Goal: Task Accomplishment & Management: Manage account settings

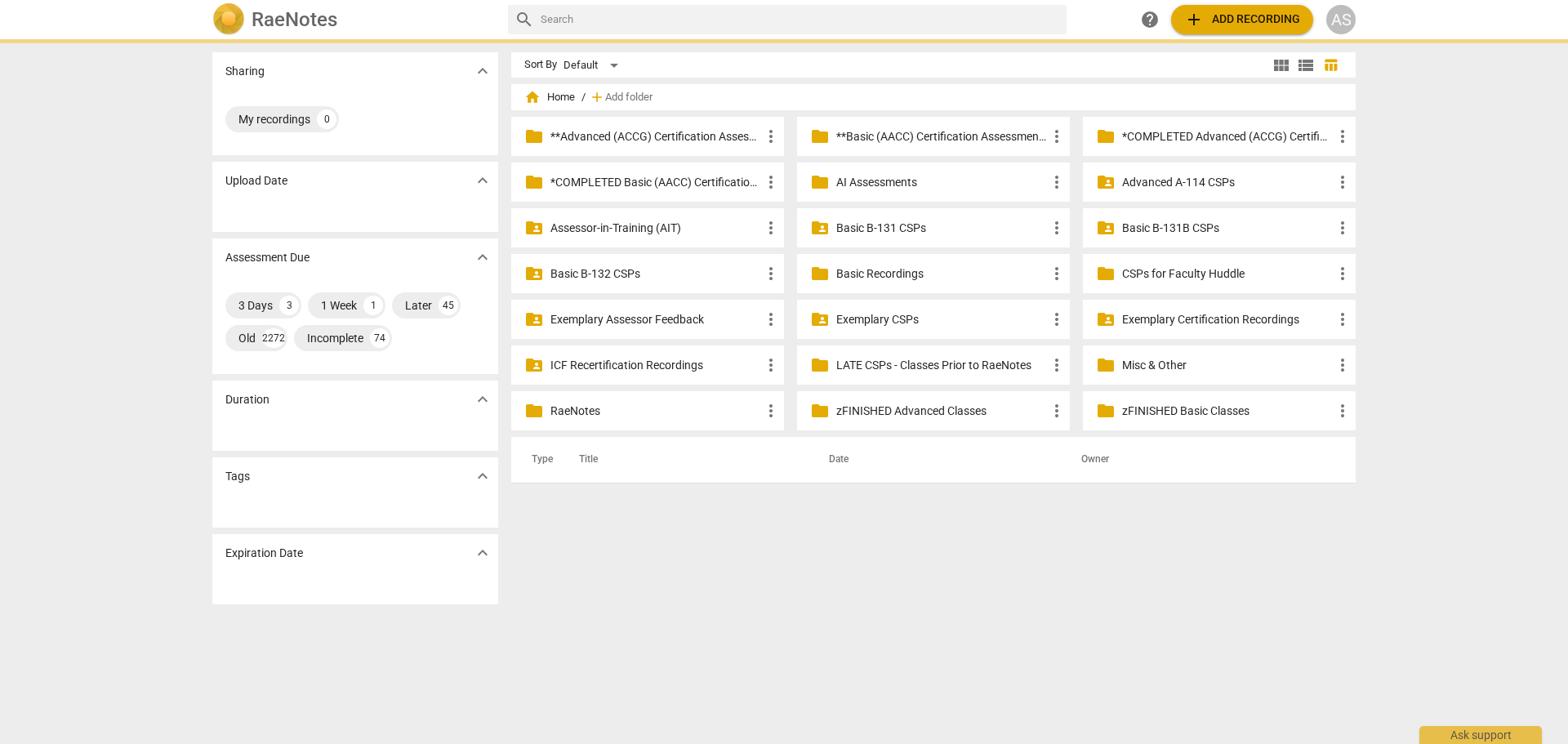
click at [663, 231] on p "Assessor-in-Training (AIT)" at bounding box center [655, 229] width 211 height 18
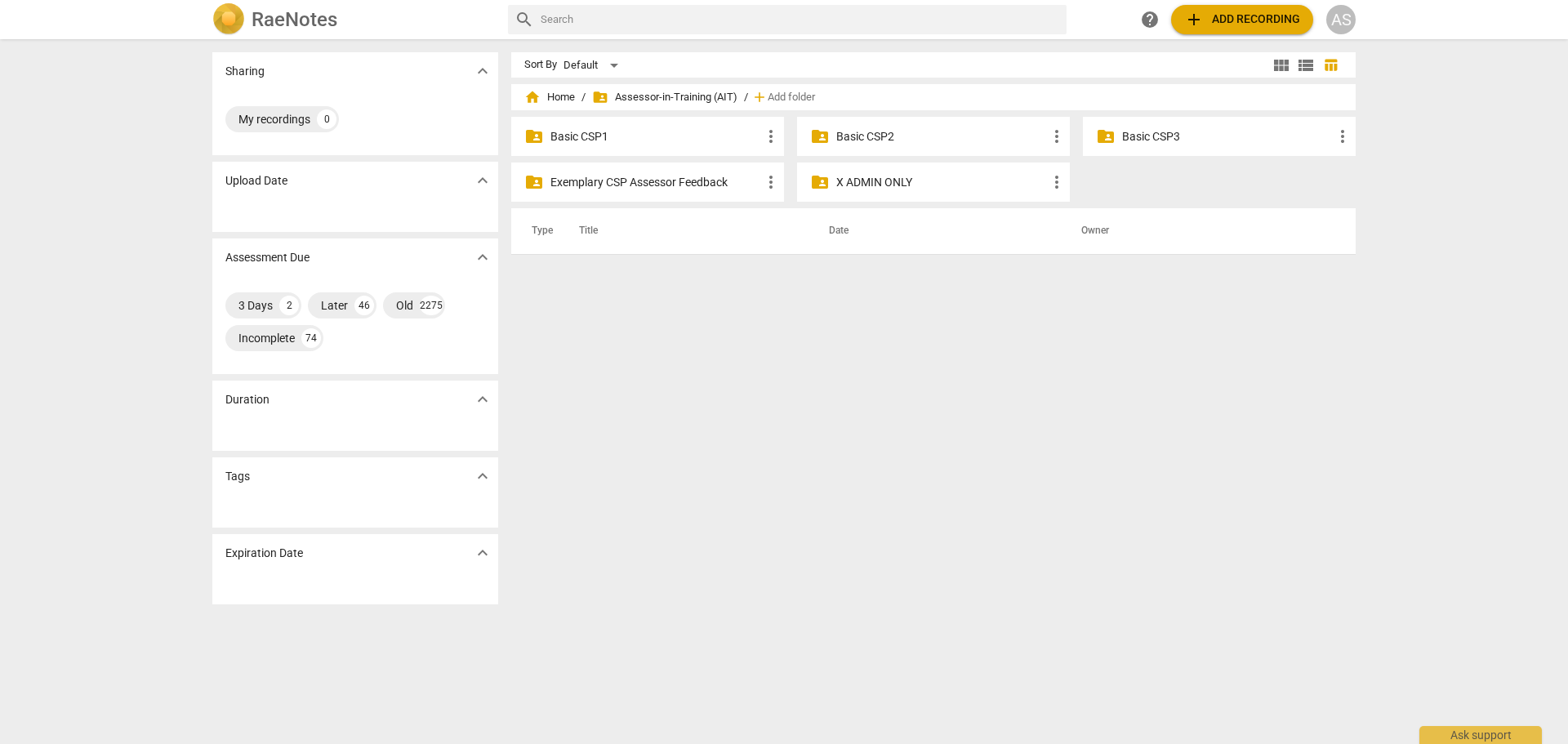
click at [913, 134] on p "Basic CSP2" at bounding box center [942, 137] width 211 height 18
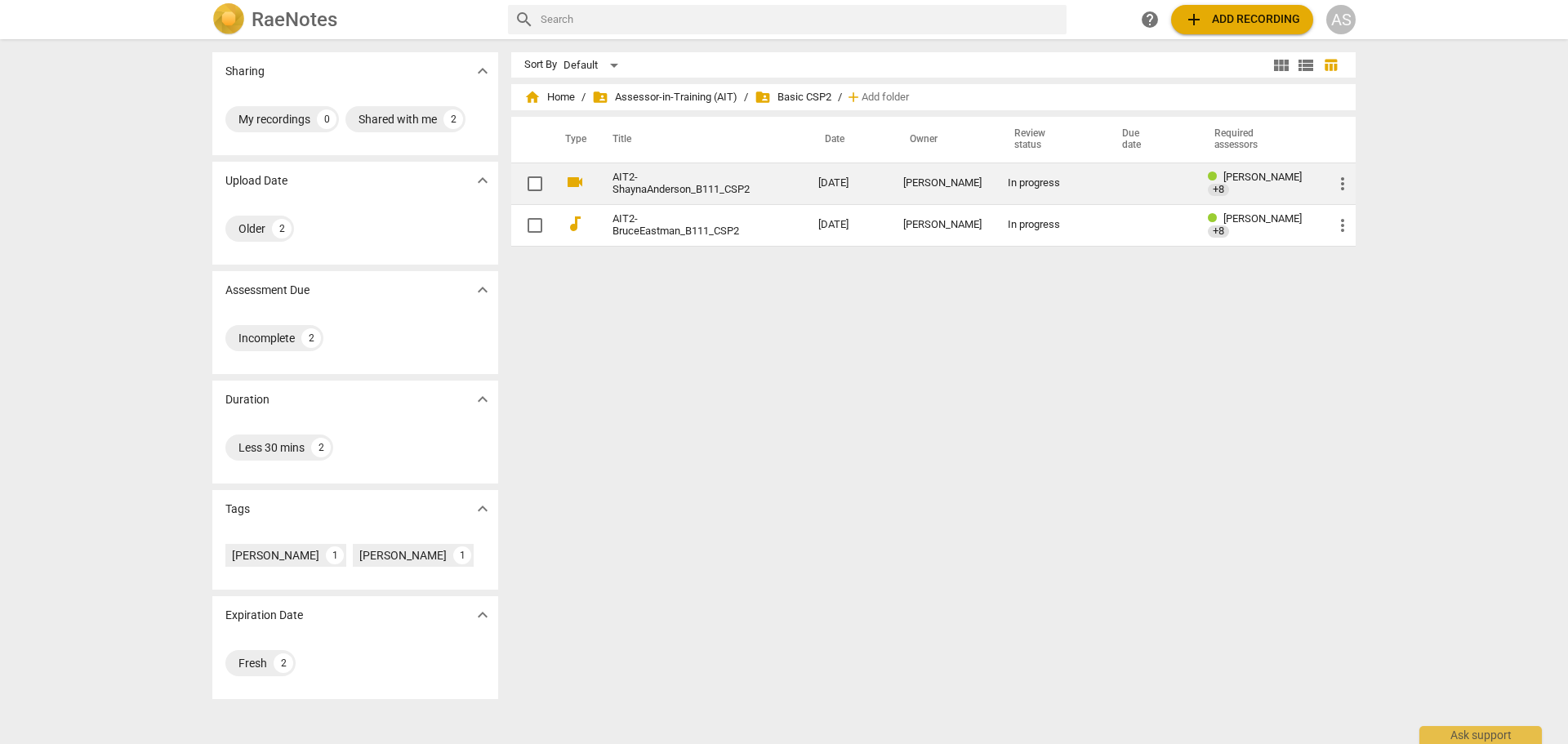
click at [702, 183] on link "AIT2-ShaynaAnderson_B111_CSP2" at bounding box center [686, 184] width 147 height 25
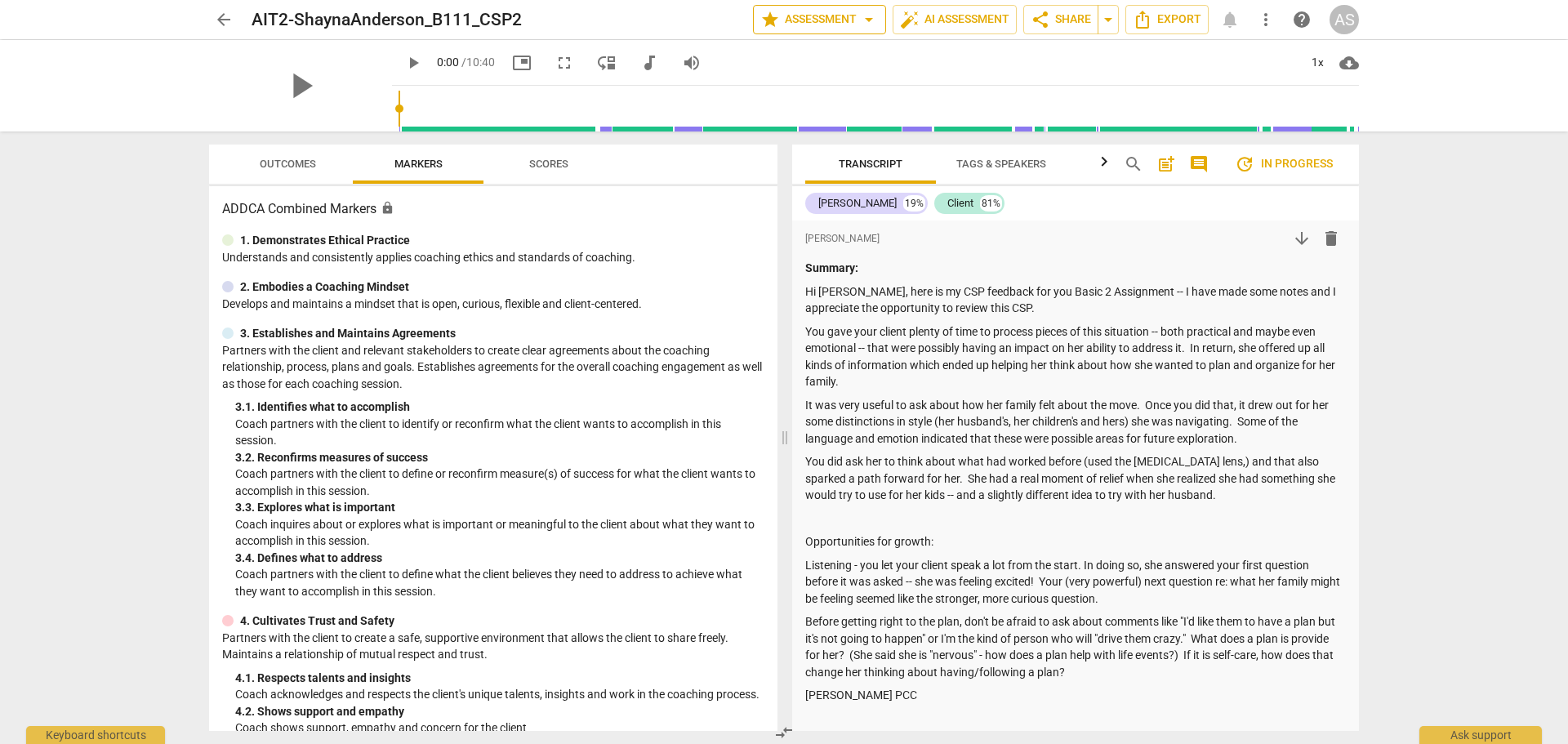
click at [811, 25] on span "star Assessment arrow_drop_down" at bounding box center [819, 19] width 118 height 19
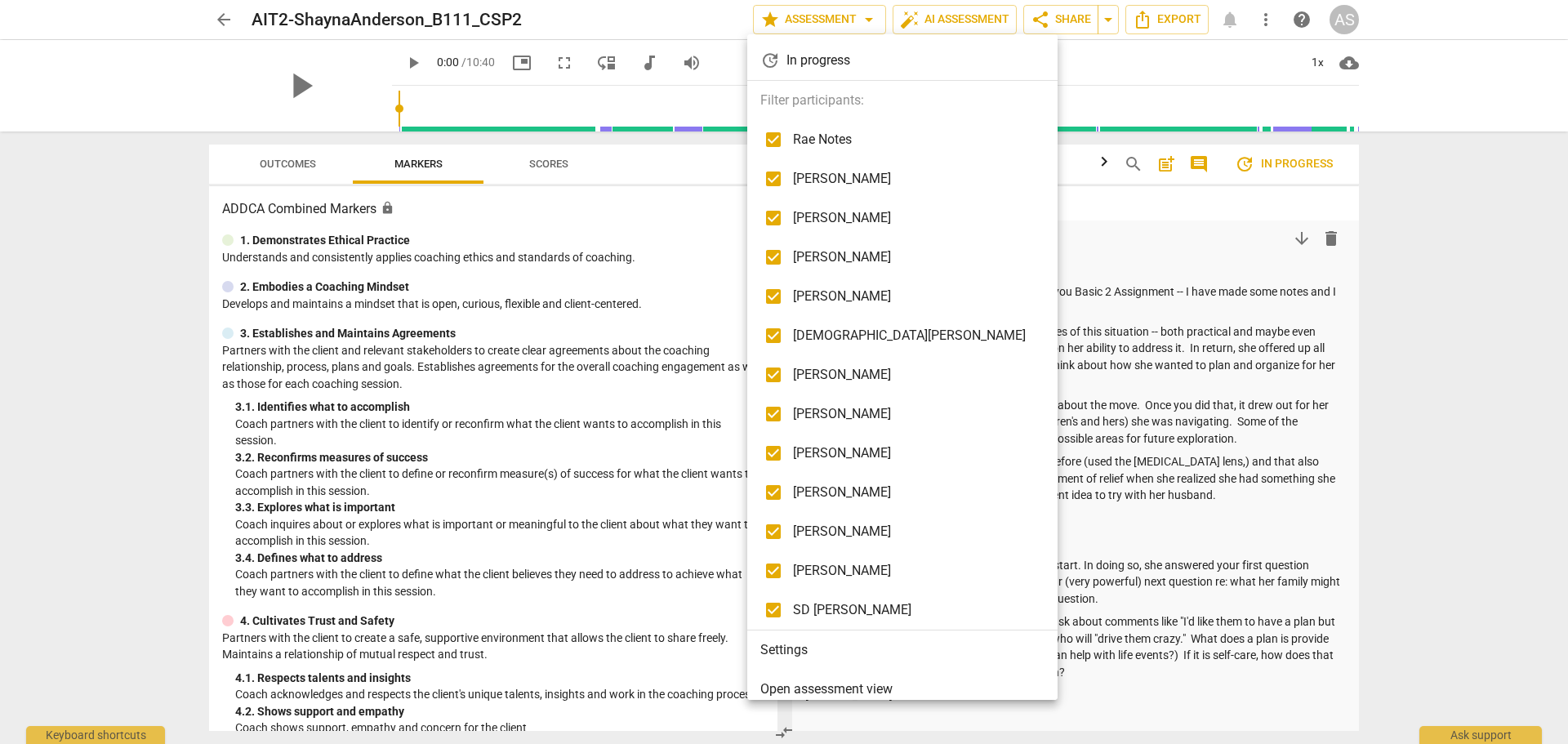
click at [812, 647] on li "Settings" at bounding box center [905, 650] width 316 height 39
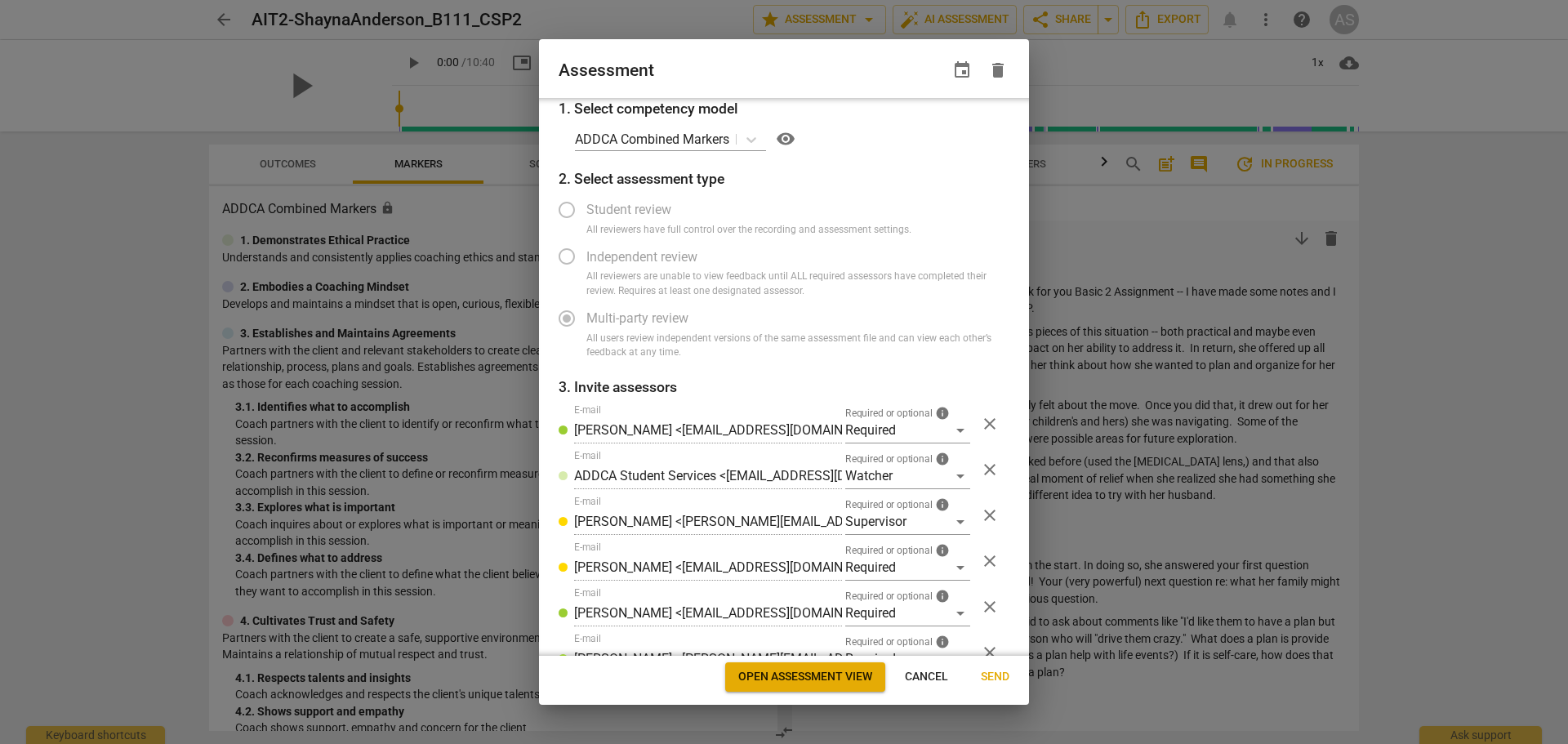
scroll to position [308, 0]
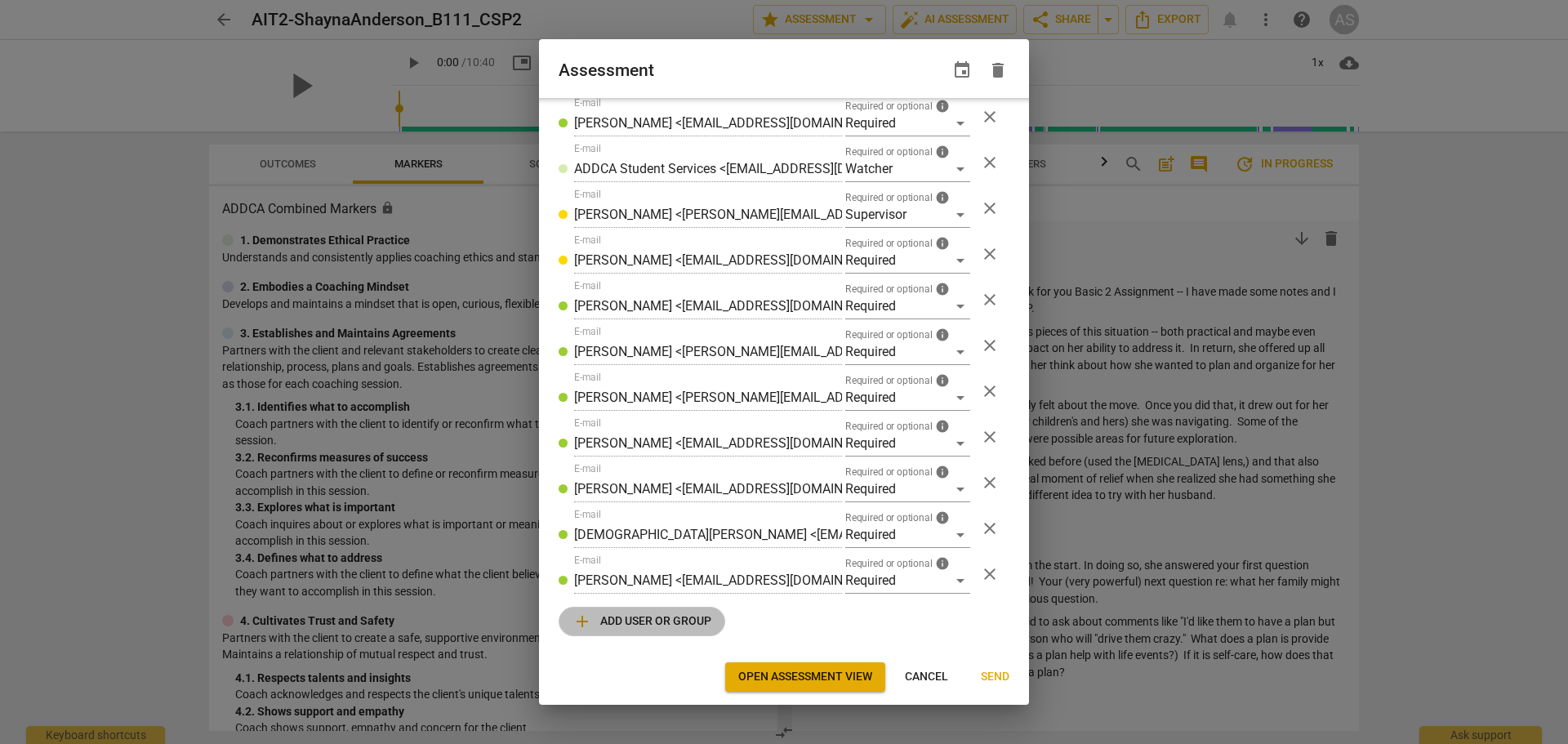
click at [695, 622] on span "add Add user or group" at bounding box center [642, 621] width 139 height 19
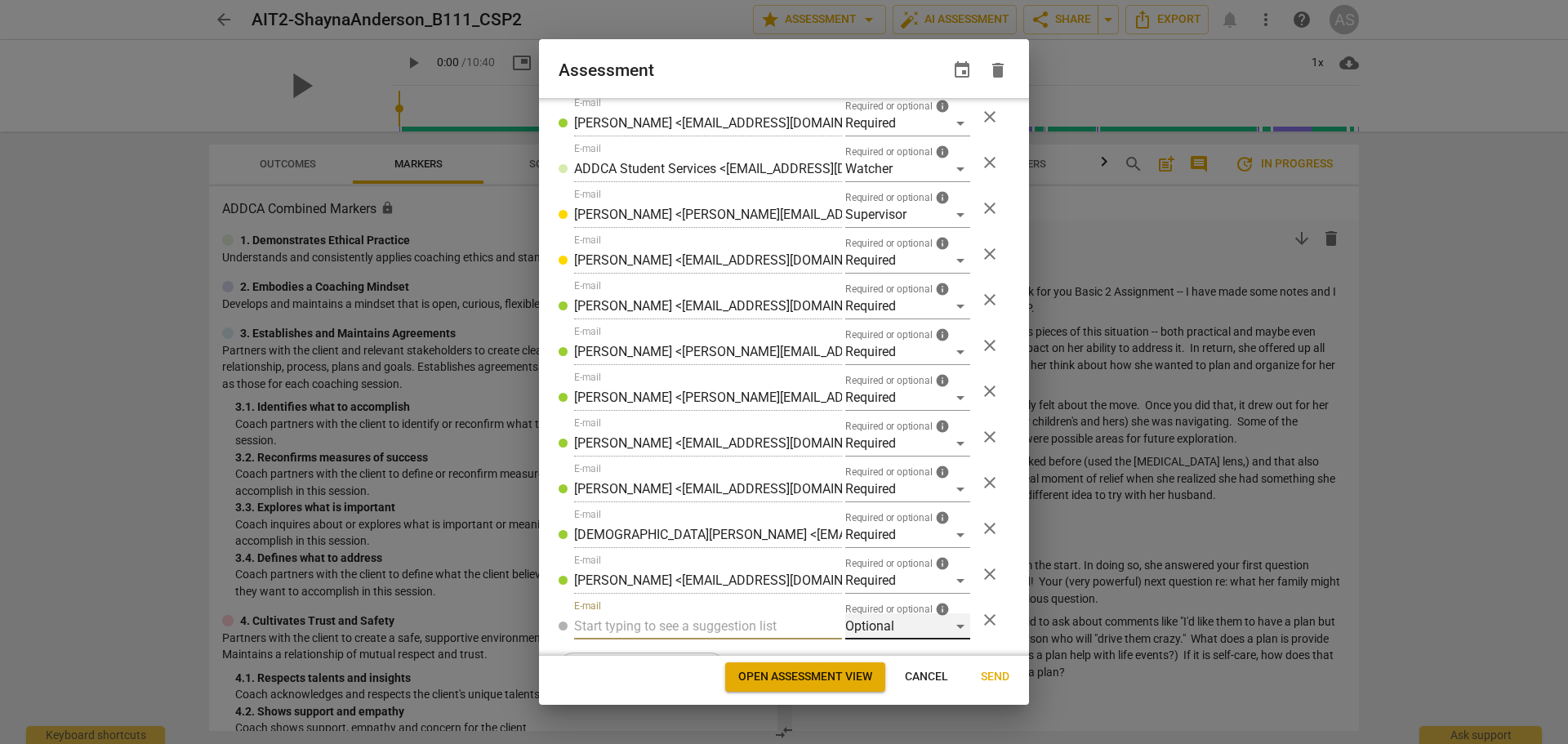
click at [868, 633] on div "Optional" at bounding box center [908, 627] width 125 height 26
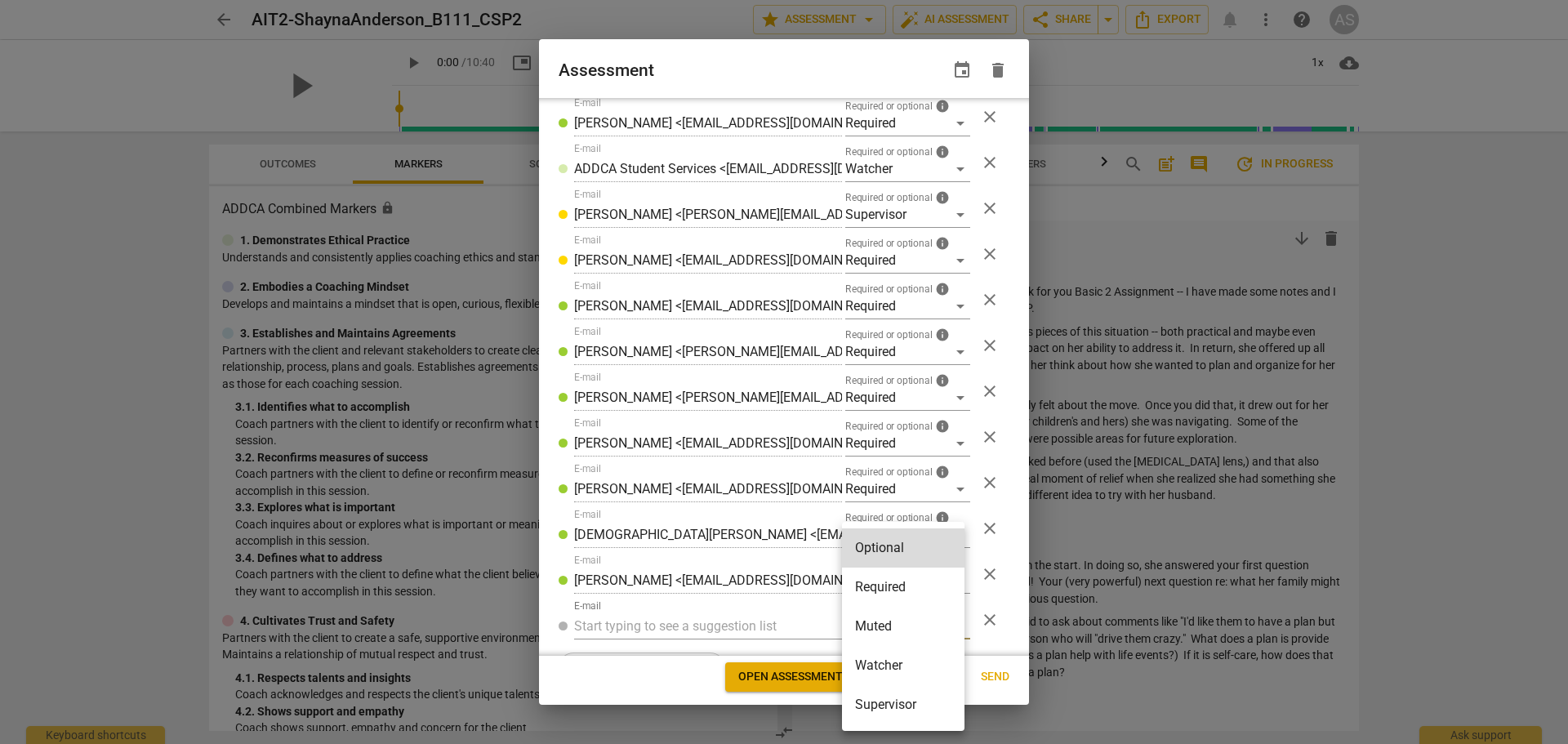
click at [886, 586] on li "Required" at bounding box center [903, 587] width 123 height 39
radio input "false"
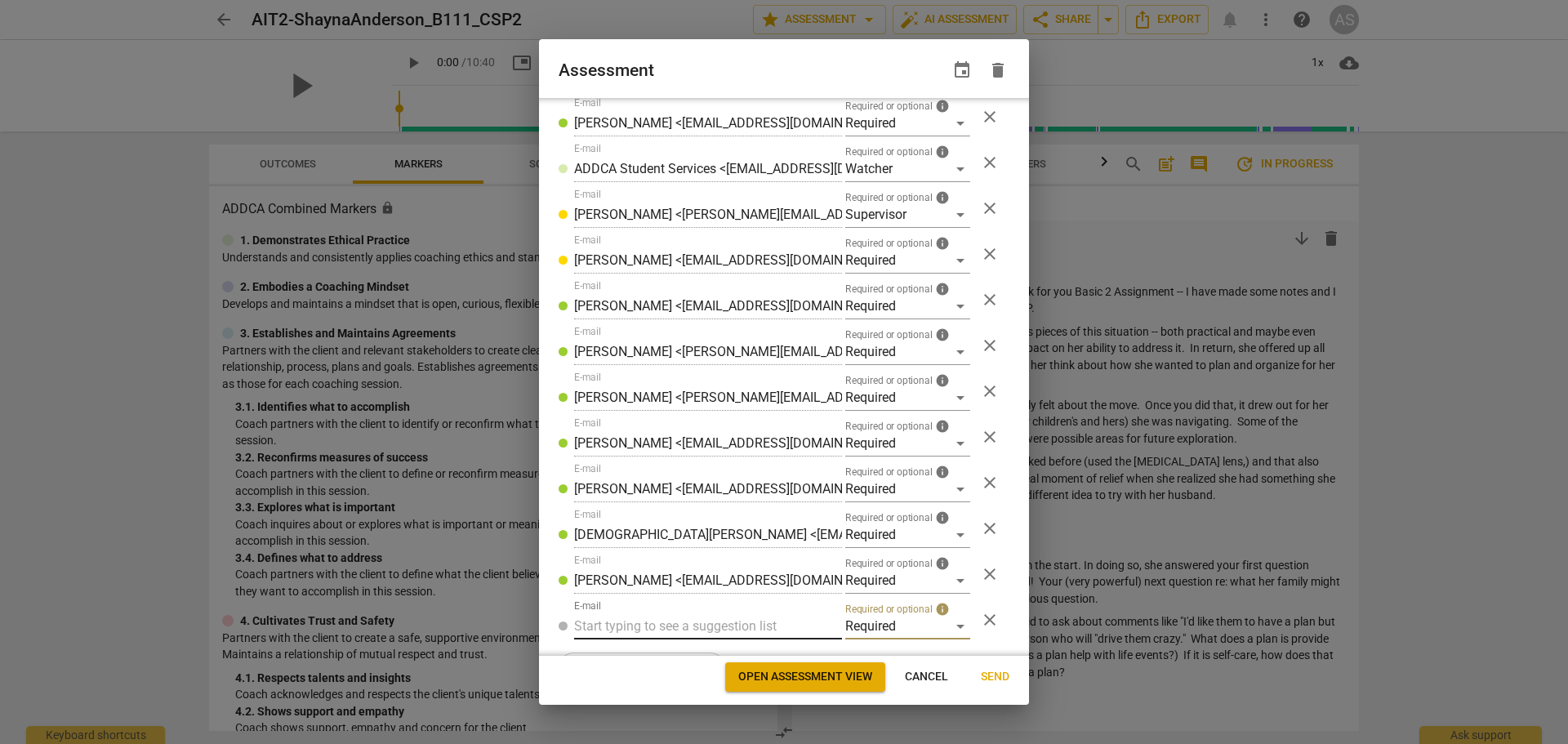
click at [661, 628] on input "text" at bounding box center [708, 627] width 268 height 26
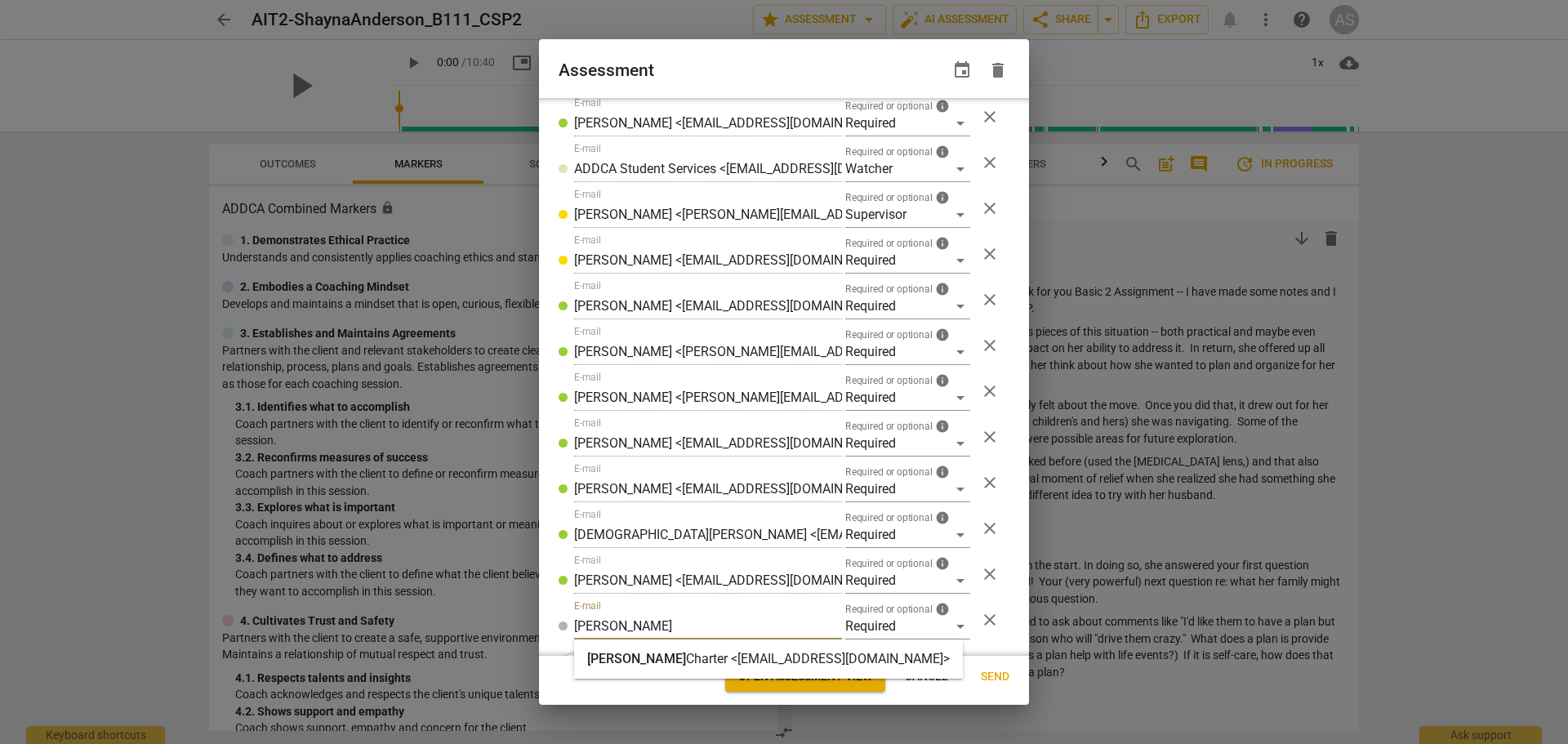
type input "[PERSON_NAME]"
click at [686, 655] on strong "Charter <[EMAIL_ADDRESS][DOMAIN_NAME]>" at bounding box center [817, 659] width 264 height 16
radio input "false"
type input "[PERSON_NAME] <[EMAIL_ADDRESS][DOMAIN_NAME]>"
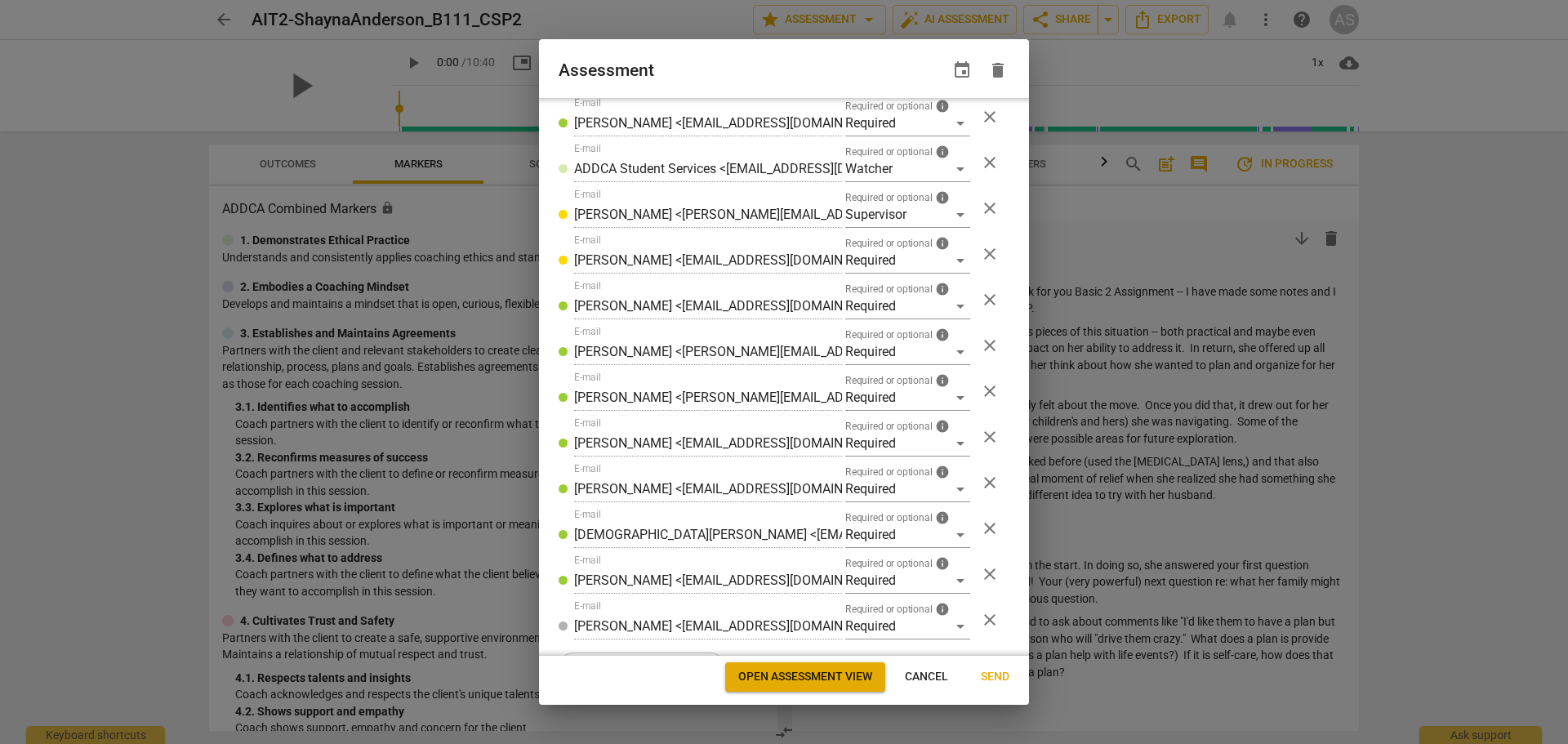
scroll to position [353, 0]
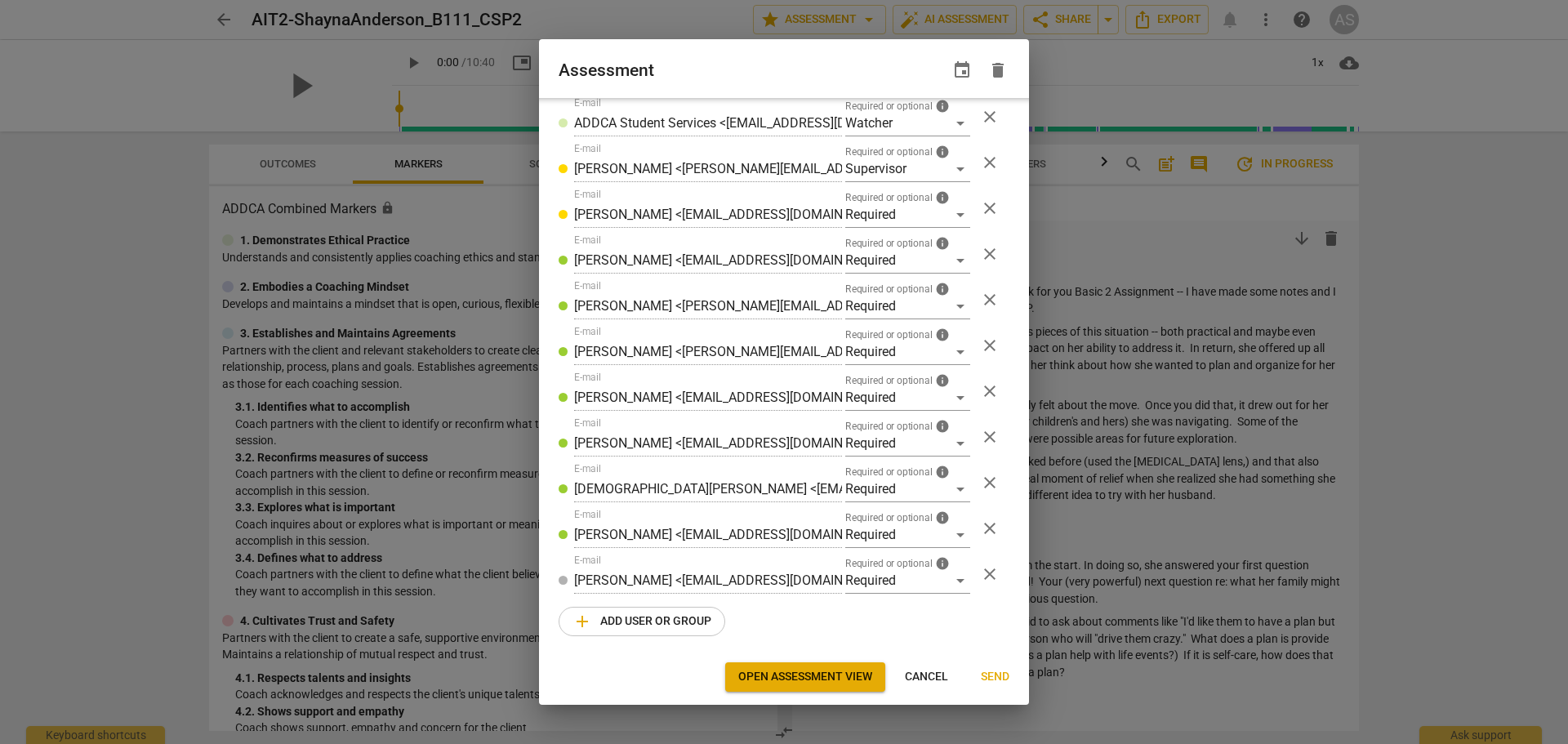
click at [995, 671] on span "Send" at bounding box center [995, 677] width 29 height 17
radio input "false"
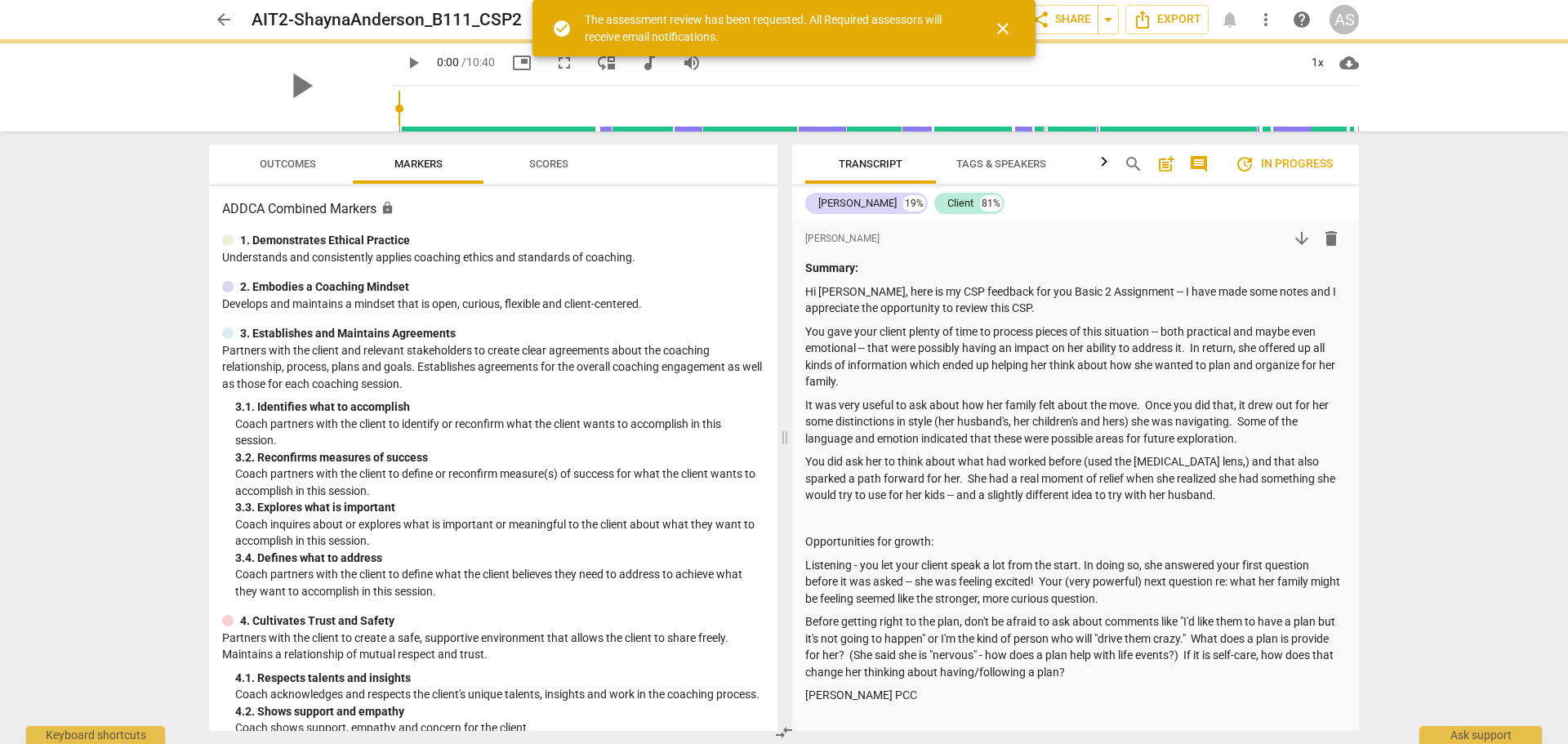
scroll to position [308, 0]
click at [222, 18] on span "arrow_back" at bounding box center [223, 19] width 19 height 19
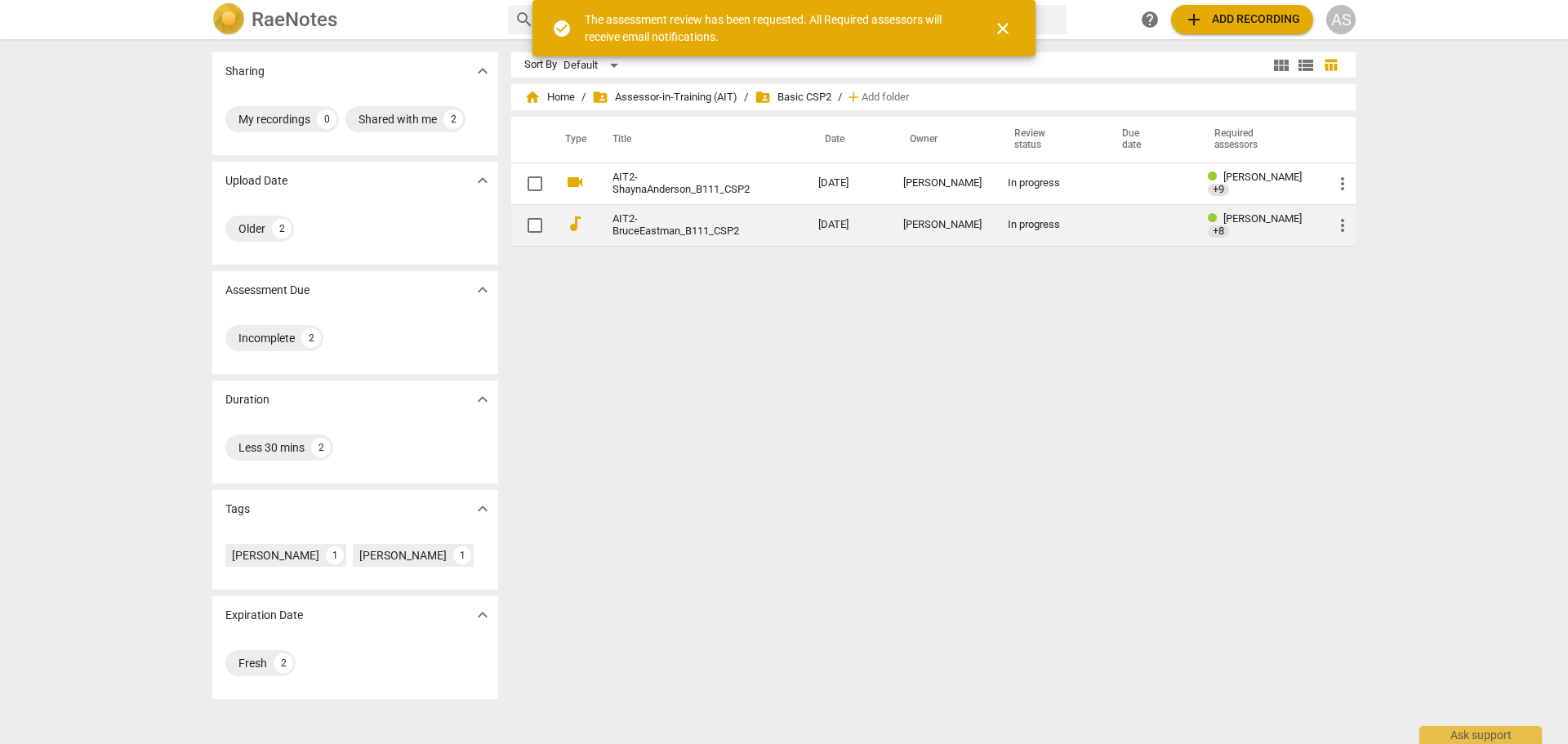
click at [907, 234] on td "[PERSON_NAME]" at bounding box center [942, 225] width 104 height 42
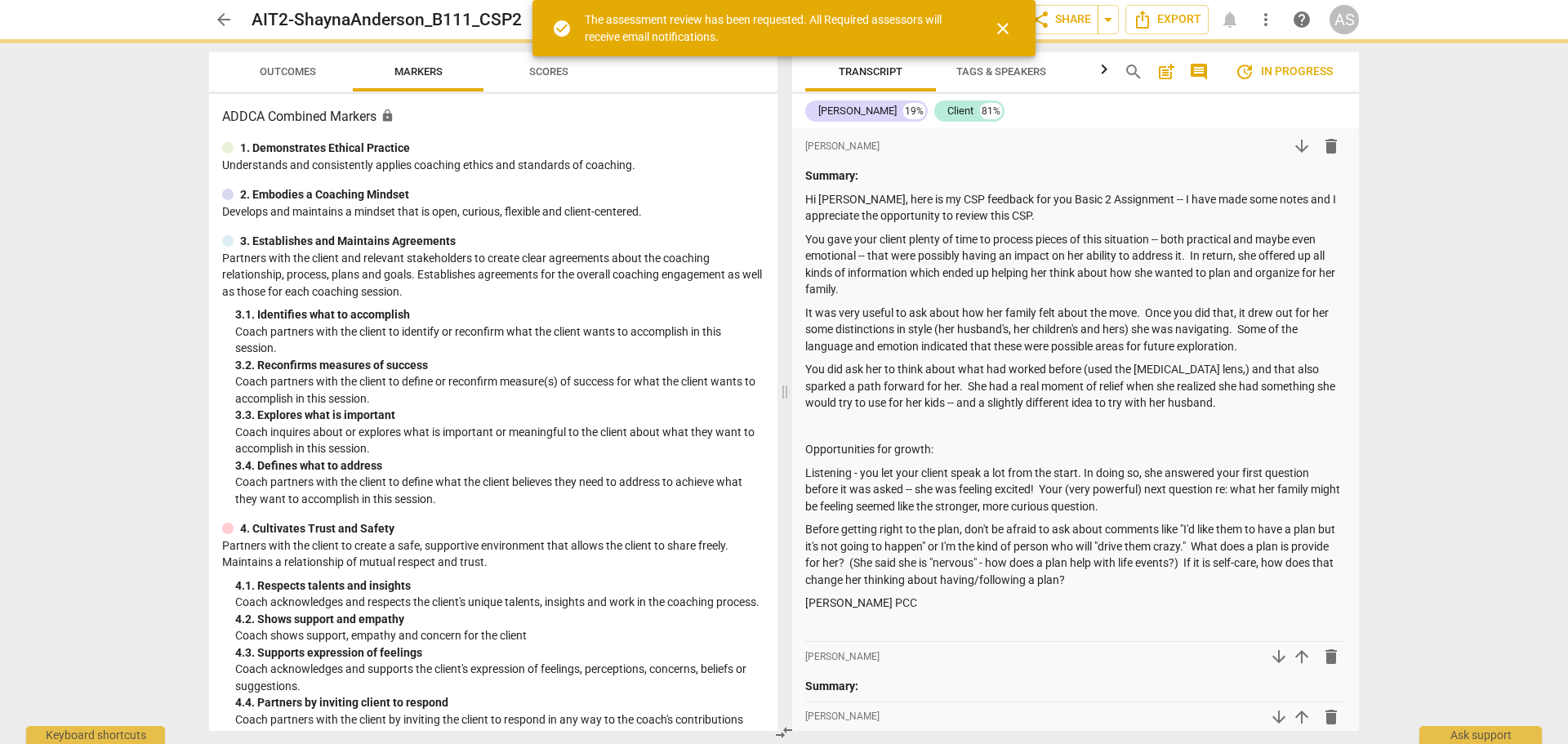
click at [1000, 24] on span "close" at bounding box center [1003, 28] width 19 height 19
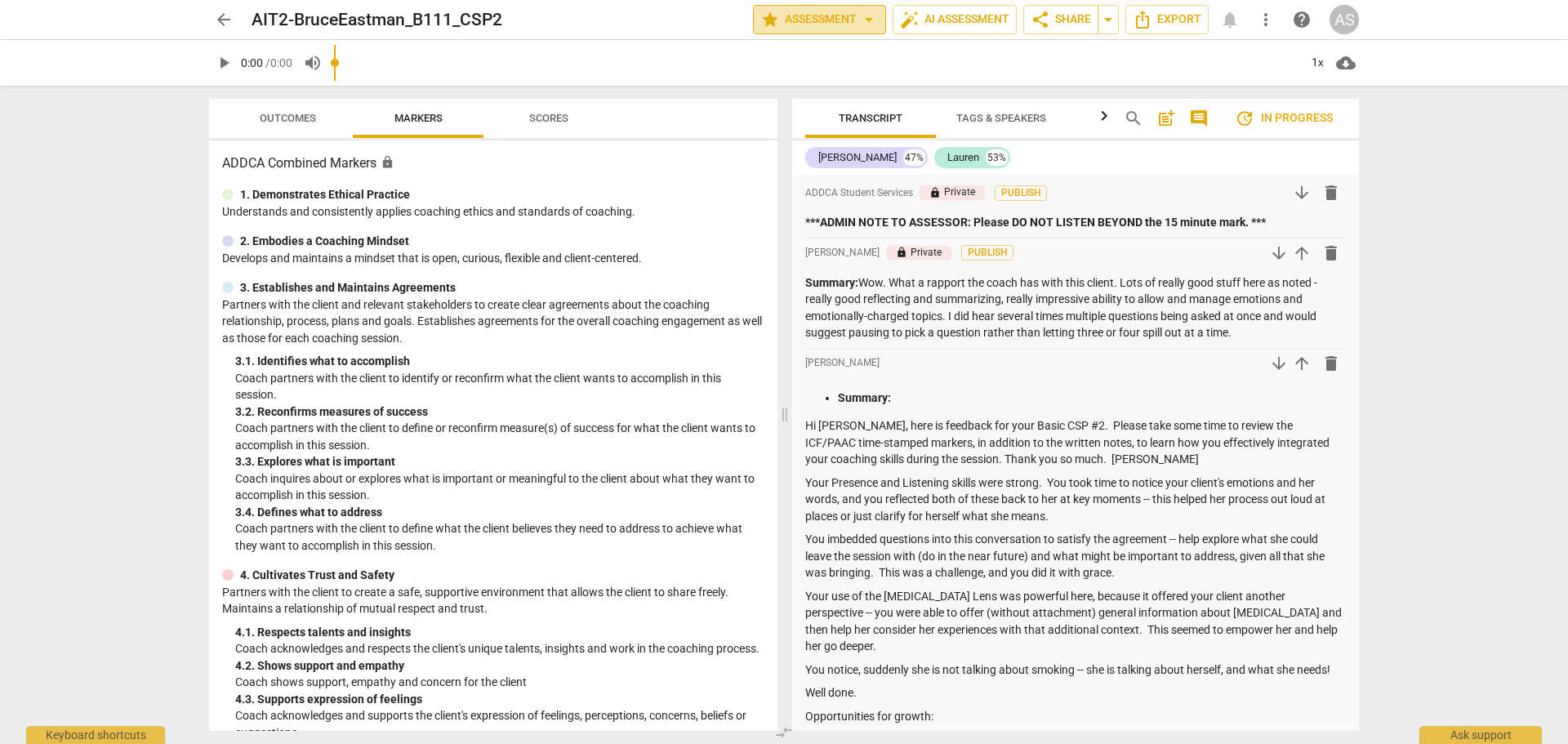
click at [850, 13] on span "star Assessment arrow_drop_down" at bounding box center [819, 19] width 118 height 19
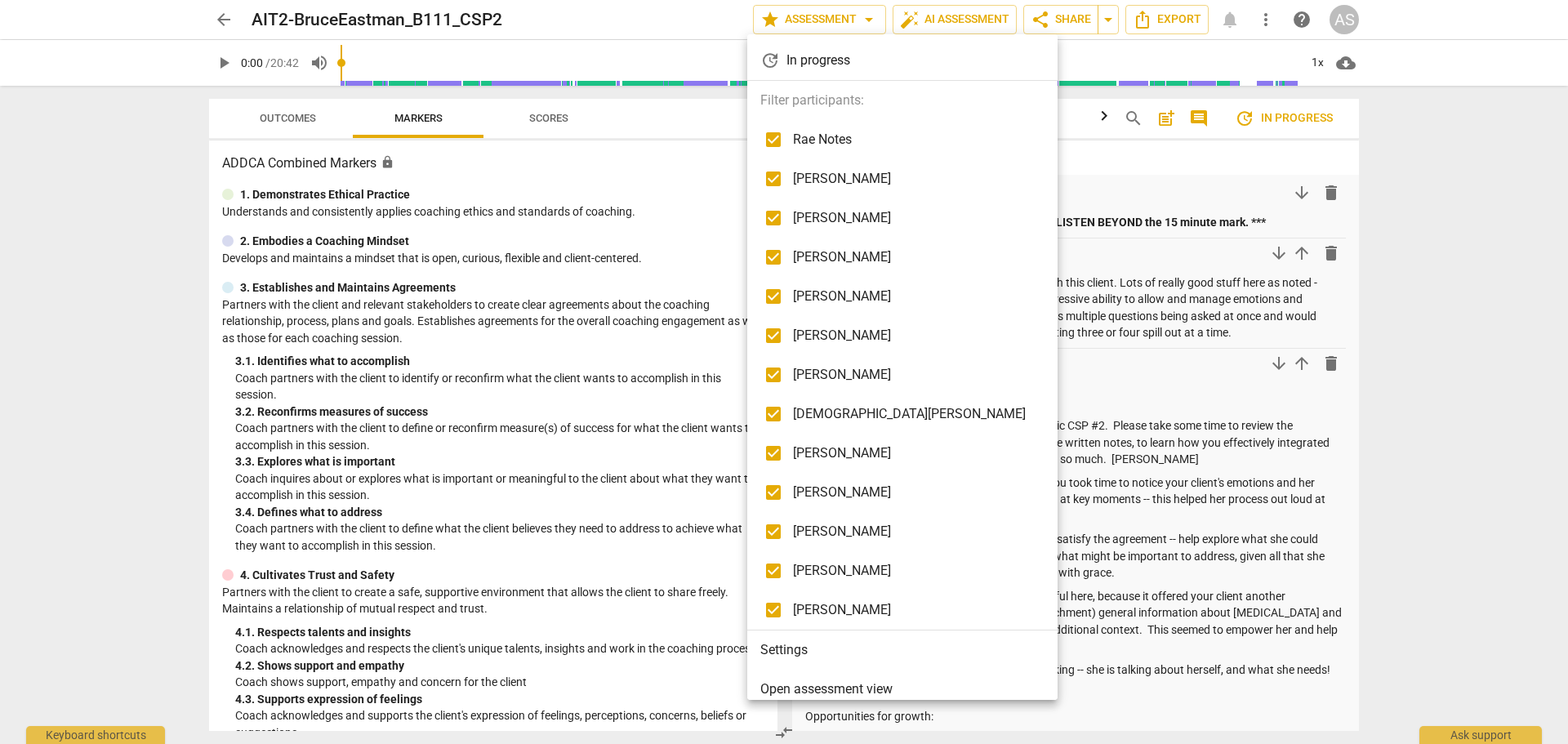
click at [825, 652] on li "Settings" at bounding box center [905, 650] width 316 height 39
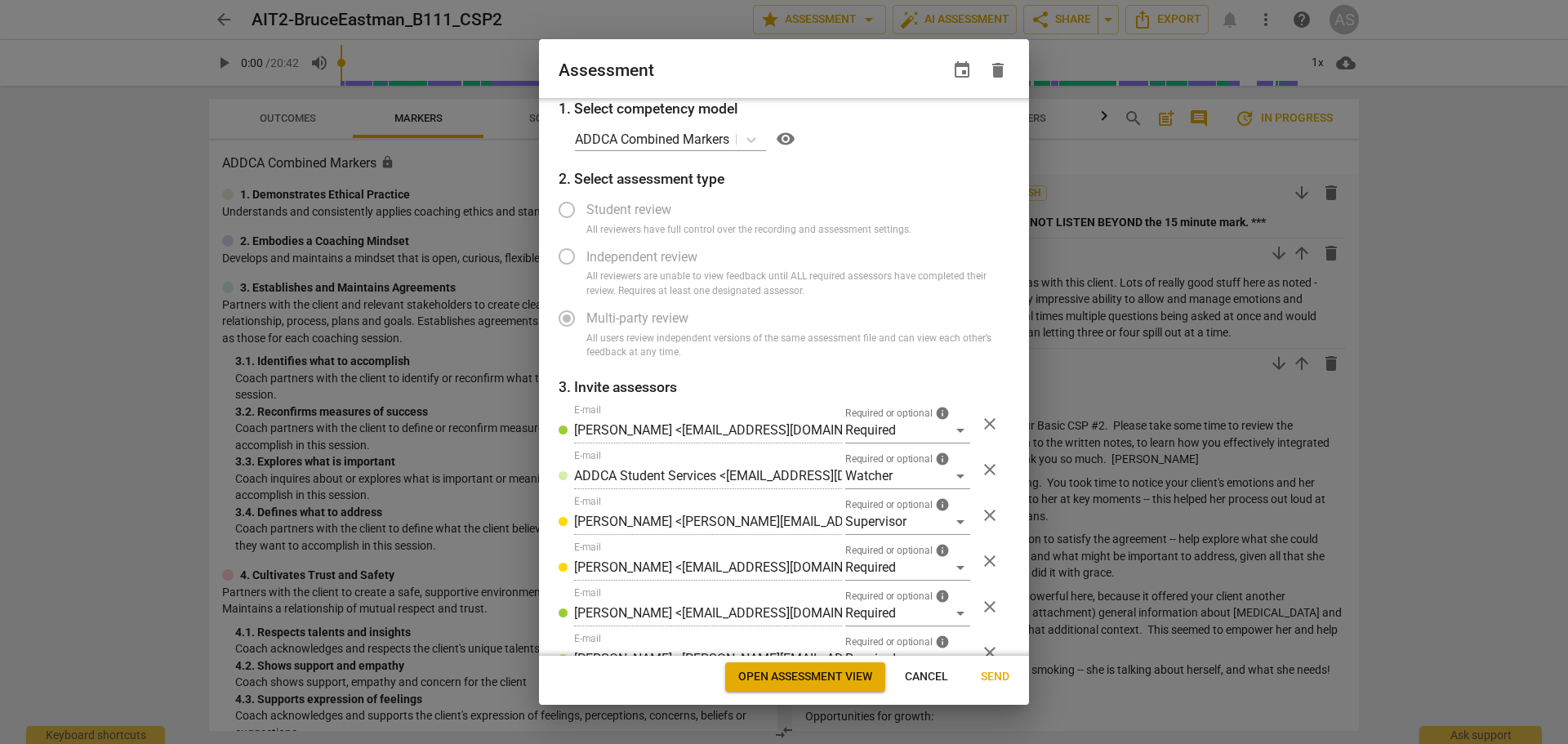
scroll to position [308, 0]
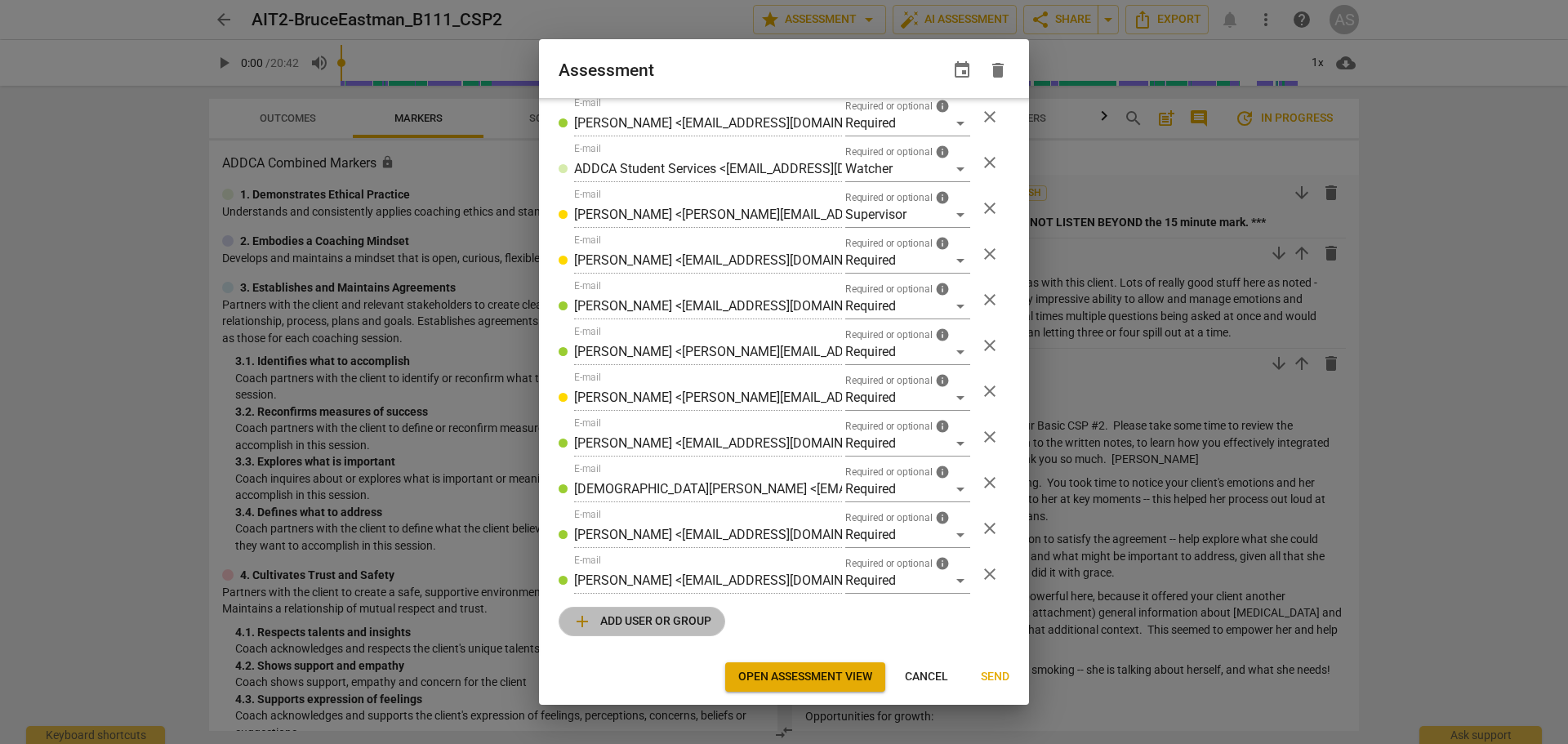
click at [689, 617] on span "add Add user or group" at bounding box center [642, 621] width 139 height 19
click at [876, 613] on span "Required or optional" at bounding box center [889, 609] width 88 height 10
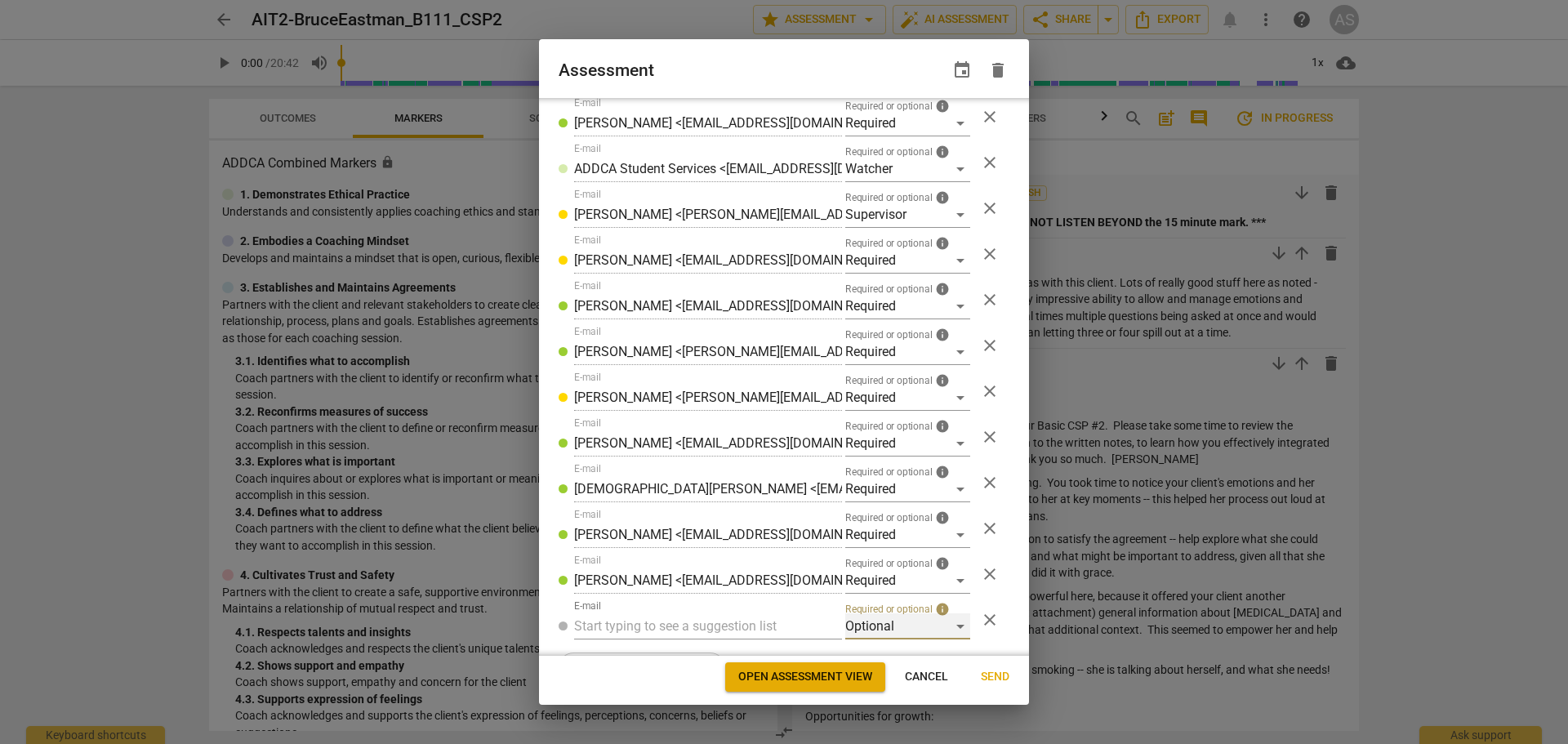
click at [886, 637] on div "Optional" at bounding box center [908, 627] width 125 height 26
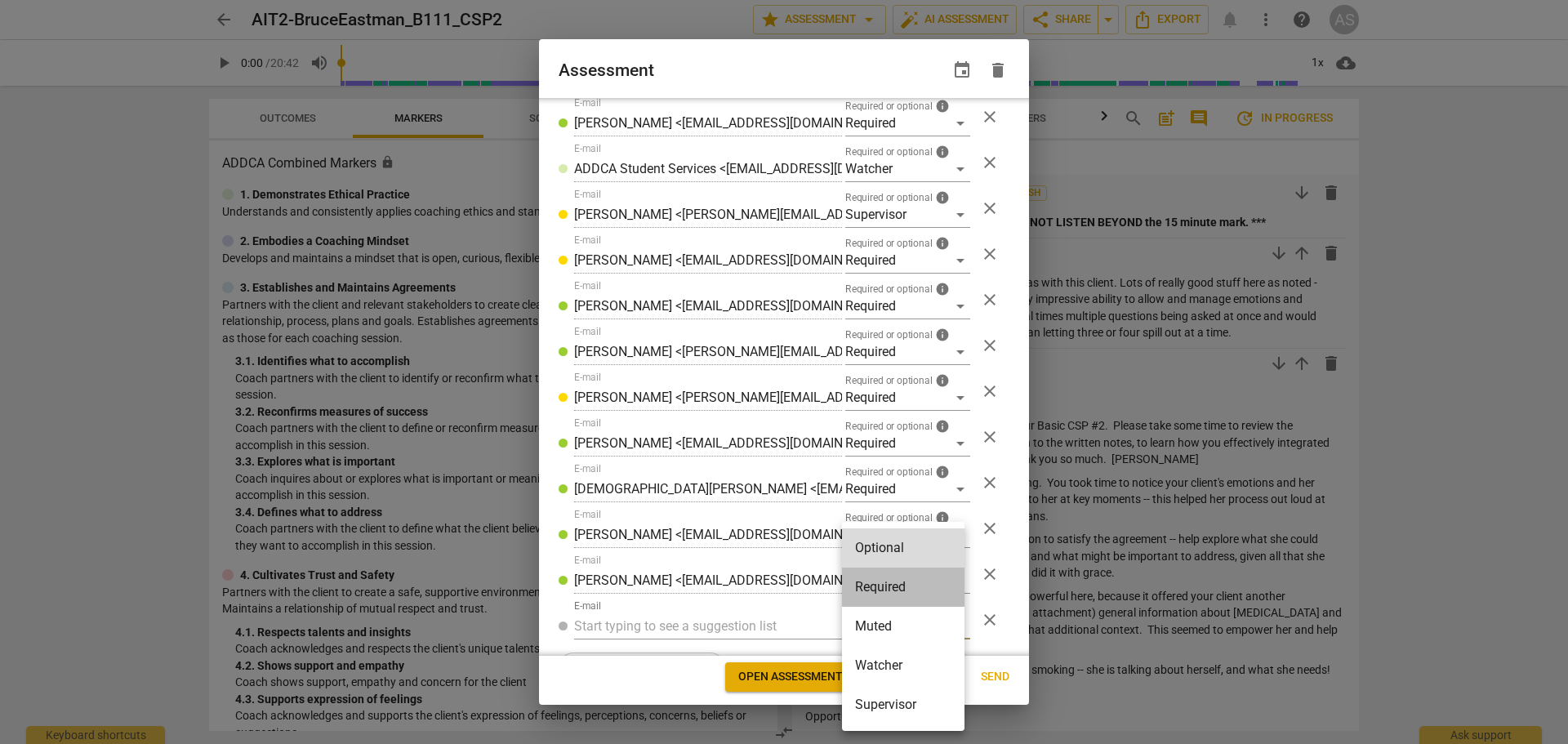
click at [897, 585] on li "Required" at bounding box center [903, 587] width 123 height 39
radio input "false"
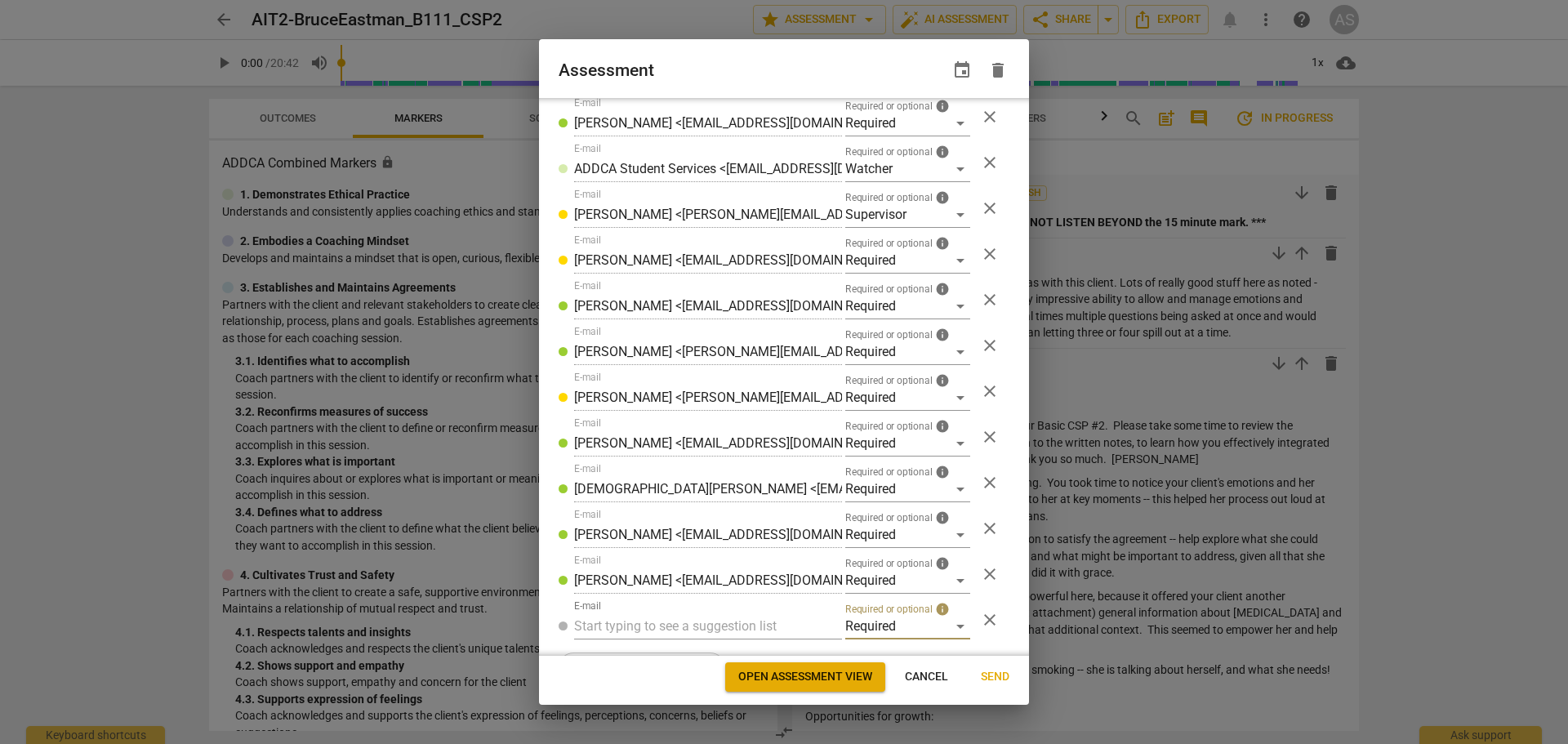
click at [706, 624] on input "text" at bounding box center [708, 627] width 268 height 26
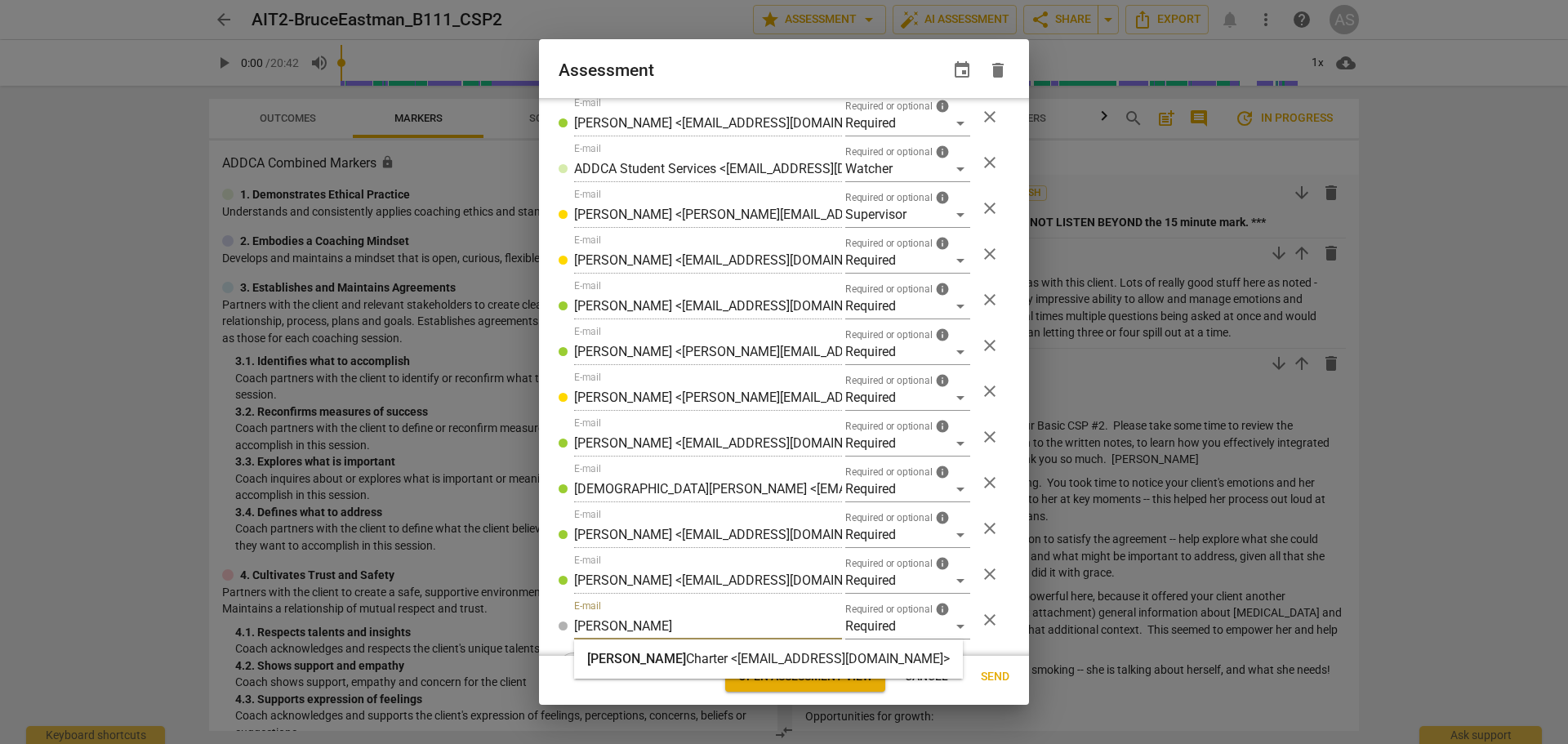
type input "[PERSON_NAME]"
click at [703, 654] on strong "Charter <[EMAIL_ADDRESS][DOMAIN_NAME]>" at bounding box center [817, 659] width 264 height 16
radio input "false"
type input "[PERSON_NAME] <[EMAIL_ADDRESS][DOMAIN_NAME]>"
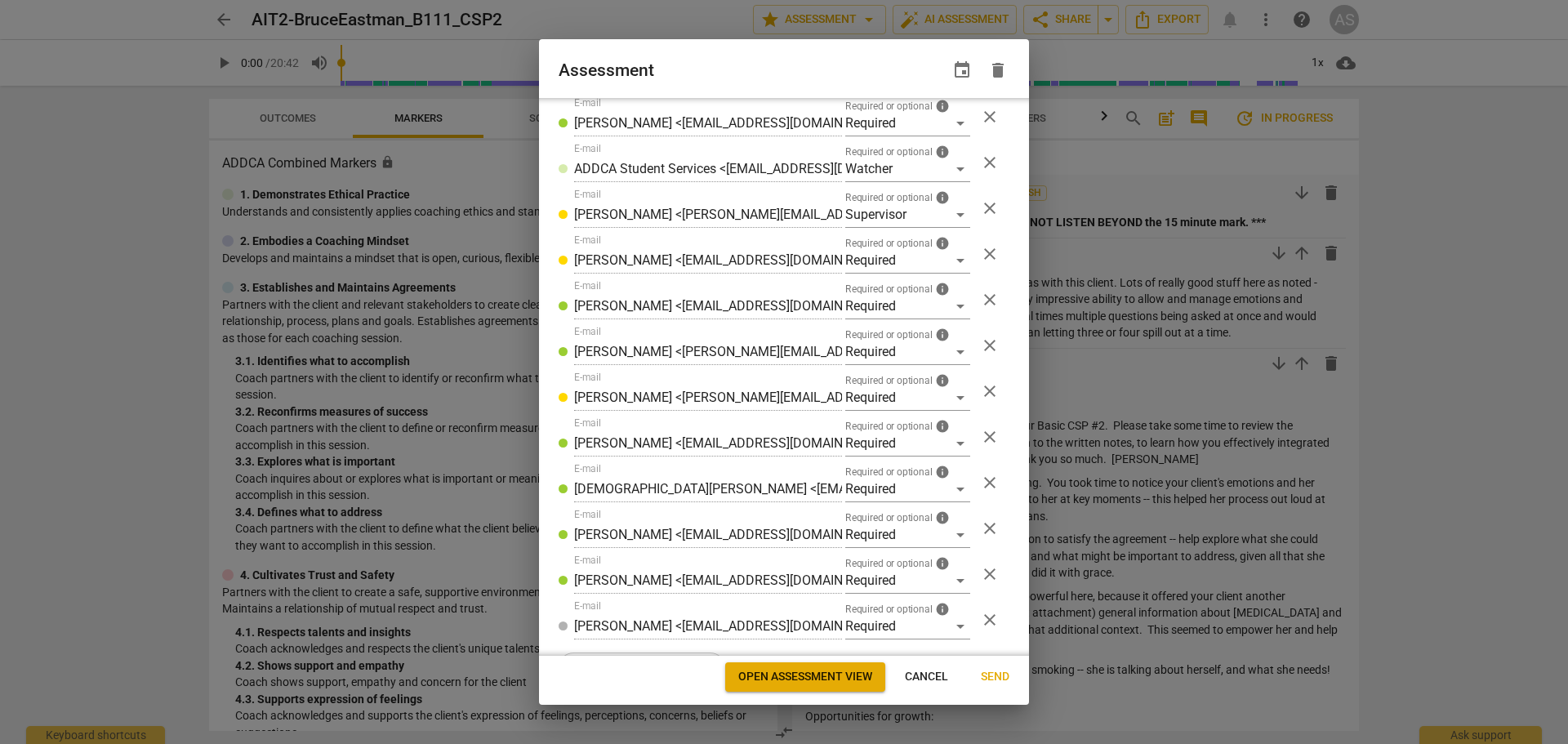
click at [1006, 674] on span "Send" at bounding box center [995, 677] width 29 height 17
radio input "false"
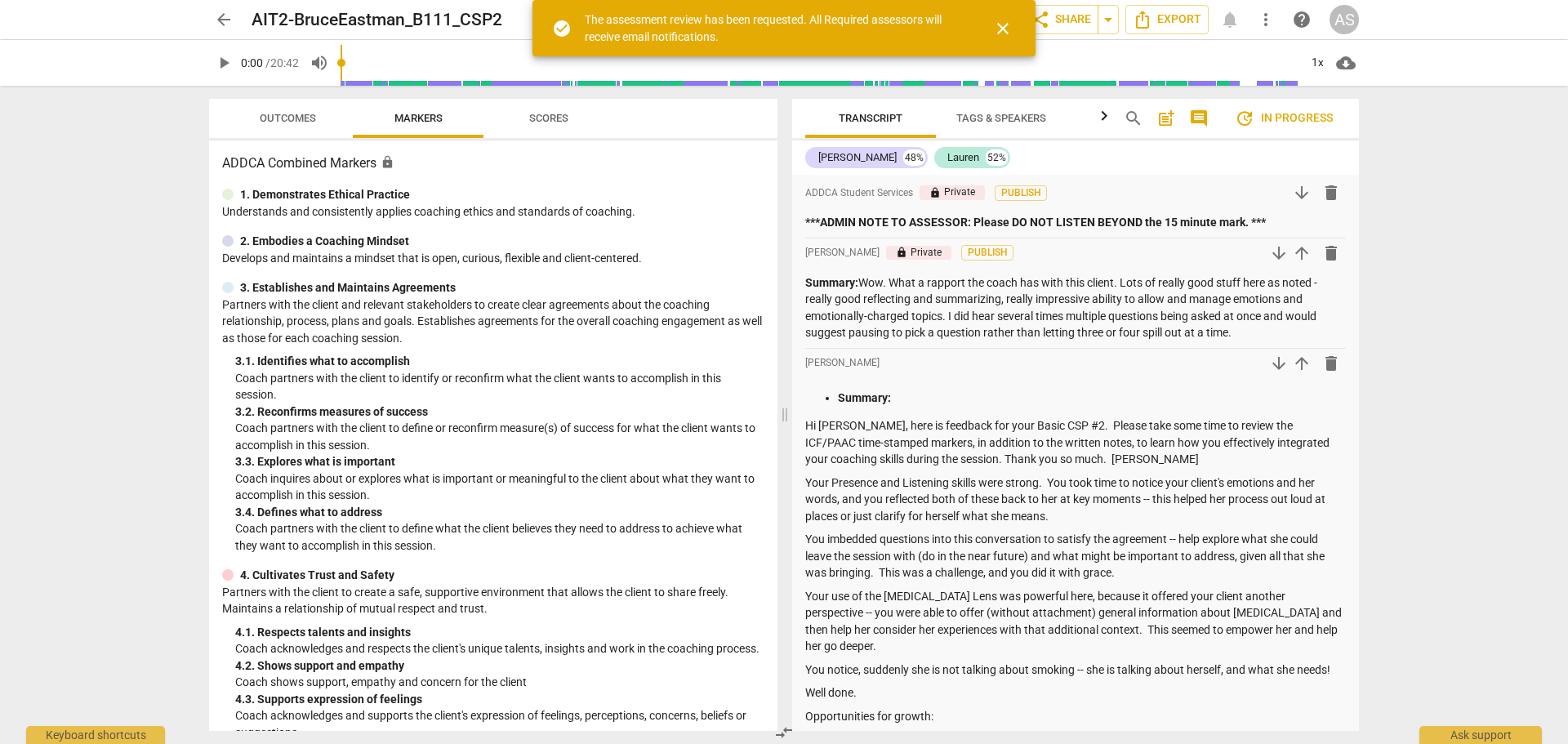
click at [214, 16] on span "arrow_back" at bounding box center [223, 19] width 19 height 19
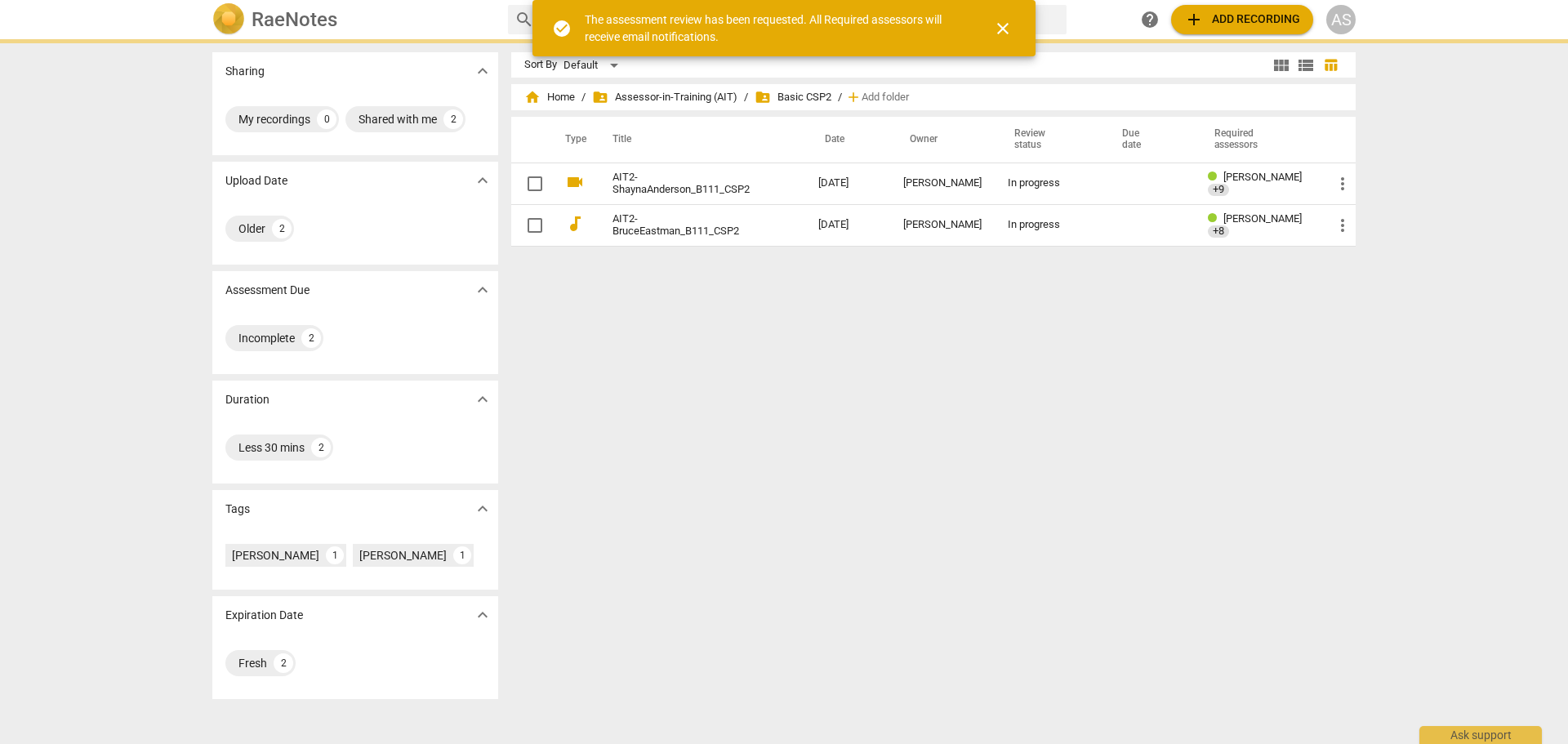
click at [239, 22] on img at bounding box center [228, 19] width 32 height 32
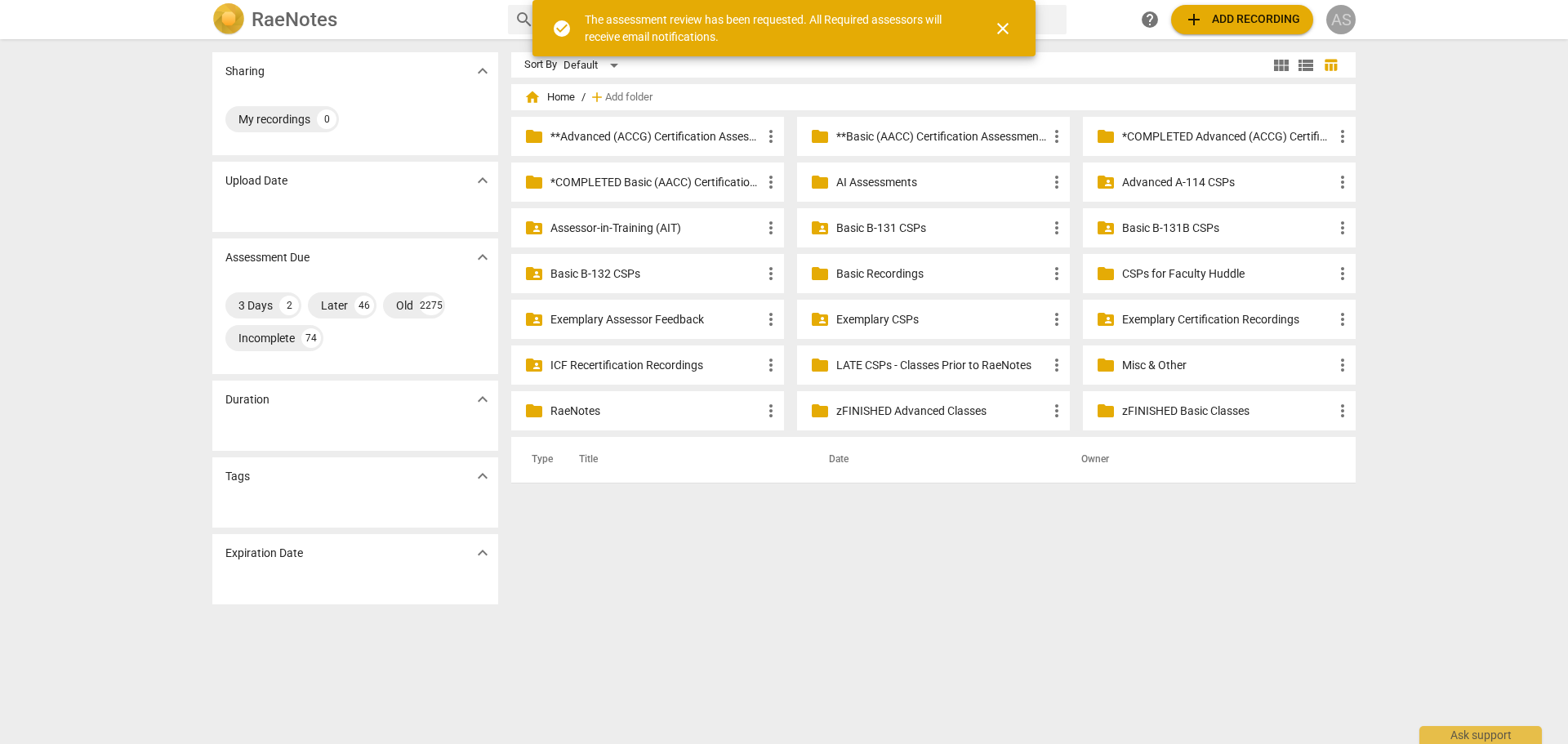
click at [1340, 24] on div "AS" at bounding box center [1341, 20] width 30 height 30
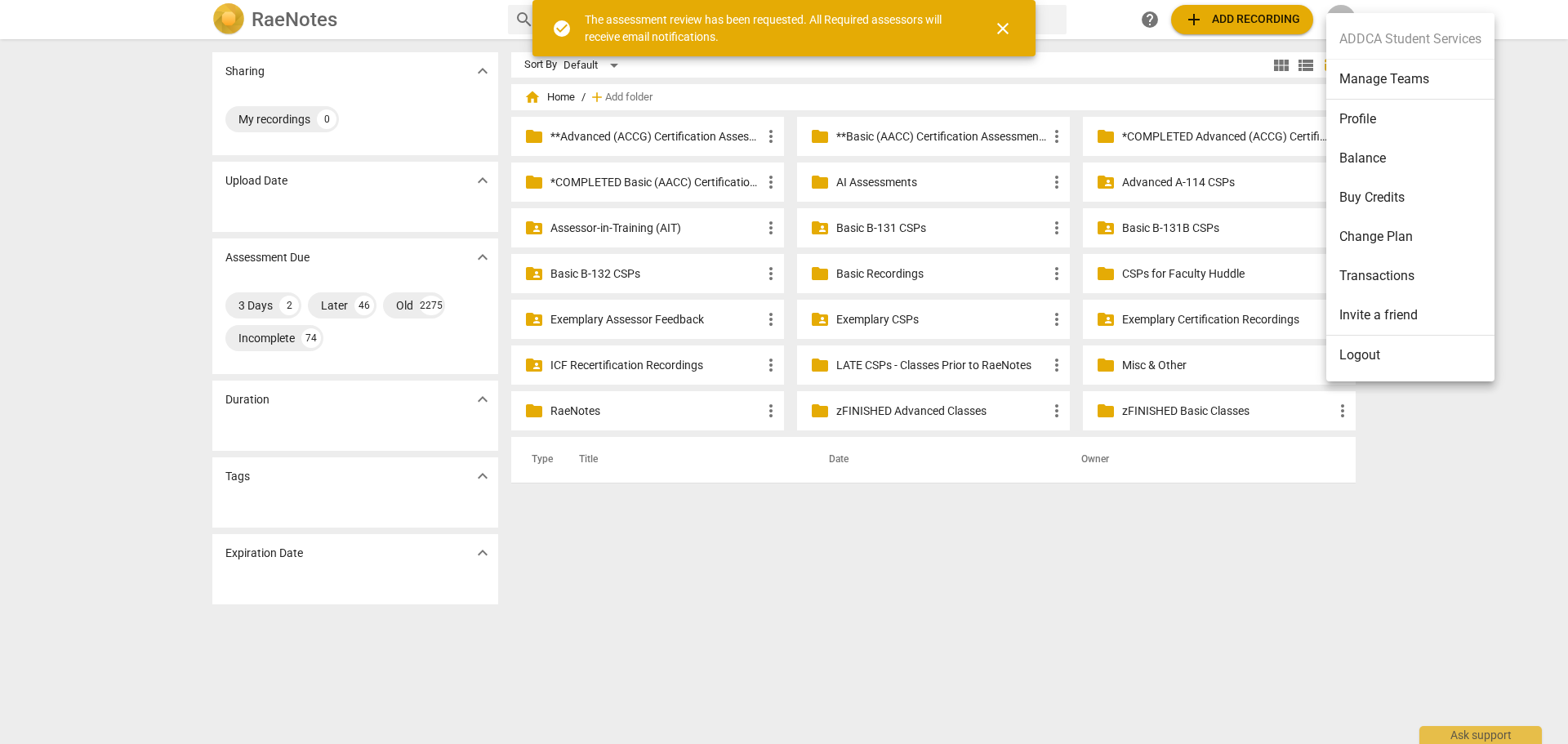
click at [1354, 67] on li "Manage Teams" at bounding box center [1410, 80] width 168 height 40
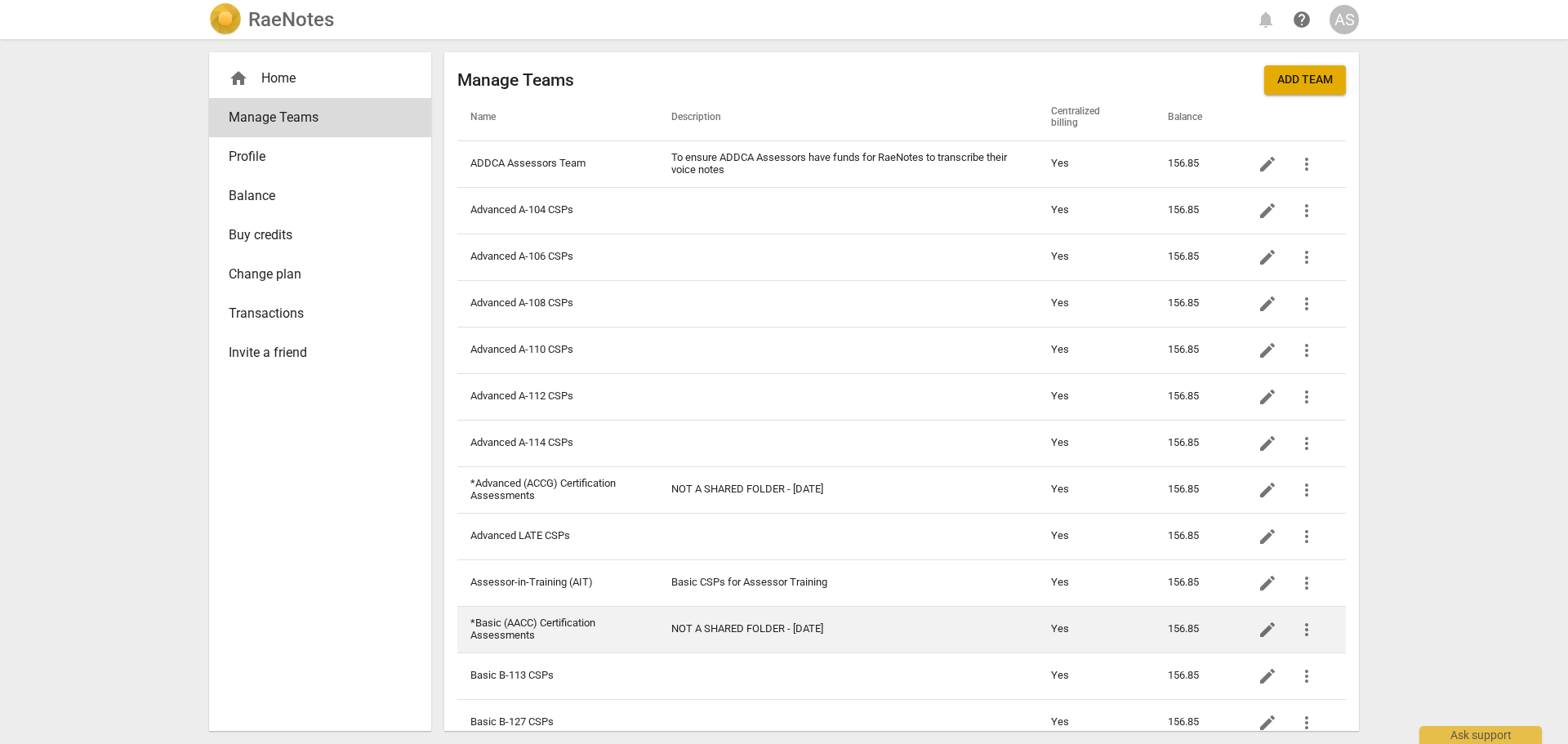
click at [593, 622] on td "*Basic (AACC) Certification Assessments" at bounding box center [557, 629] width 201 height 46
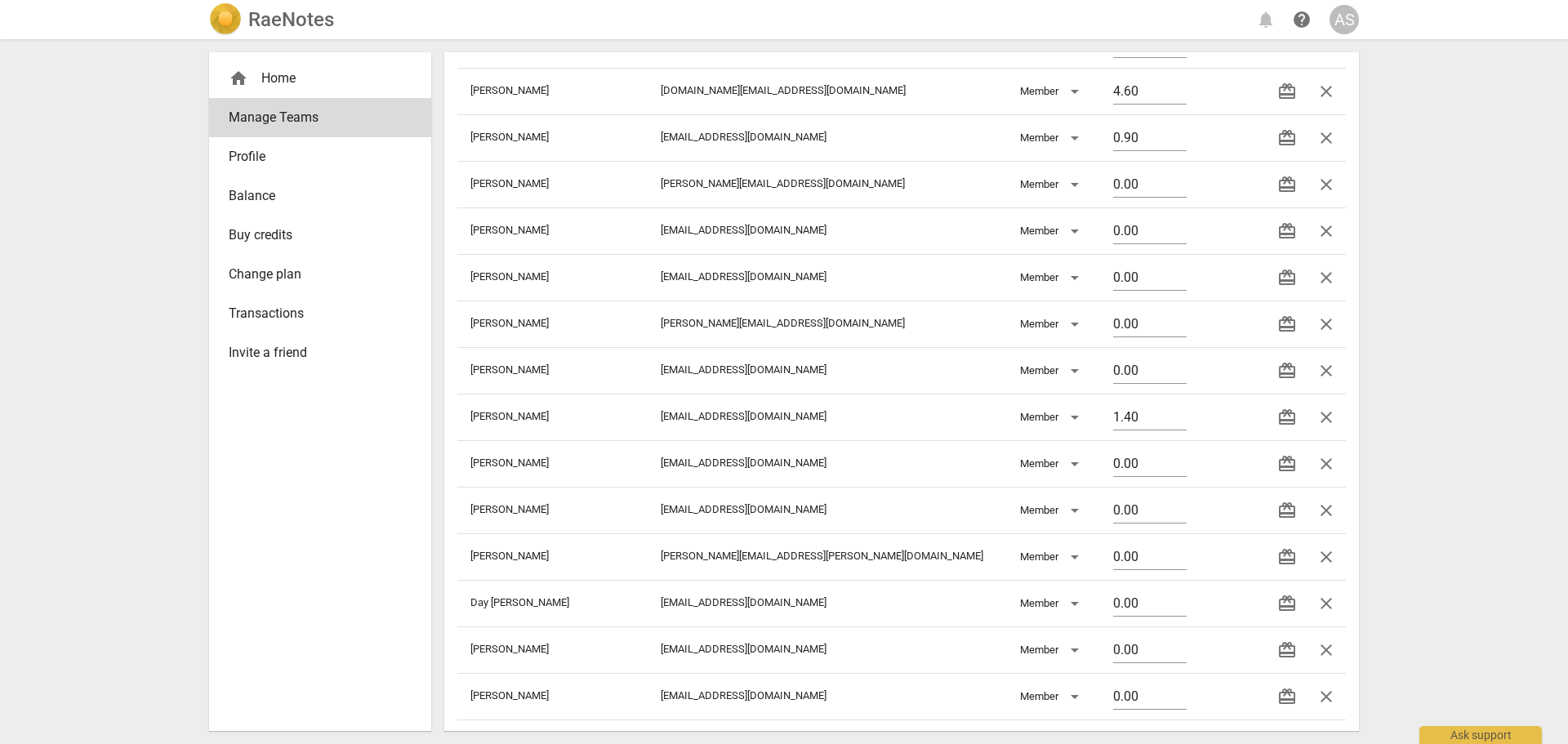
scroll to position [1202, 0]
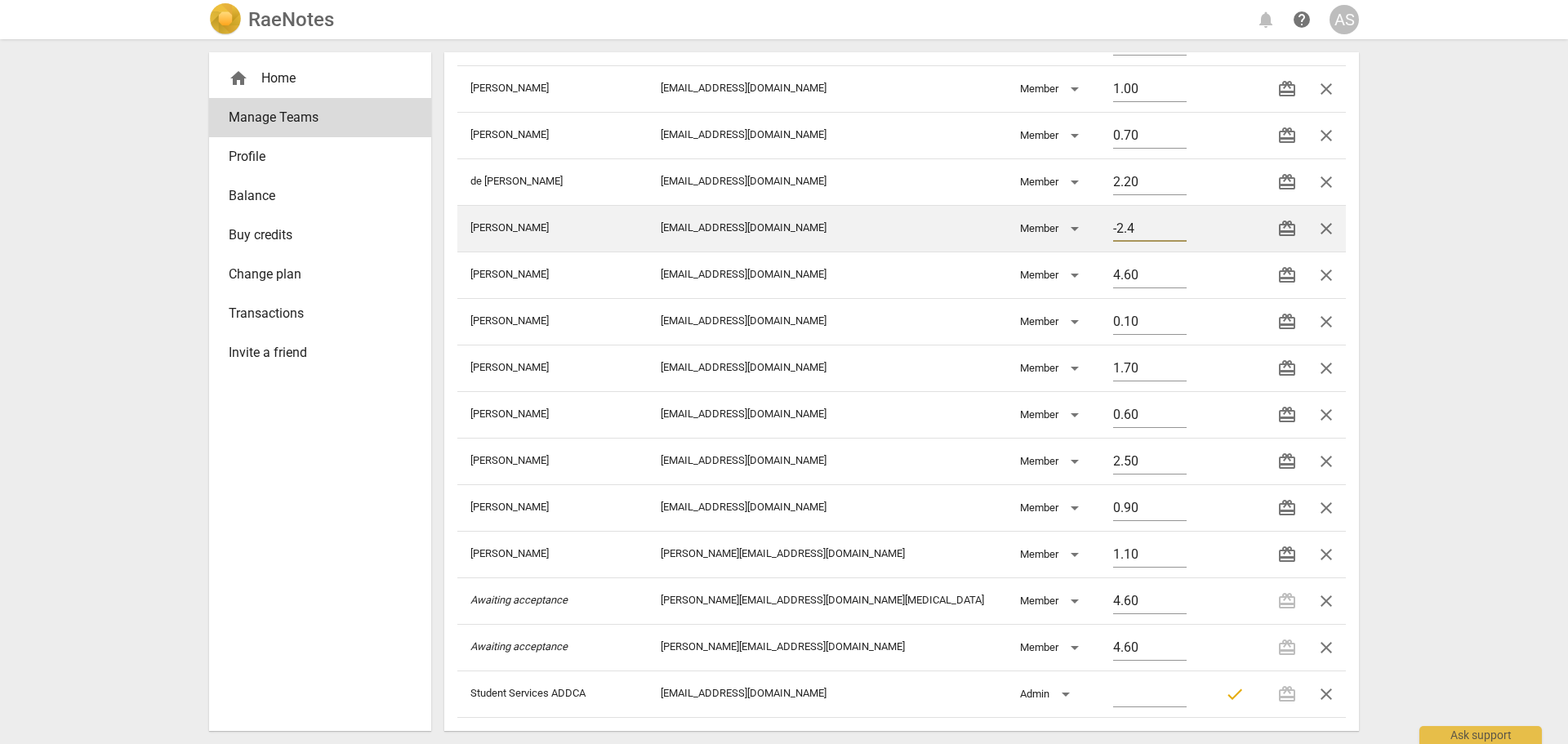
drag, startPoint x: 1141, startPoint y: 235, endPoint x: 1006, endPoint y: 241, distance: 135.1
click at [1113, 241] on input "-2.4" at bounding box center [1150, 230] width 74 height 24
drag, startPoint x: 1107, startPoint y: 230, endPoint x: 1025, endPoint y: 230, distance: 82.0
click at [1026, 230] on tr "[PERSON_NAME] [PERSON_NAME][EMAIL_ADDRESS][DOMAIN_NAME] Member -2.4 redeem close" at bounding box center [901, 228] width 888 height 46
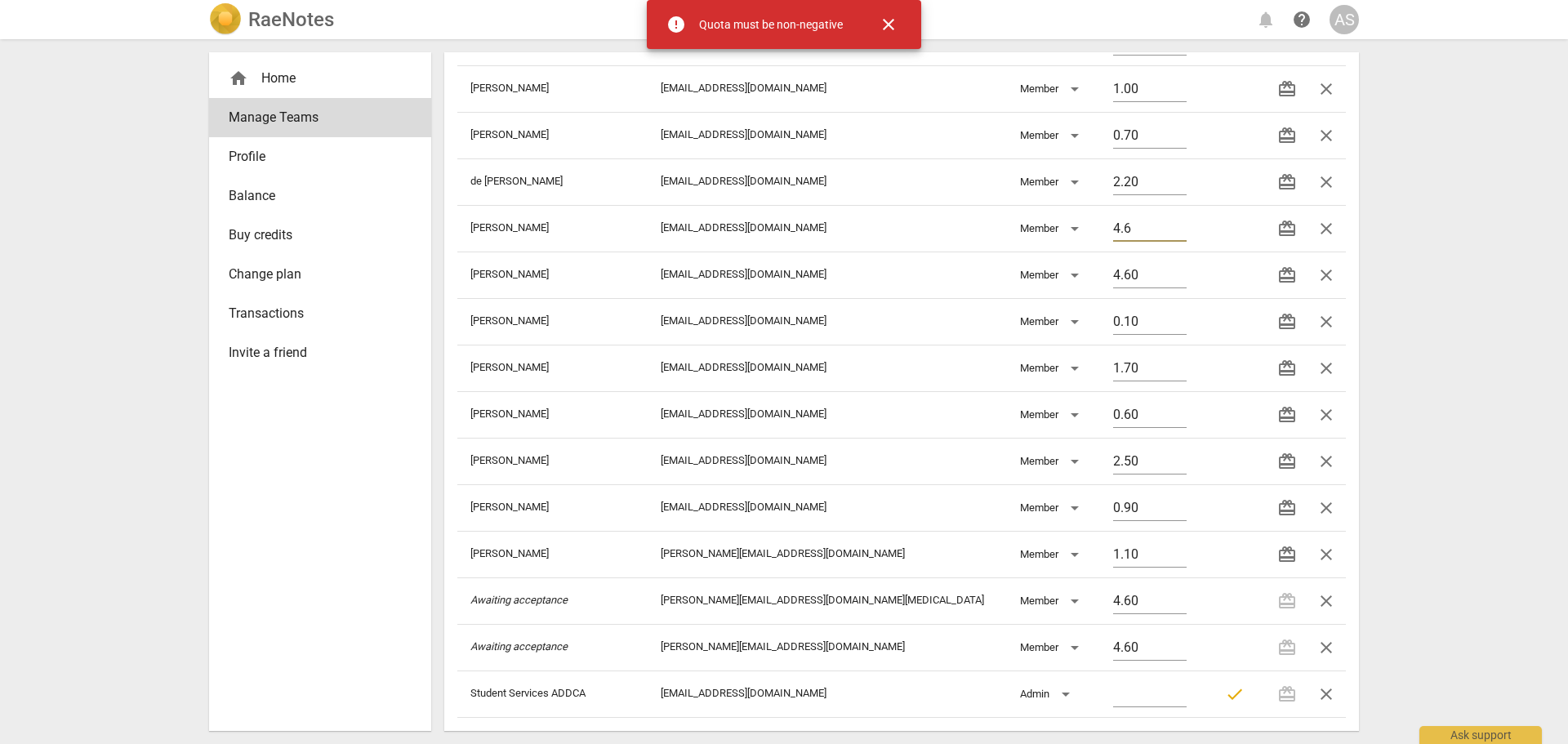
click at [1494, 314] on div "RaeNotes notifications help AS home Home Manage Teams Profile Balance Buy credi…" at bounding box center [784, 372] width 1568 height 744
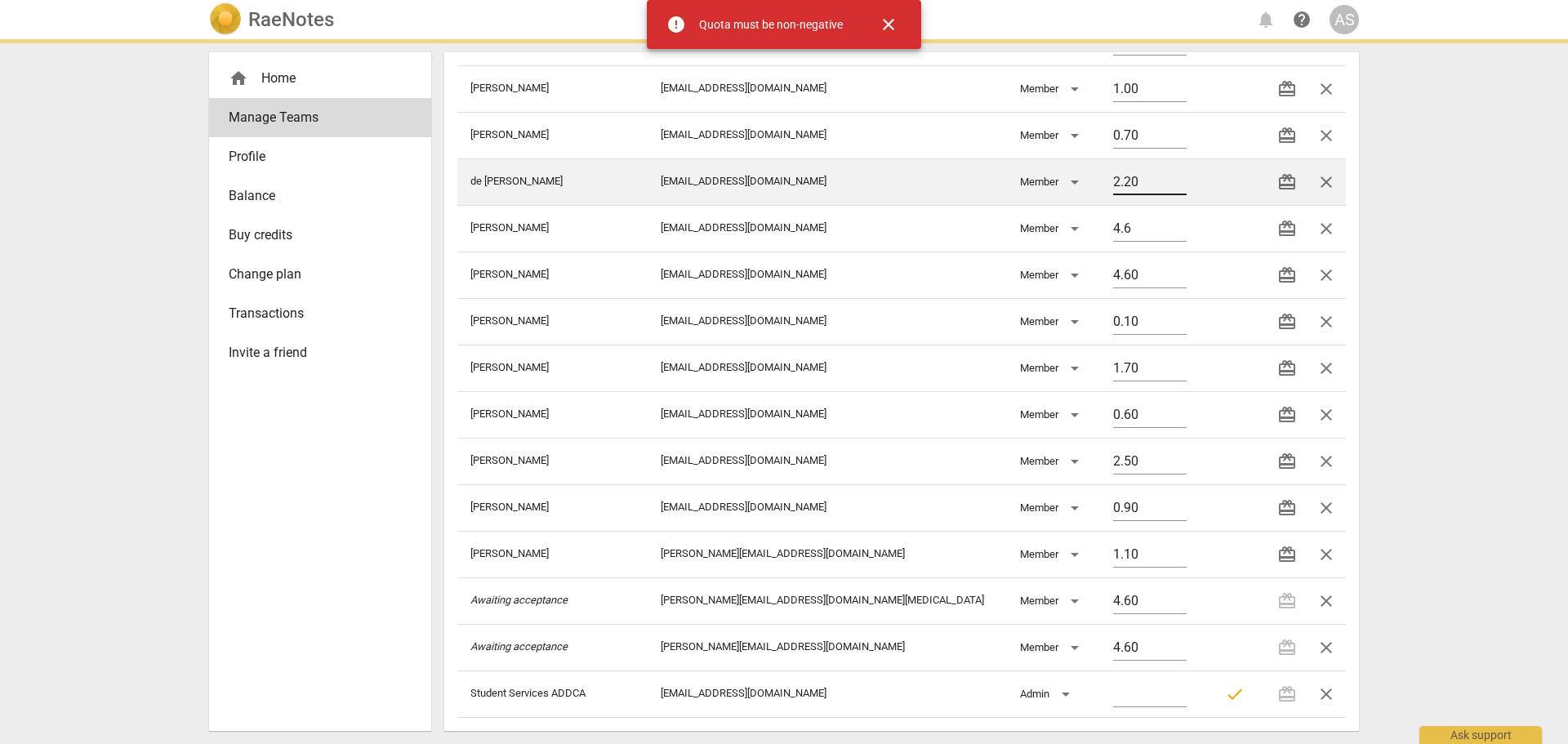
type input "4.60"
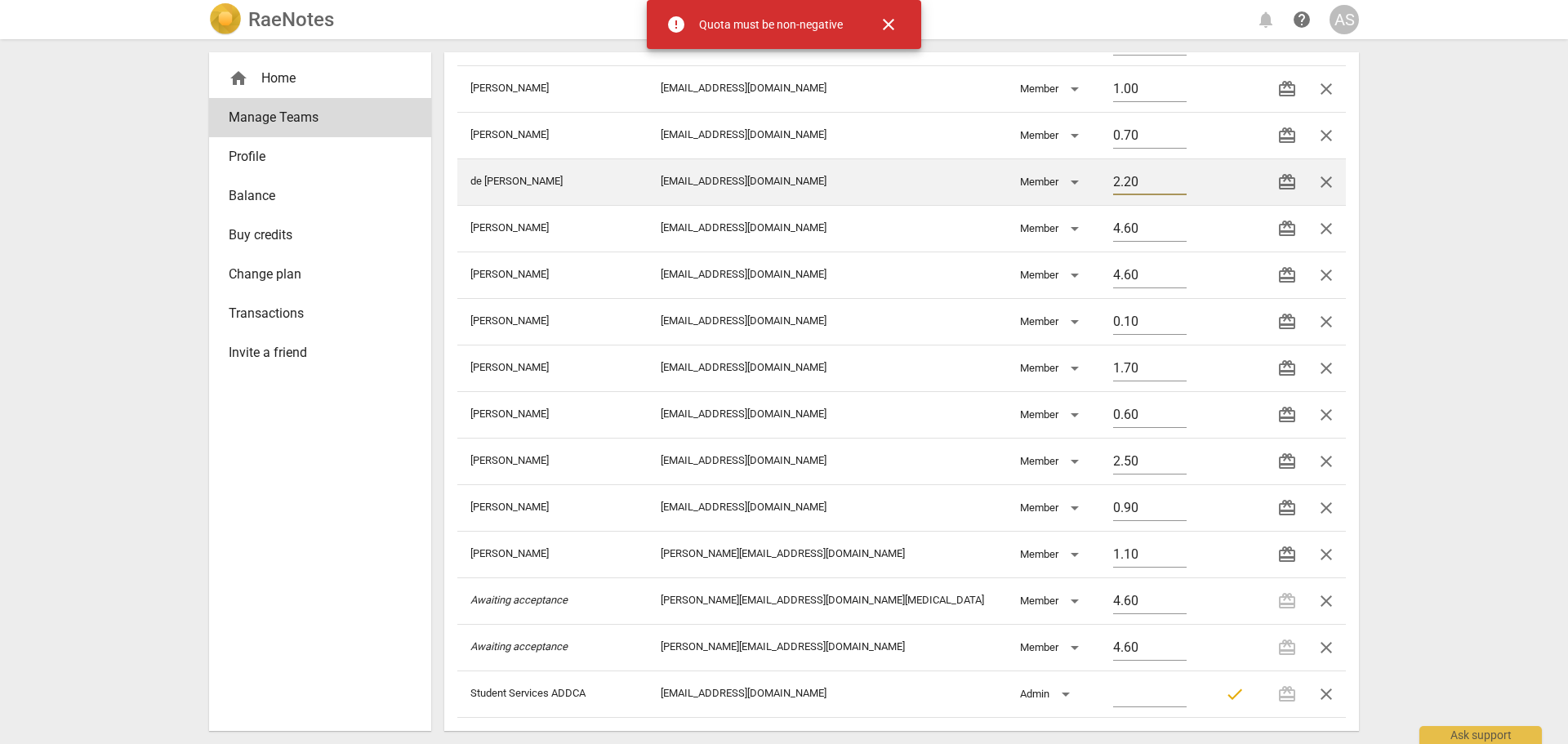
drag, startPoint x: 1085, startPoint y: 185, endPoint x: 1055, endPoint y: 186, distance: 30.0
click at [1055, 186] on tr "de [PERSON_NAME] [EMAIL_ADDRESS][DOMAIN_NAME] Member 2.20 redeem close" at bounding box center [901, 181] width 888 height 46
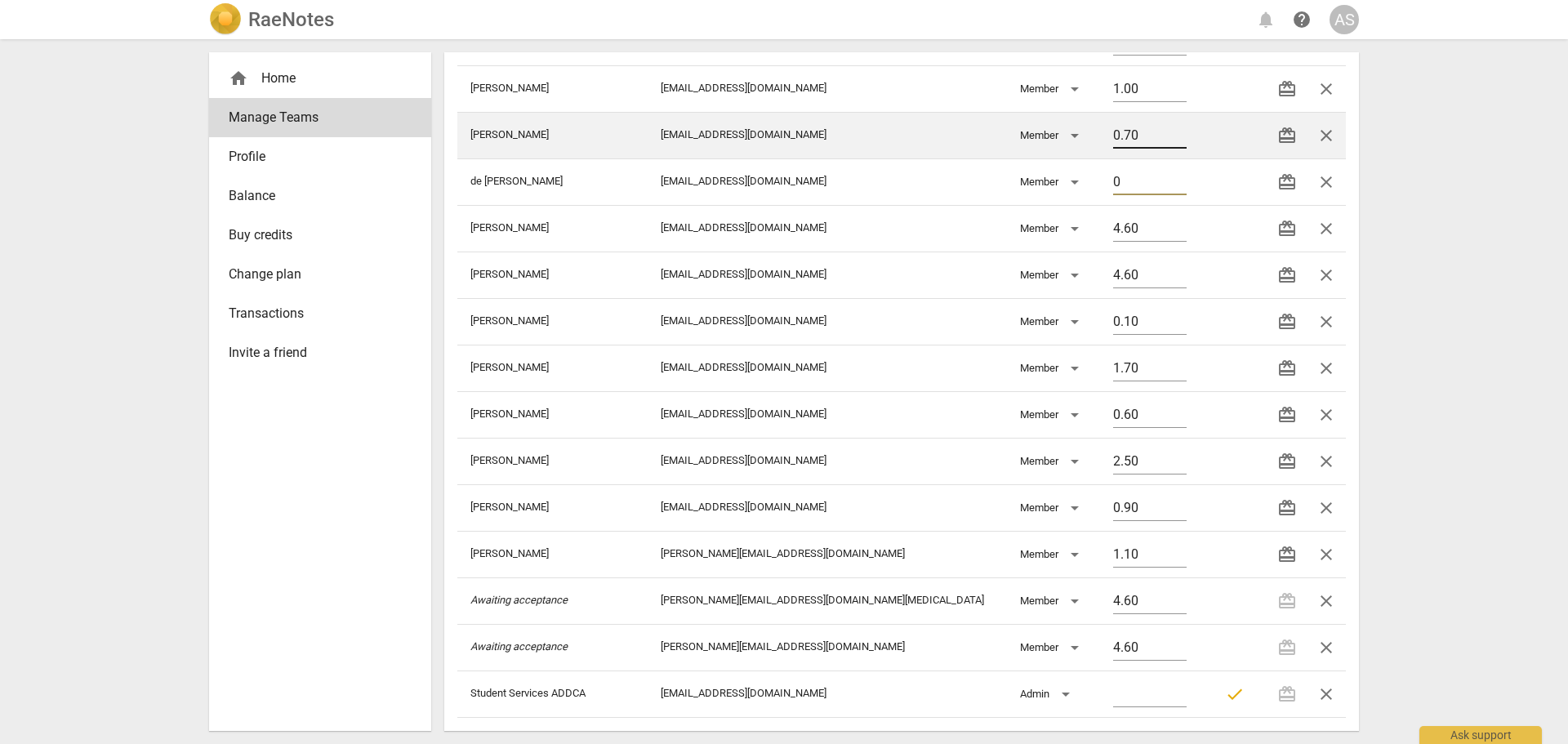
type input "0"
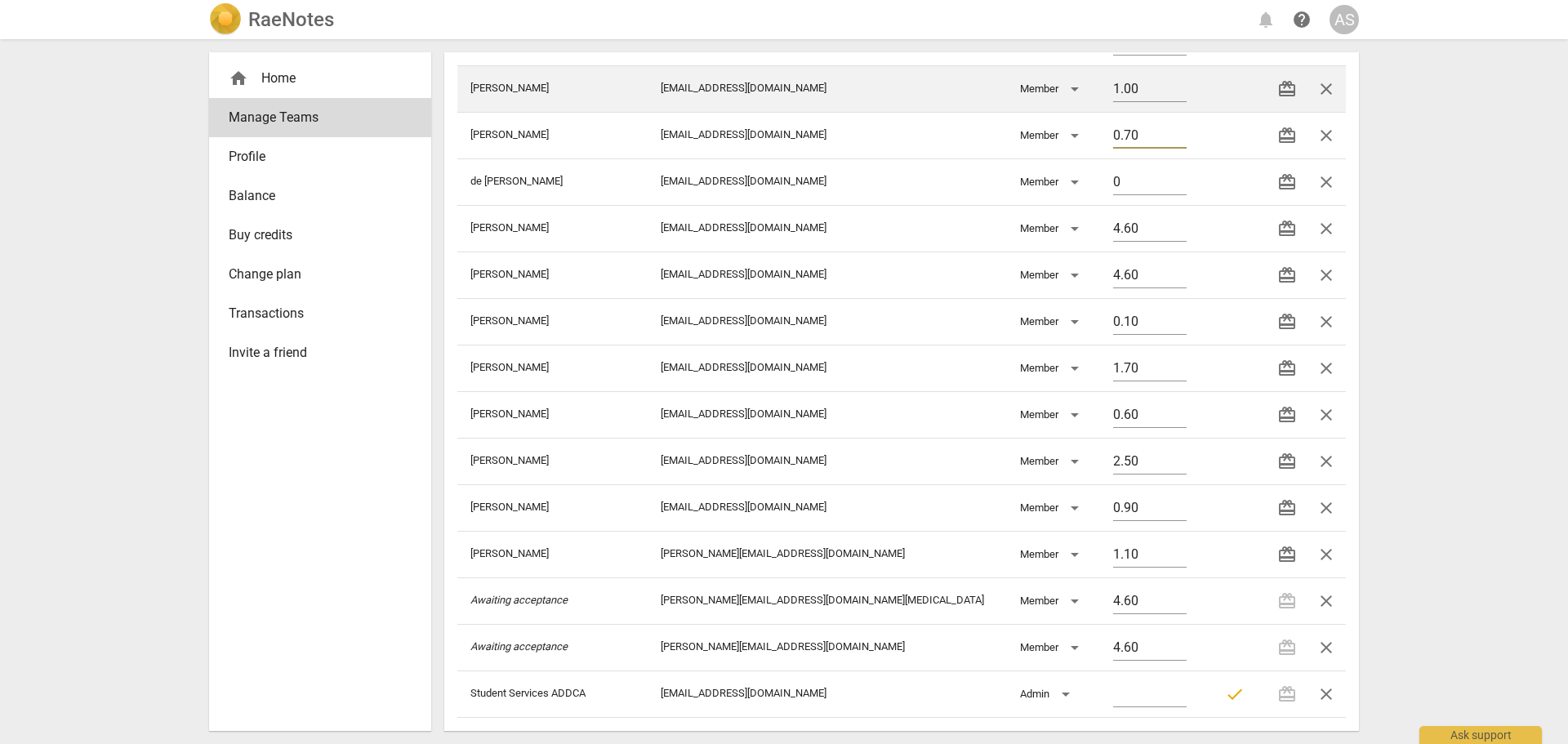
drag, startPoint x: 1107, startPoint y: 139, endPoint x: 1073, endPoint y: 105, distance: 48.1
click at [1044, 133] on tr "[PERSON_NAME] [PERSON_NAME][EMAIL_ADDRESS][DOMAIN_NAME] Member 0.70 redeem close" at bounding box center [901, 135] width 888 height 46
type input "0"
drag, startPoint x: 1066, startPoint y: 89, endPoint x: 1035, endPoint y: 89, distance: 31.0
click at [1035, 89] on tr "[PERSON_NAME] [EMAIL_ADDRESS][DOMAIN_NAME] Member 1.00 redeem close" at bounding box center [901, 89] width 888 height 46
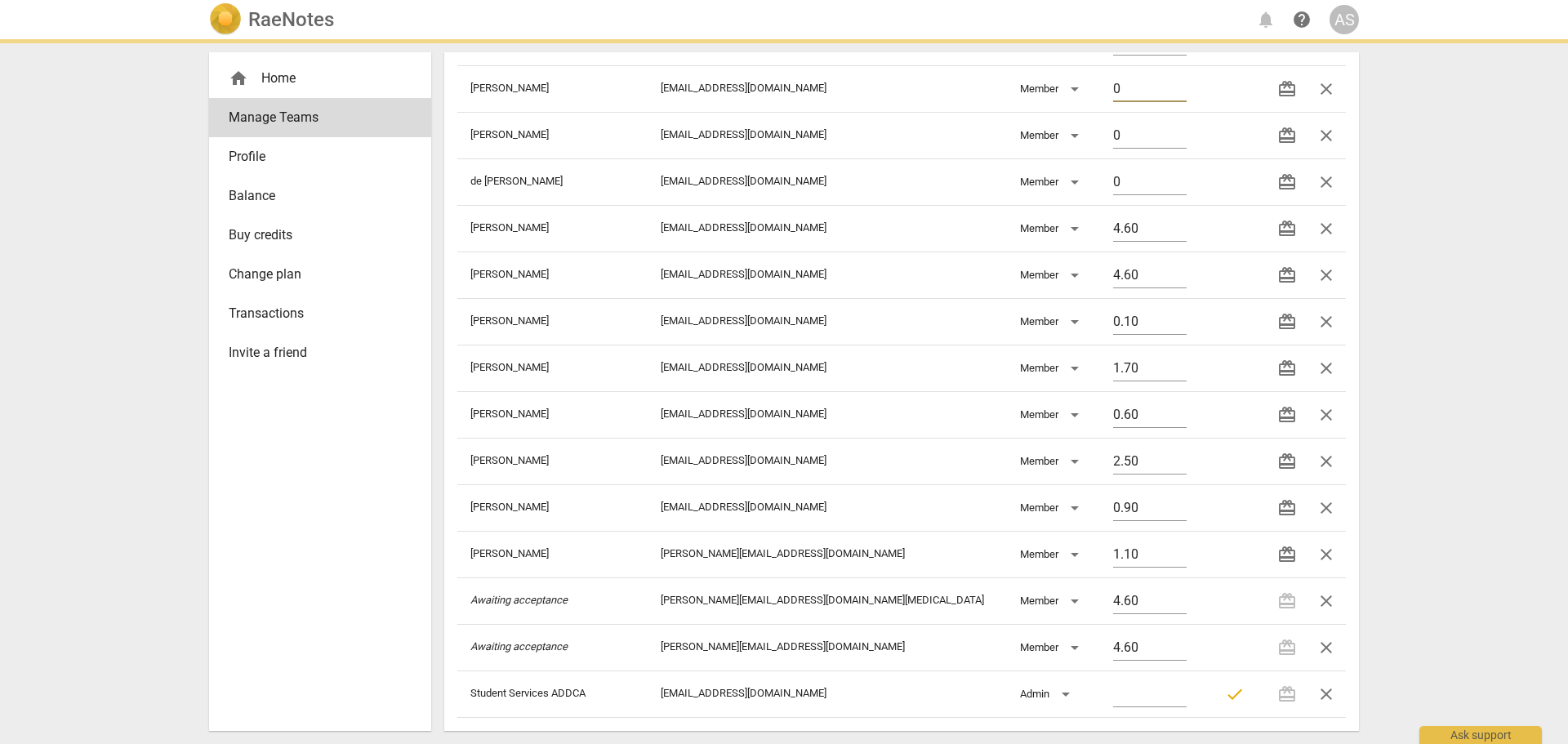
type input "0"
click at [1432, 174] on div "RaeNotes notifications help AS home Home Manage Teams Profile Balance Buy credi…" at bounding box center [784, 372] width 1568 height 744
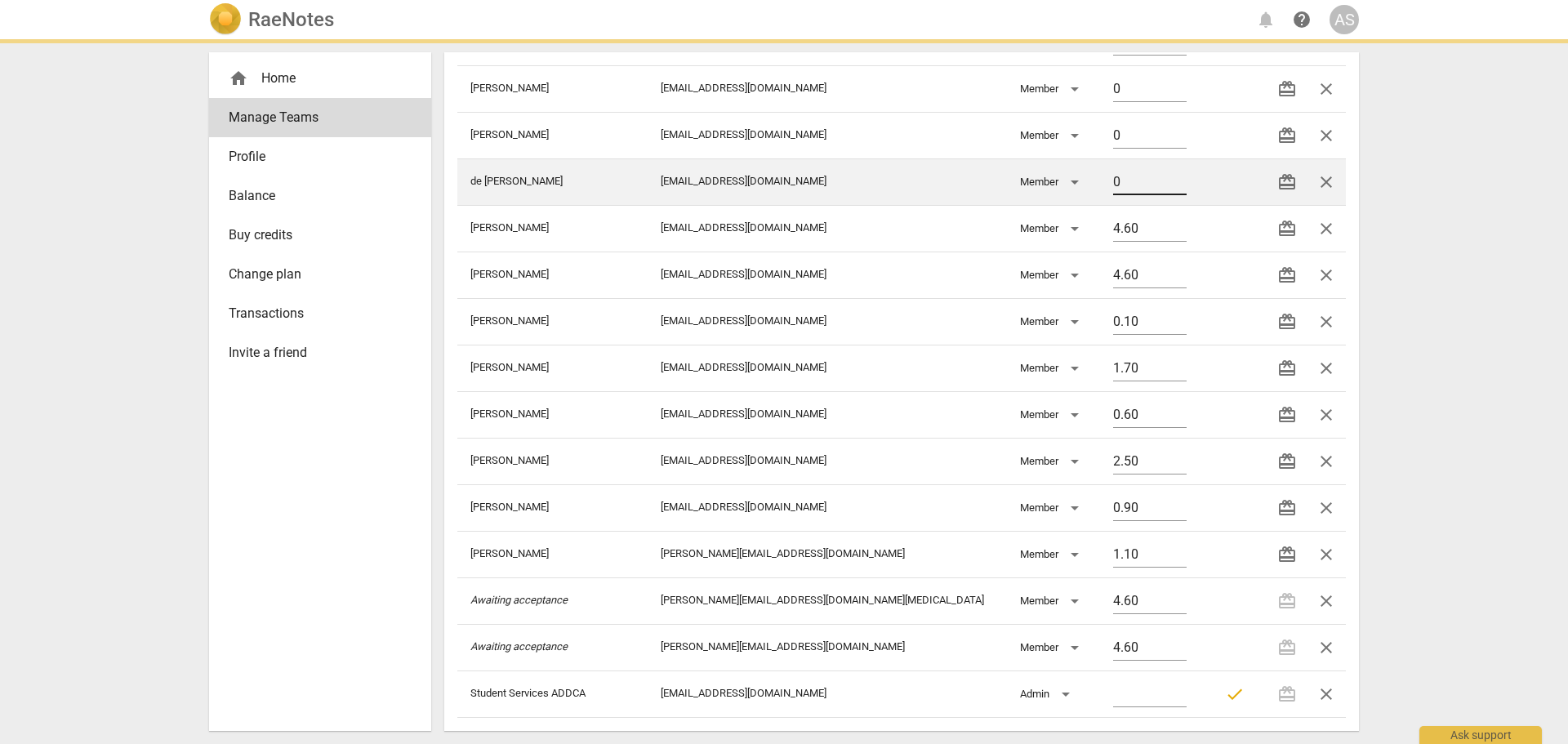
scroll to position [1039, 0]
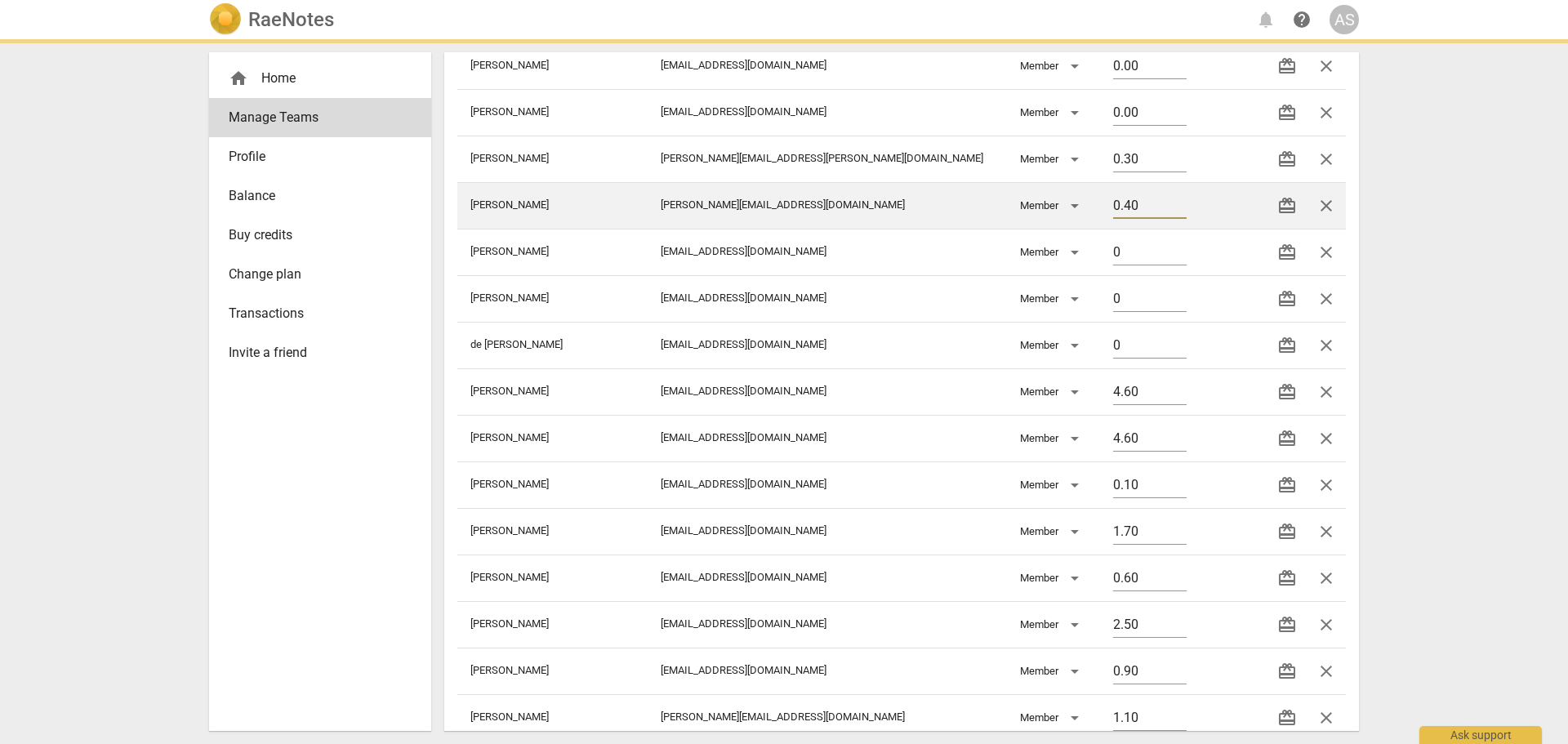
drag, startPoint x: 1109, startPoint y: 201, endPoint x: 1064, endPoint y: 201, distance: 45.0
click at [1100, 201] on td "0.40" at bounding box center [1151, 205] width 102 height 46
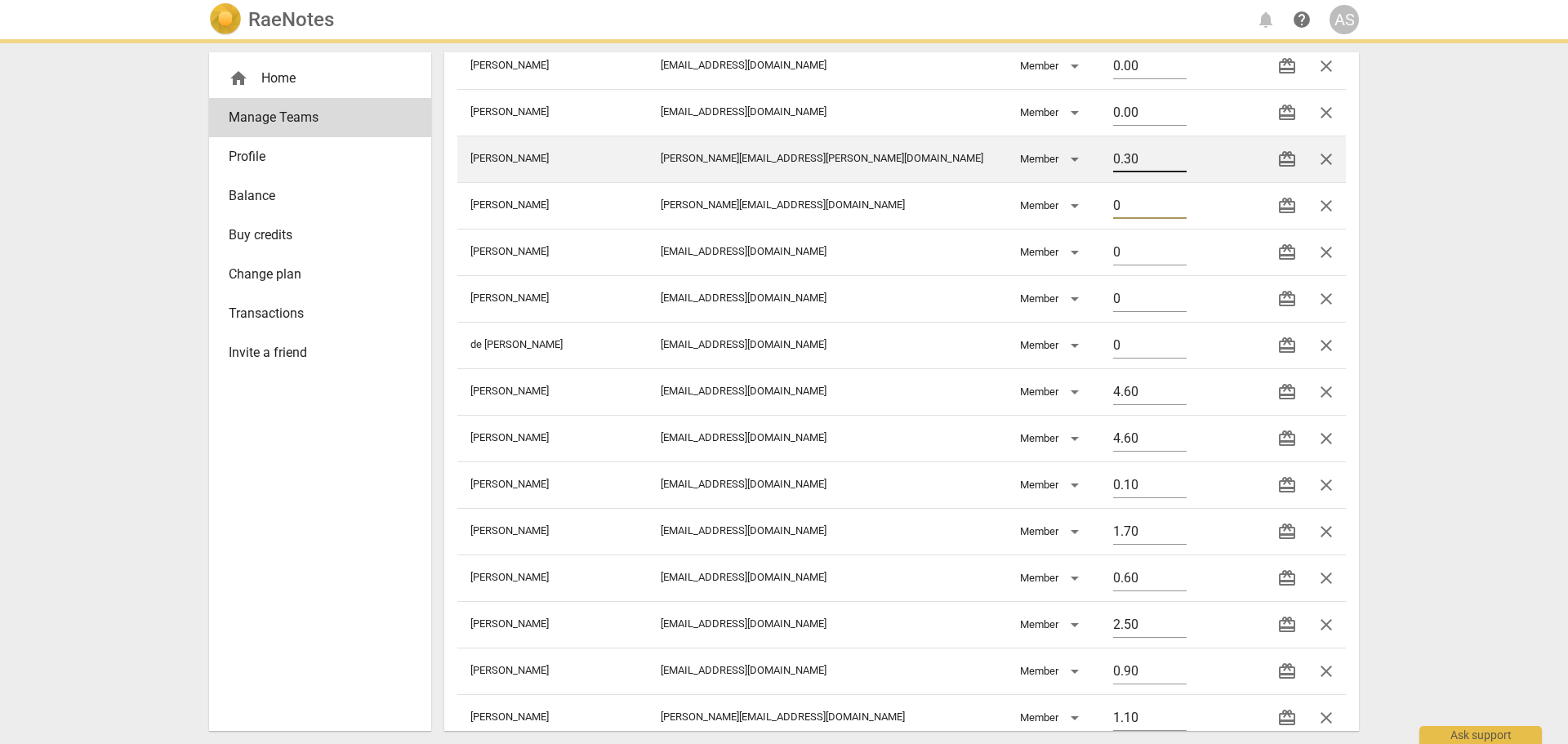
type input "0"
drag, startPoint x: 1119, startPoint y: 160, endPoint x: 1067, endPoint y: 151, distance: 52.8
click at [1100, 151] on td "0.30" at bounding box center [1151, 159] width 102 height 46
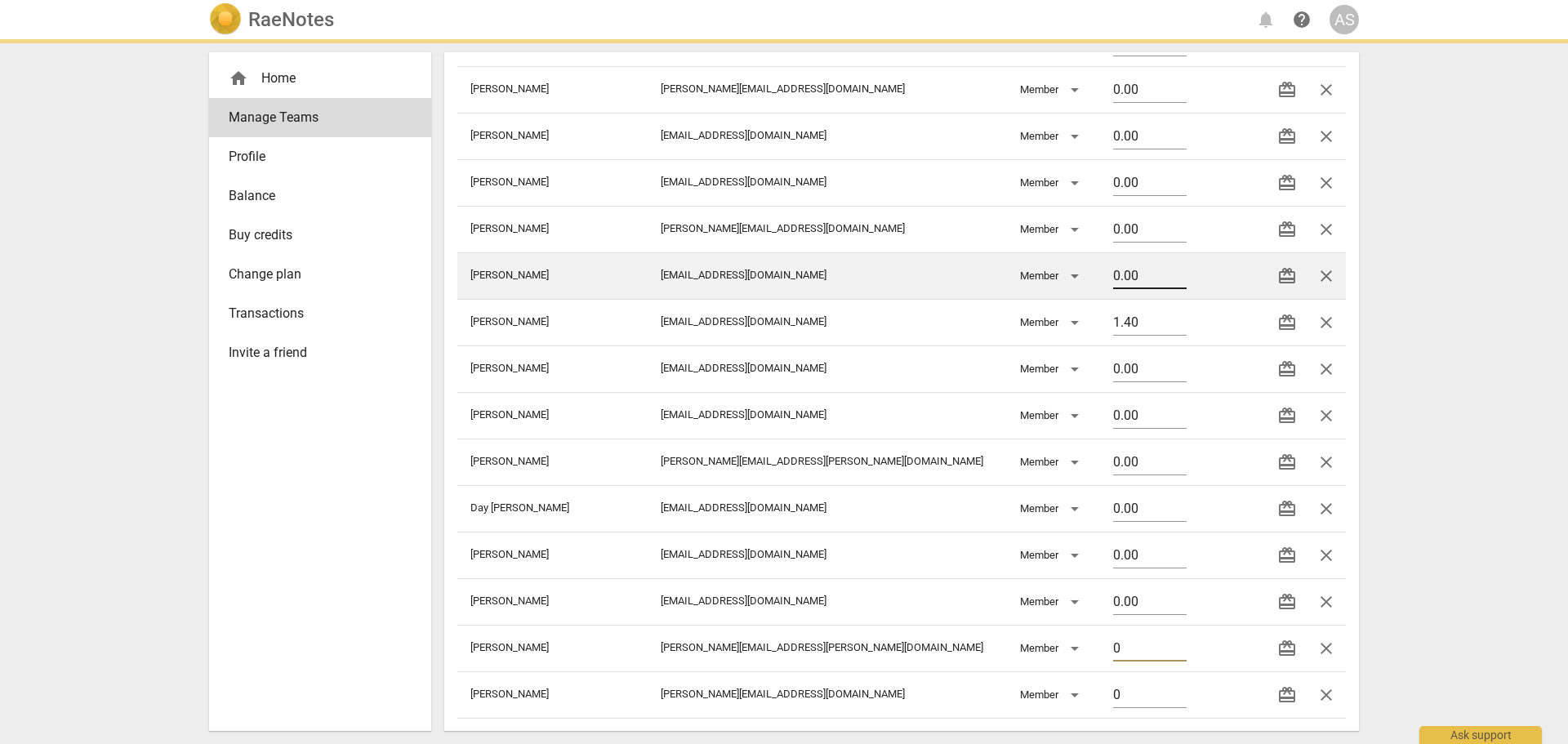
scroll to position [549, 0]
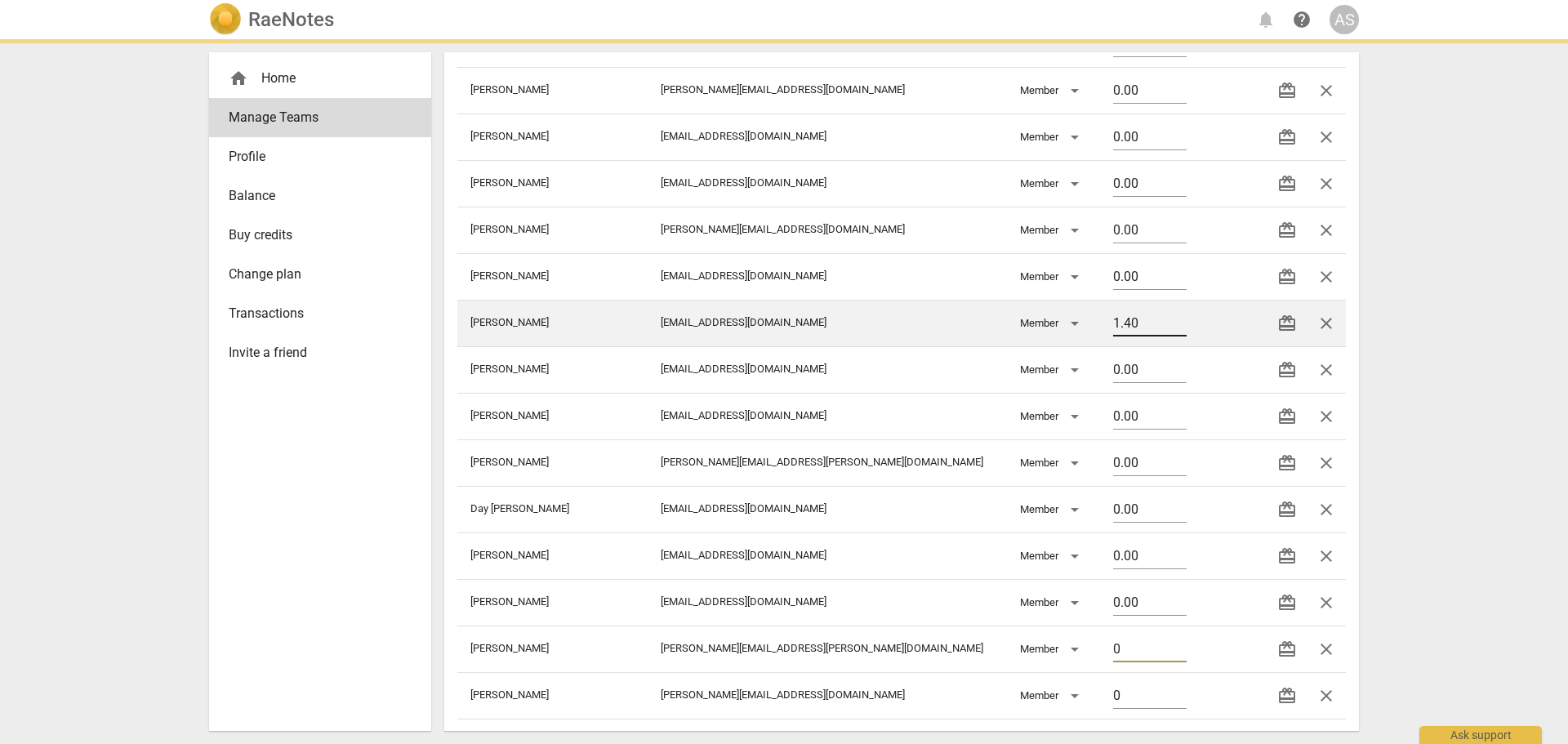
type input "0"
drag, startPoint x: 1113, startPoint y: 320, endPoint x: 1041, endPoint y: 305, distance: 73.5
click at [1029, 315] on tr "[PERSON_NAME] [PERSON_NAME][EMAIL_ADDRESS][DOMAIN_NAME] Member 1.40 redeem close" at bounding box center [901, 322] width 888 height 46
type input "0"
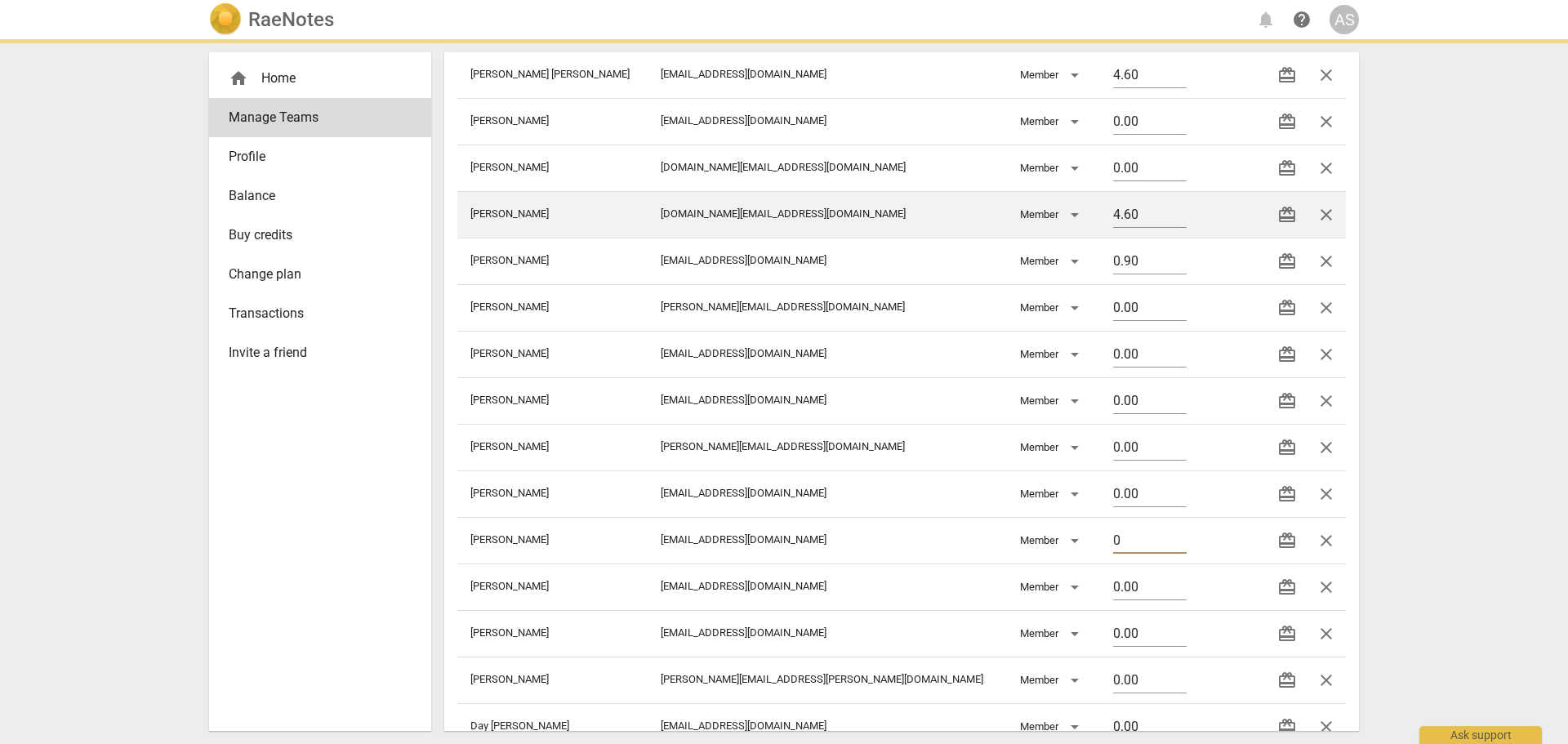
scroll to position [304, 0]
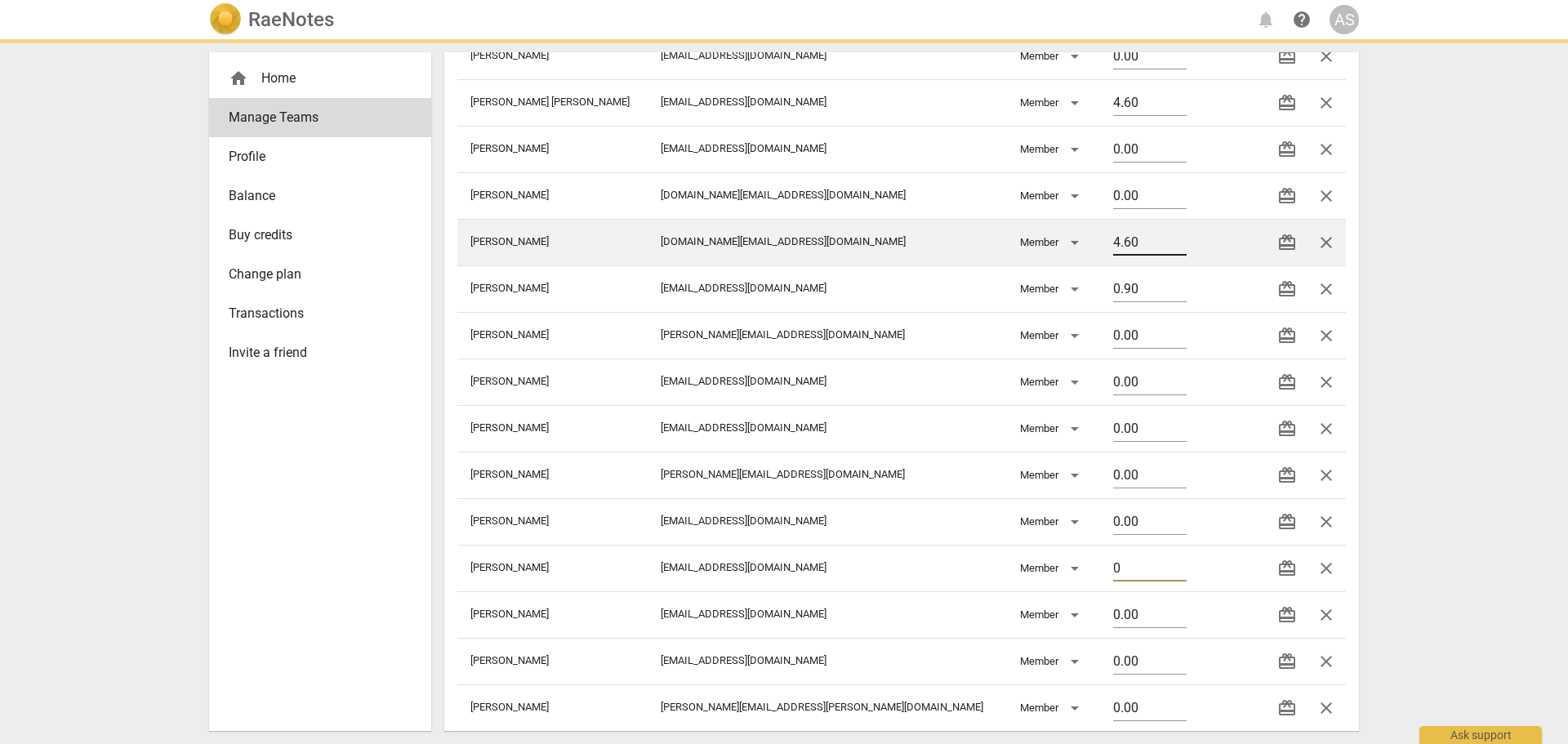
type input "0.00"
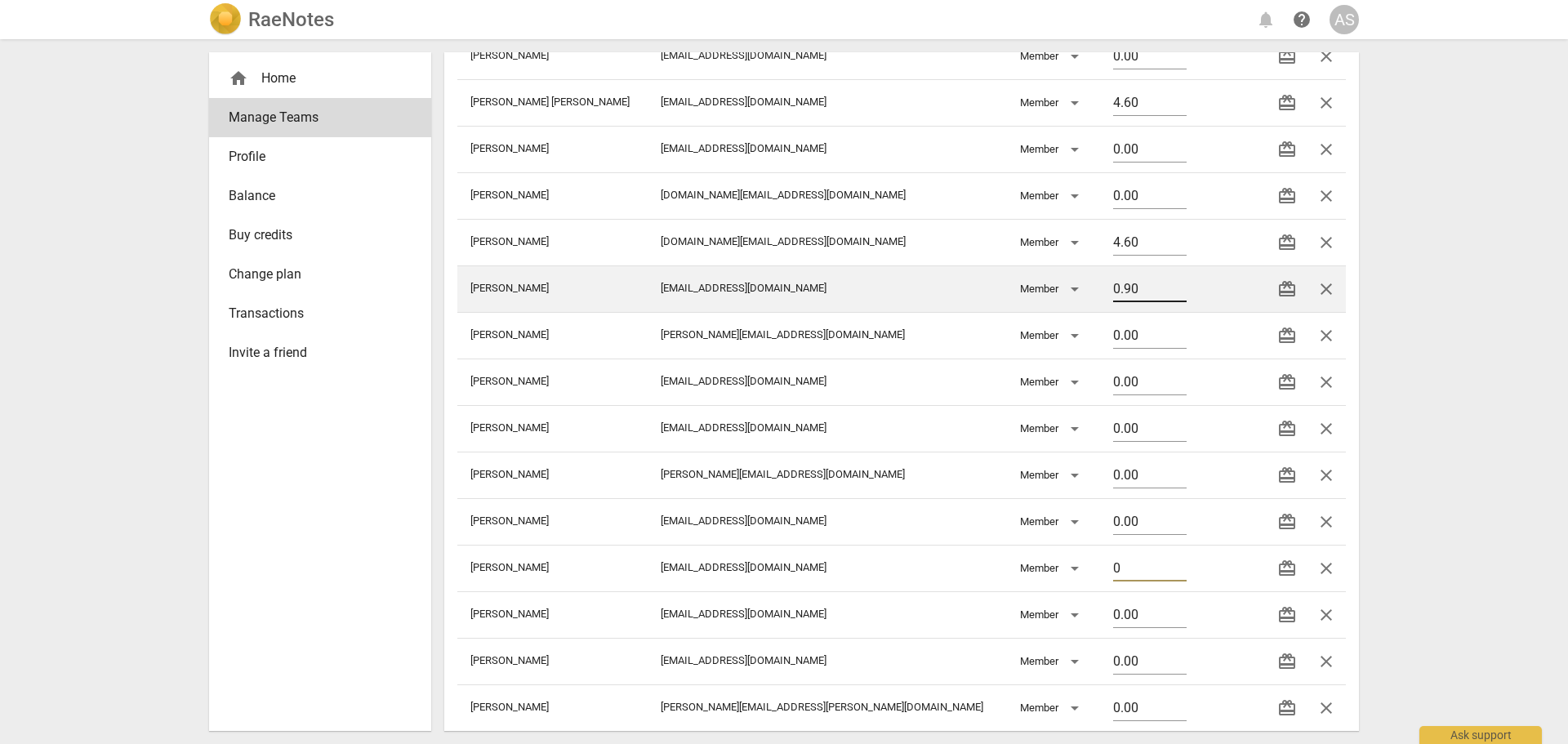
type input "0"
drag, startPoint x: 1120, startPoint y: 281, endPoint x: 1049, endPoint y: 274, distance: 71.3
click at [1049, 274] on tr "[PERSON_NAME] [EMAIL_ADDRESS][DOMAIN_NAME] Member 0.90 redeem close" at bounding box center [901, 288] width 888 height 46
type input "0"
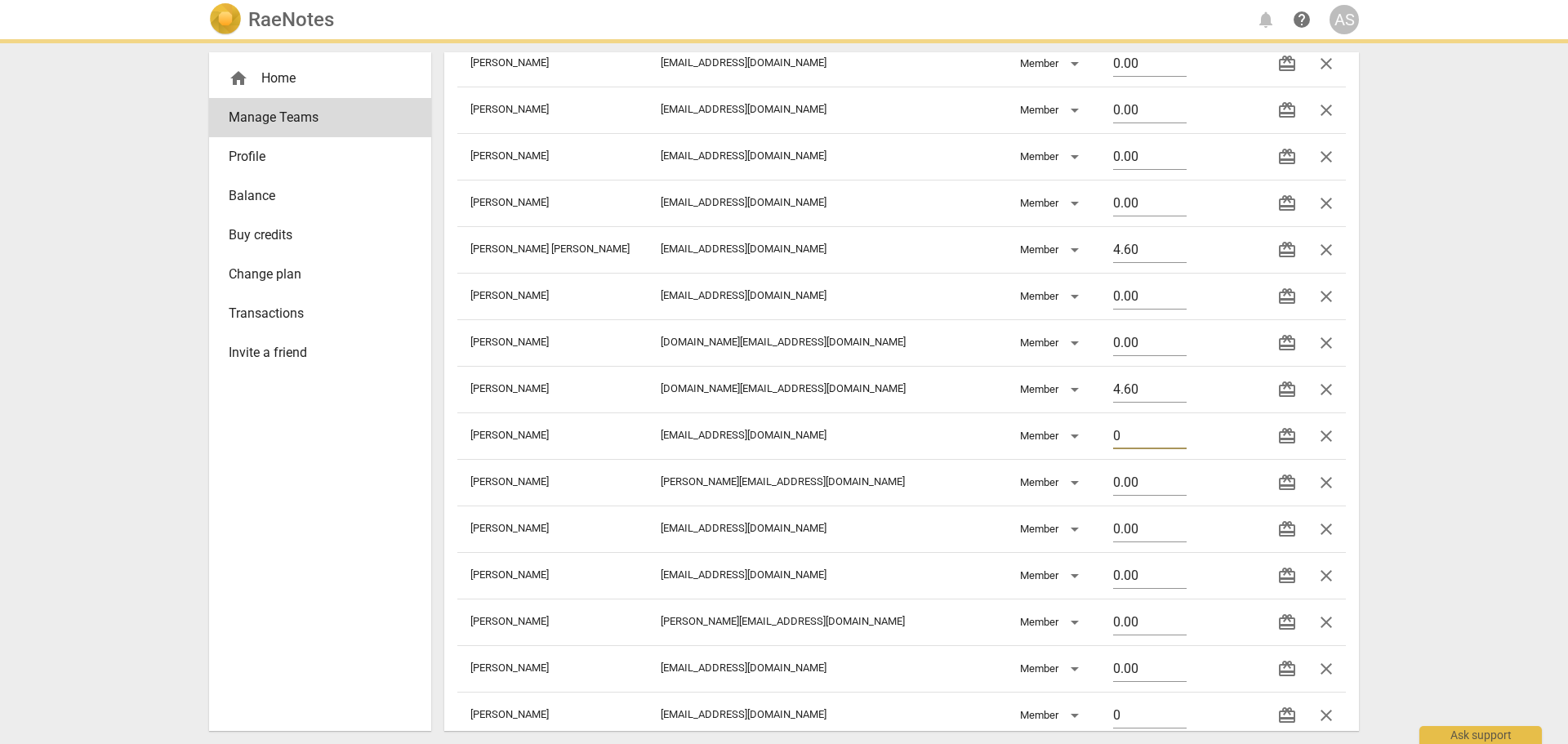
scroll to position [140, 0]
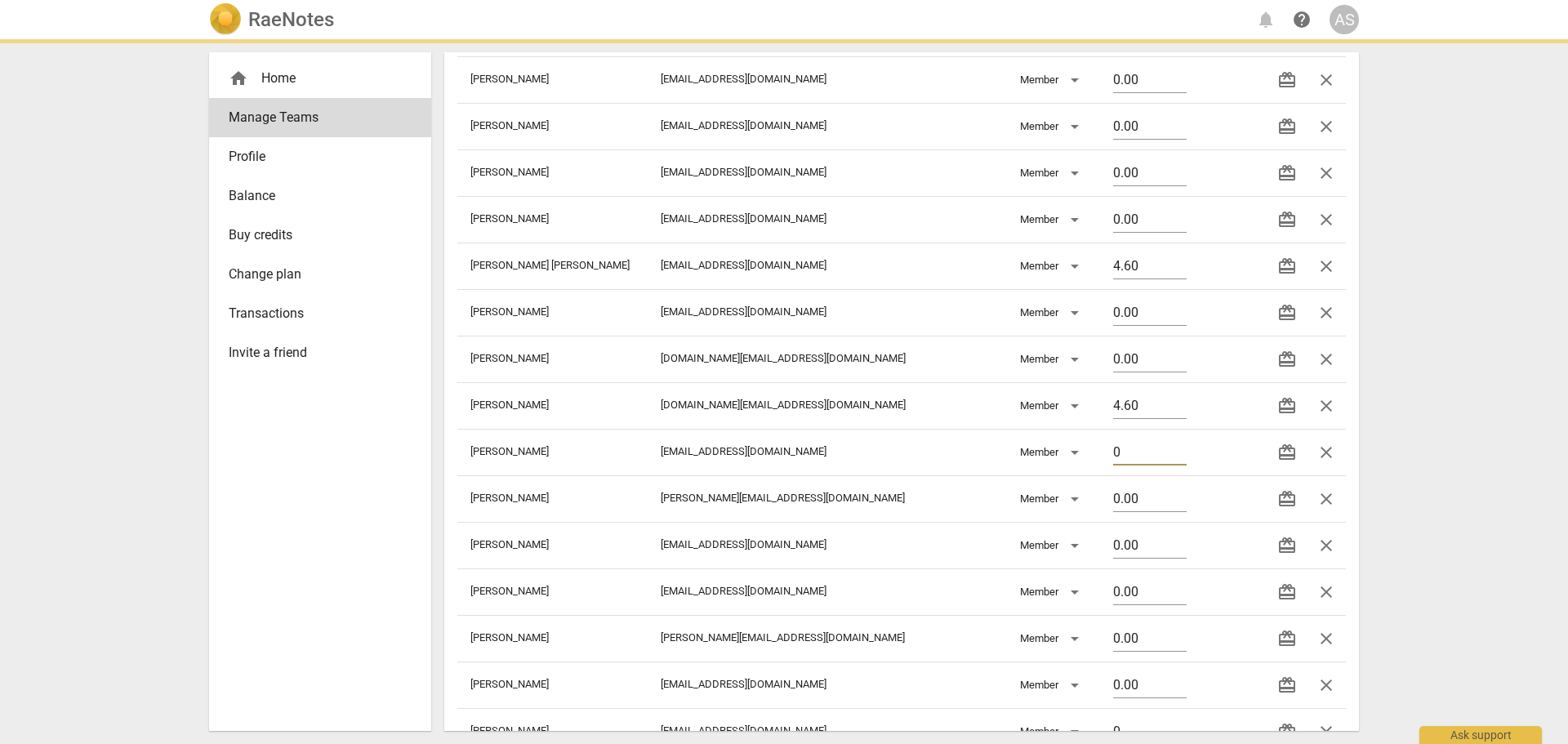
type input "0.00"
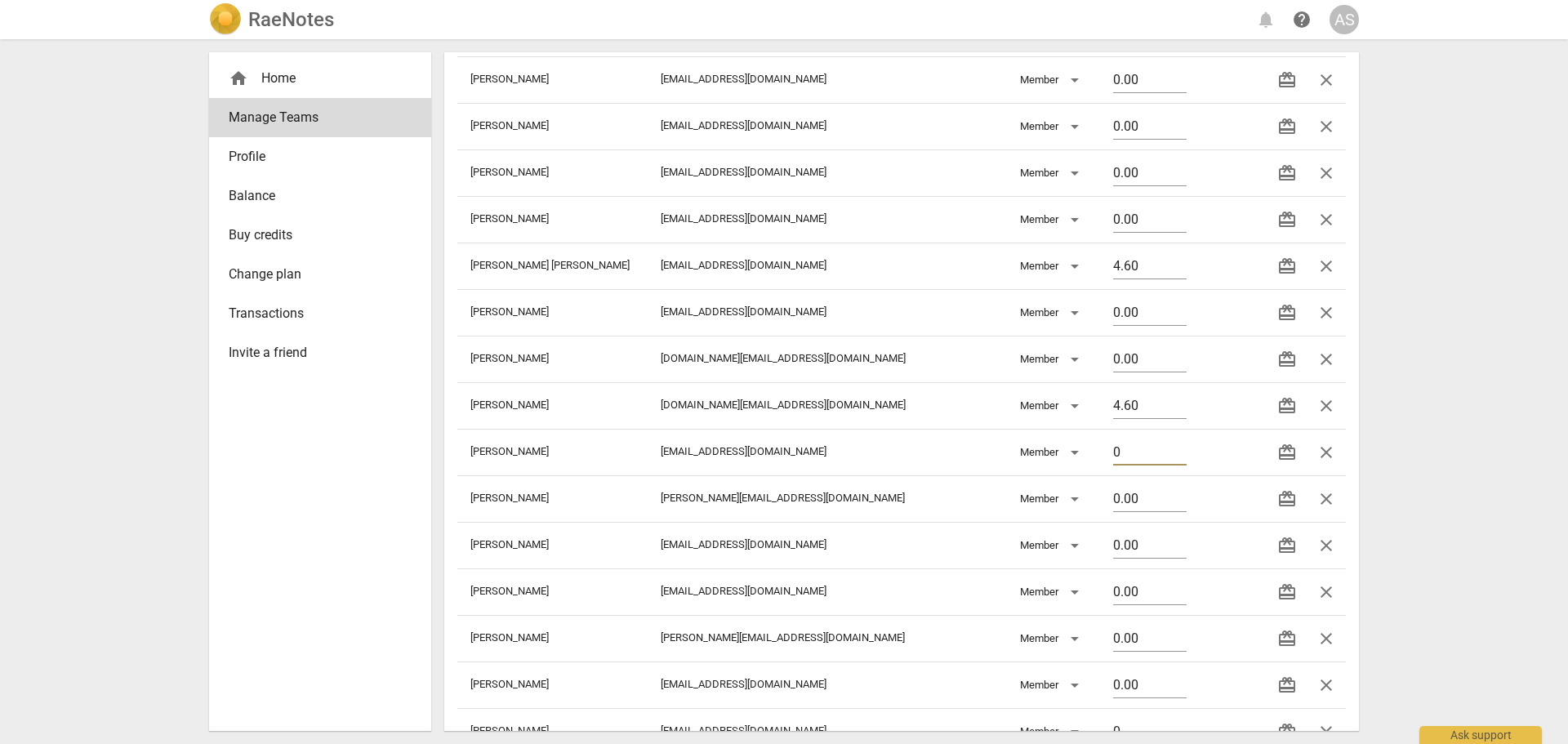
type input "0"
click at [1507, 224] on div "RaeNotes notifications help AS home Home Manage Teams Profile Balance Buy credi…" at bounding box center [784, 372] width 1568 height 744
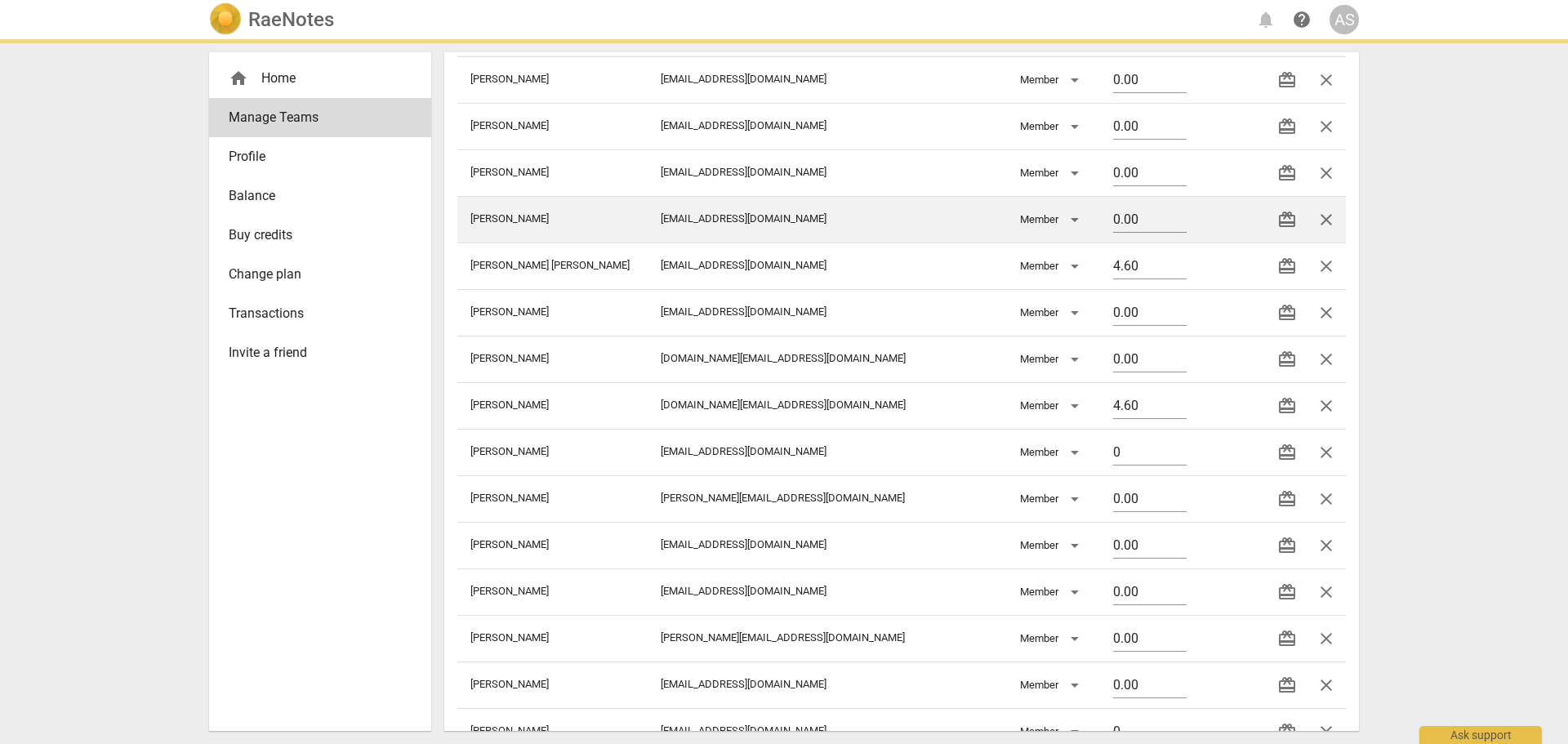
type input "0.00"
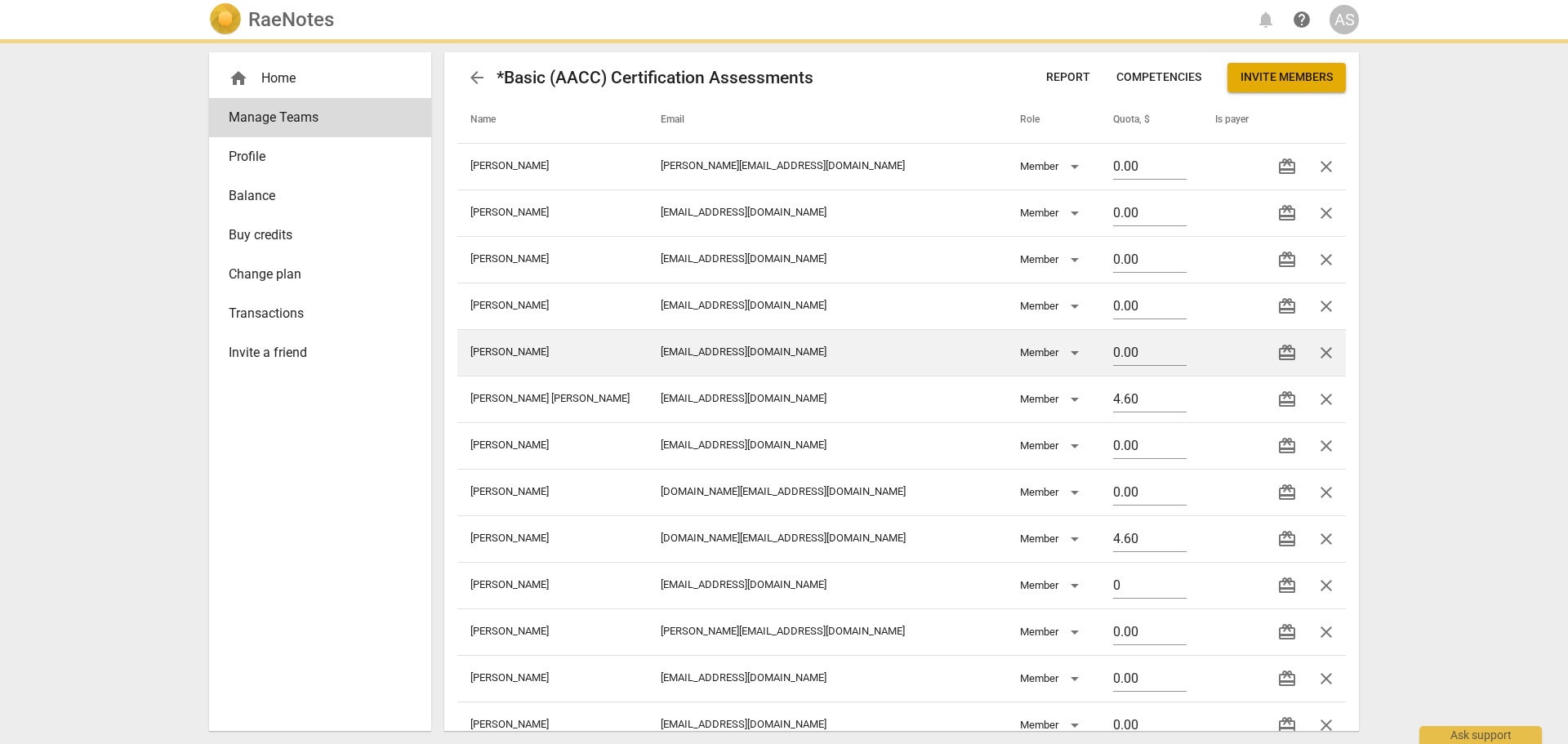
scroll to position [0, 0]
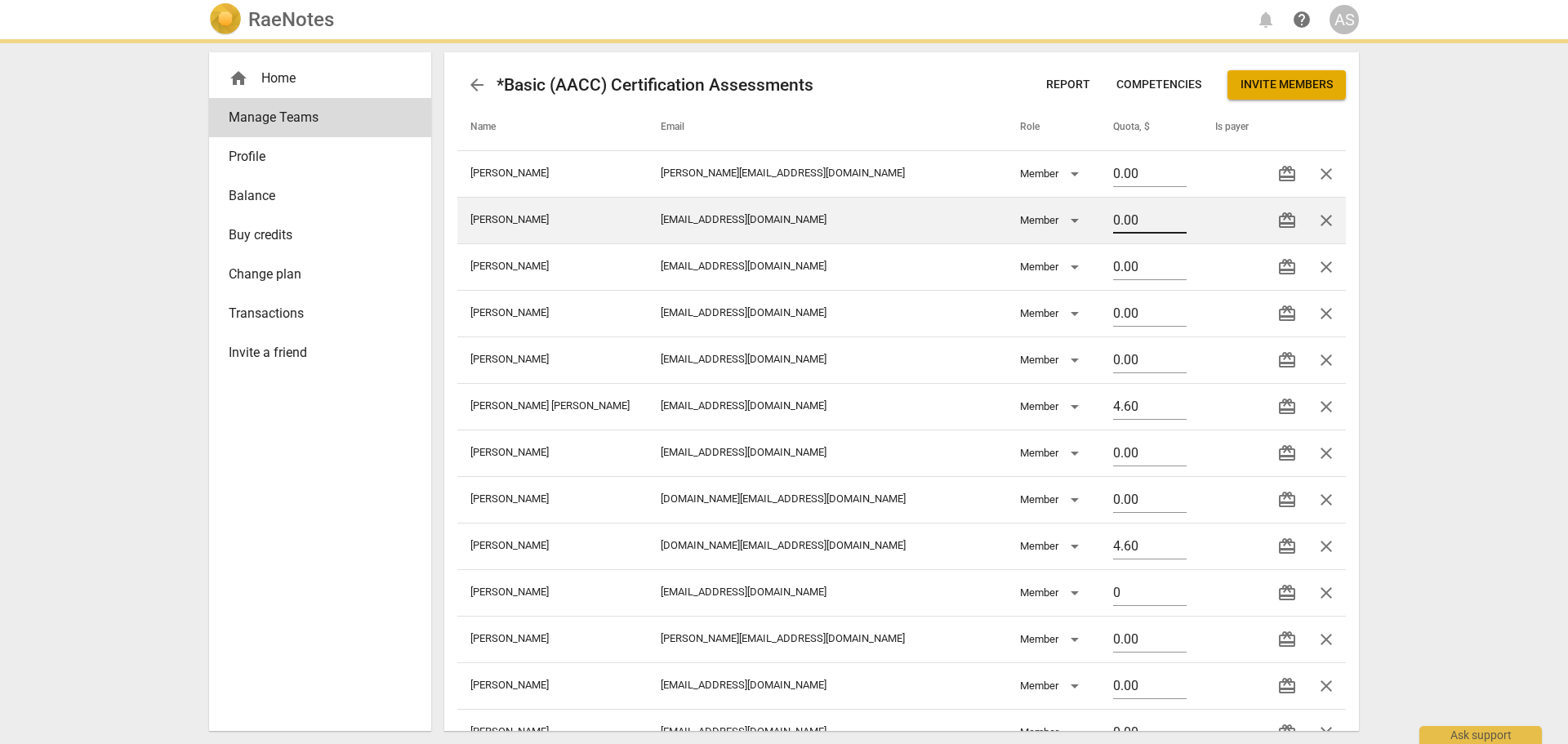
type input "0.00"
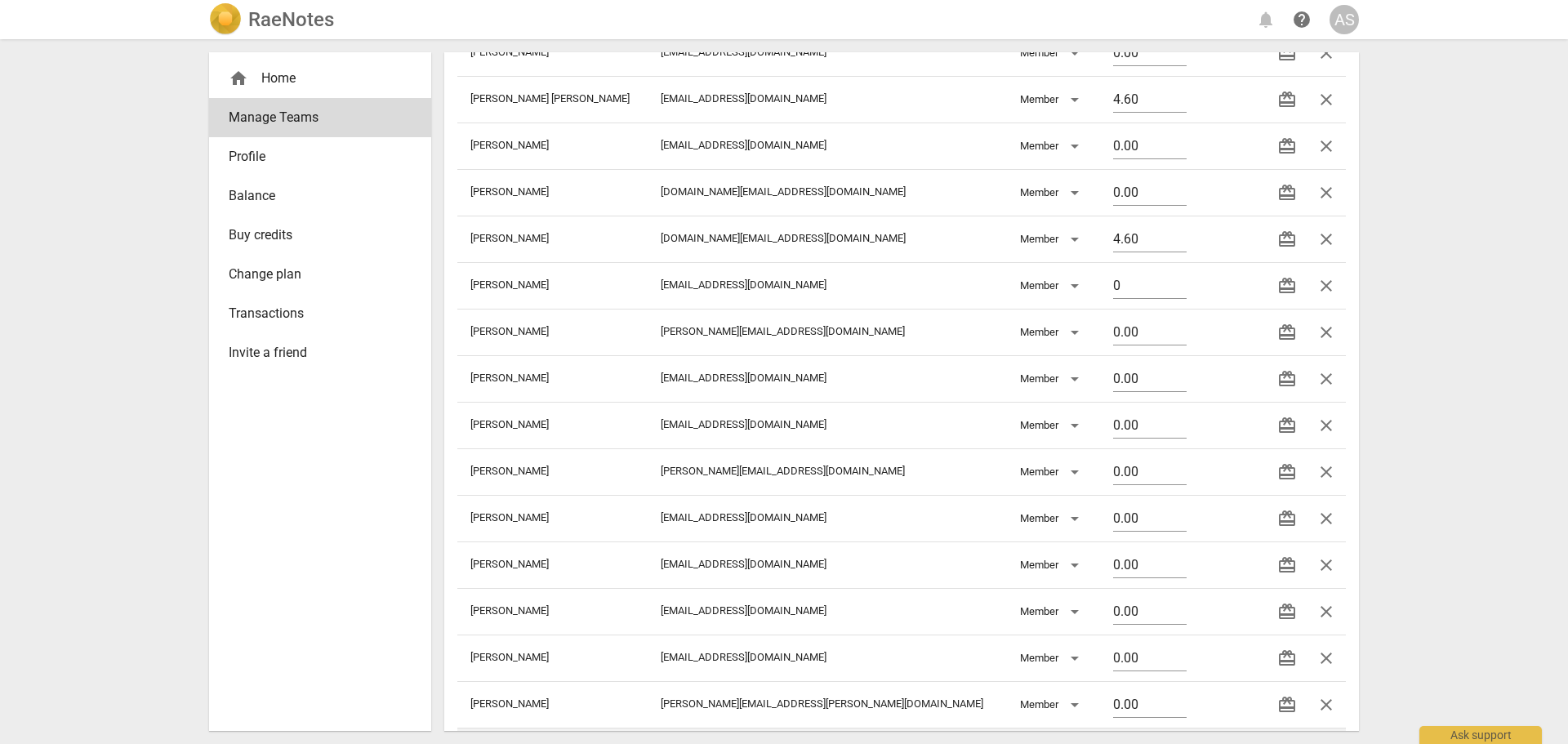
type input "0.00"
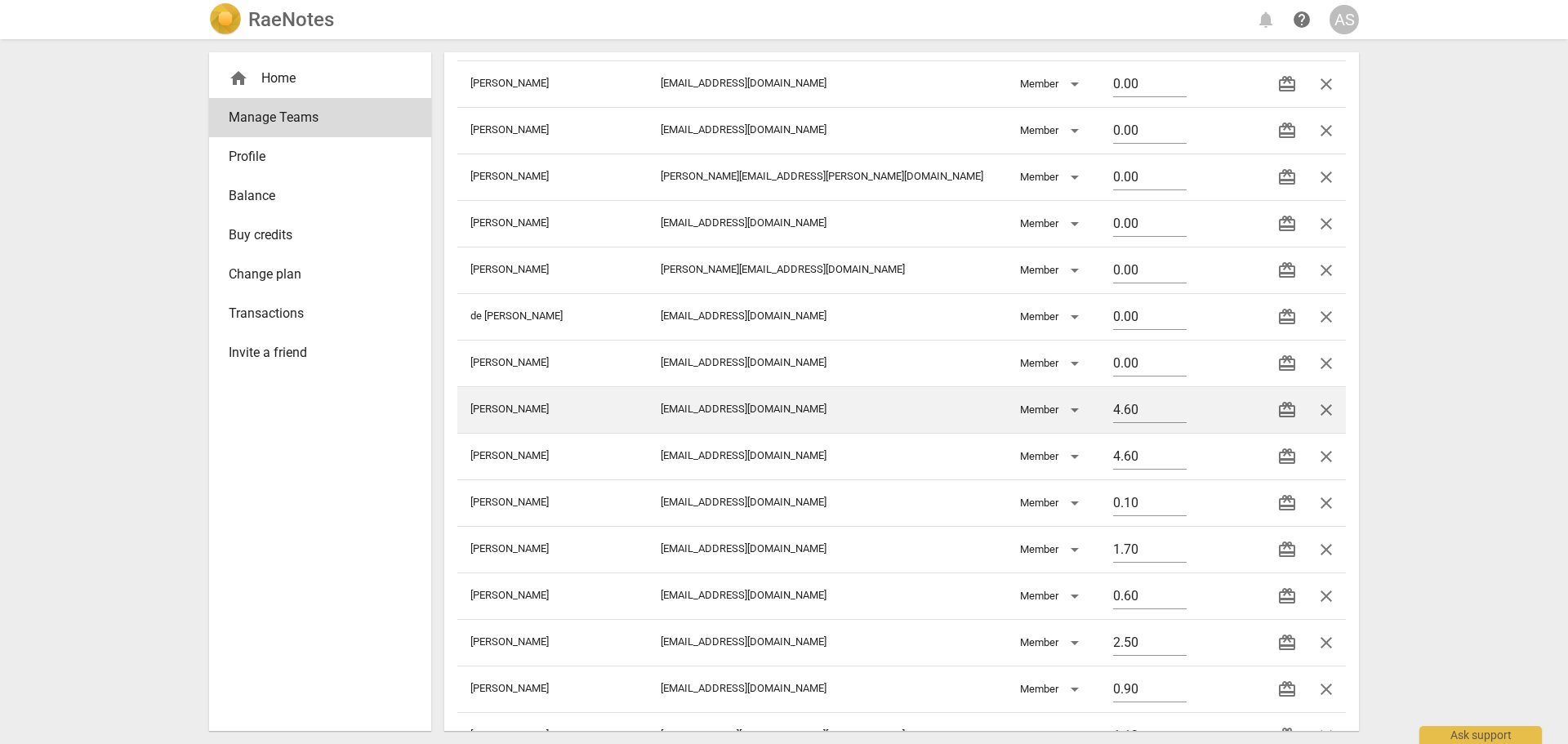
scroll to position [1062, 0]
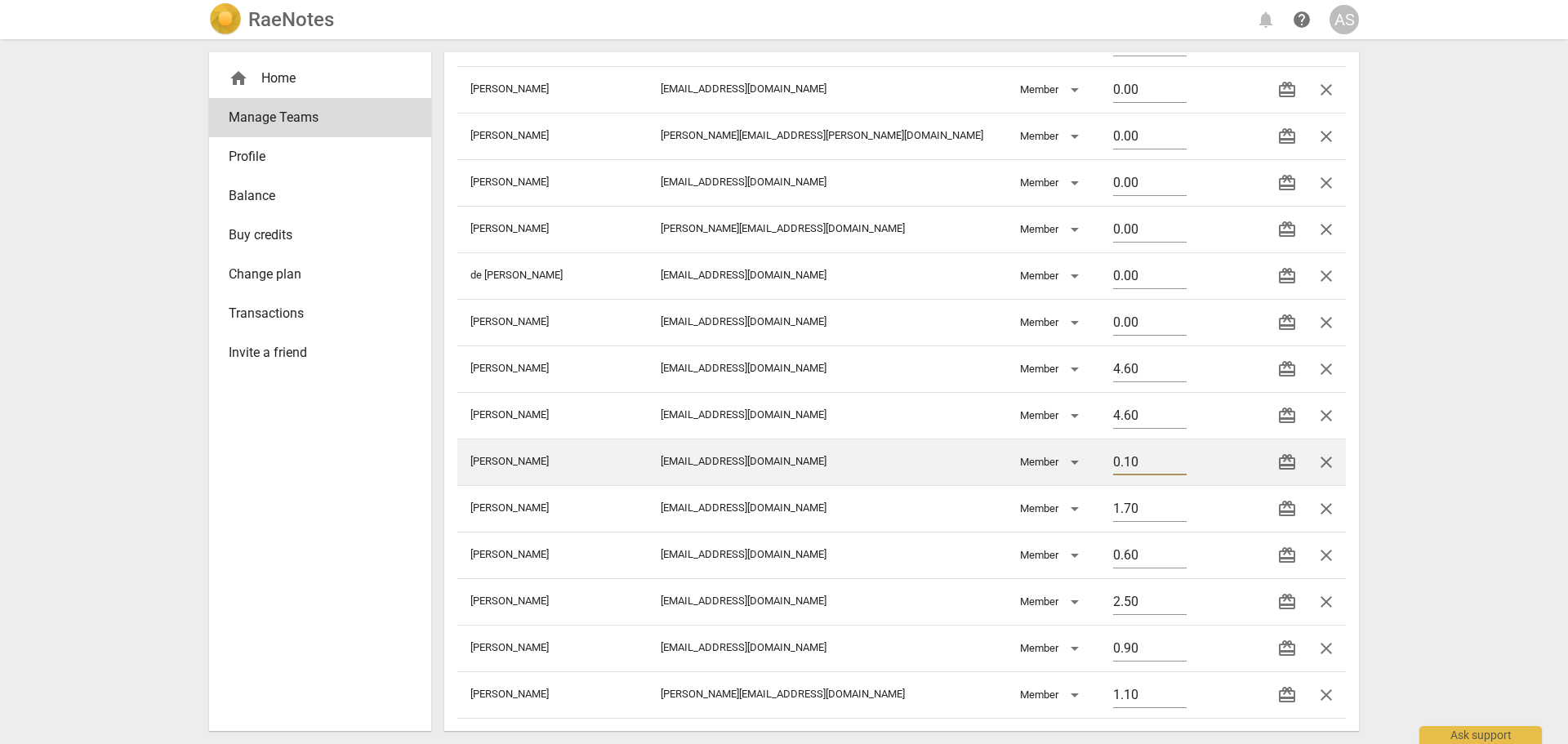
drag, startPoint x: 1112, startPoint y: 454, endPoint x: 982, endPoint y: 454, distance: 130.0
click at [982, 454] on tr "[PERSON_NAME] [EMAIL_ADDRESS][DOMAIN_NAME] Member 0.10 redeem close" at bounding box center [901, 462] width 888 height 46
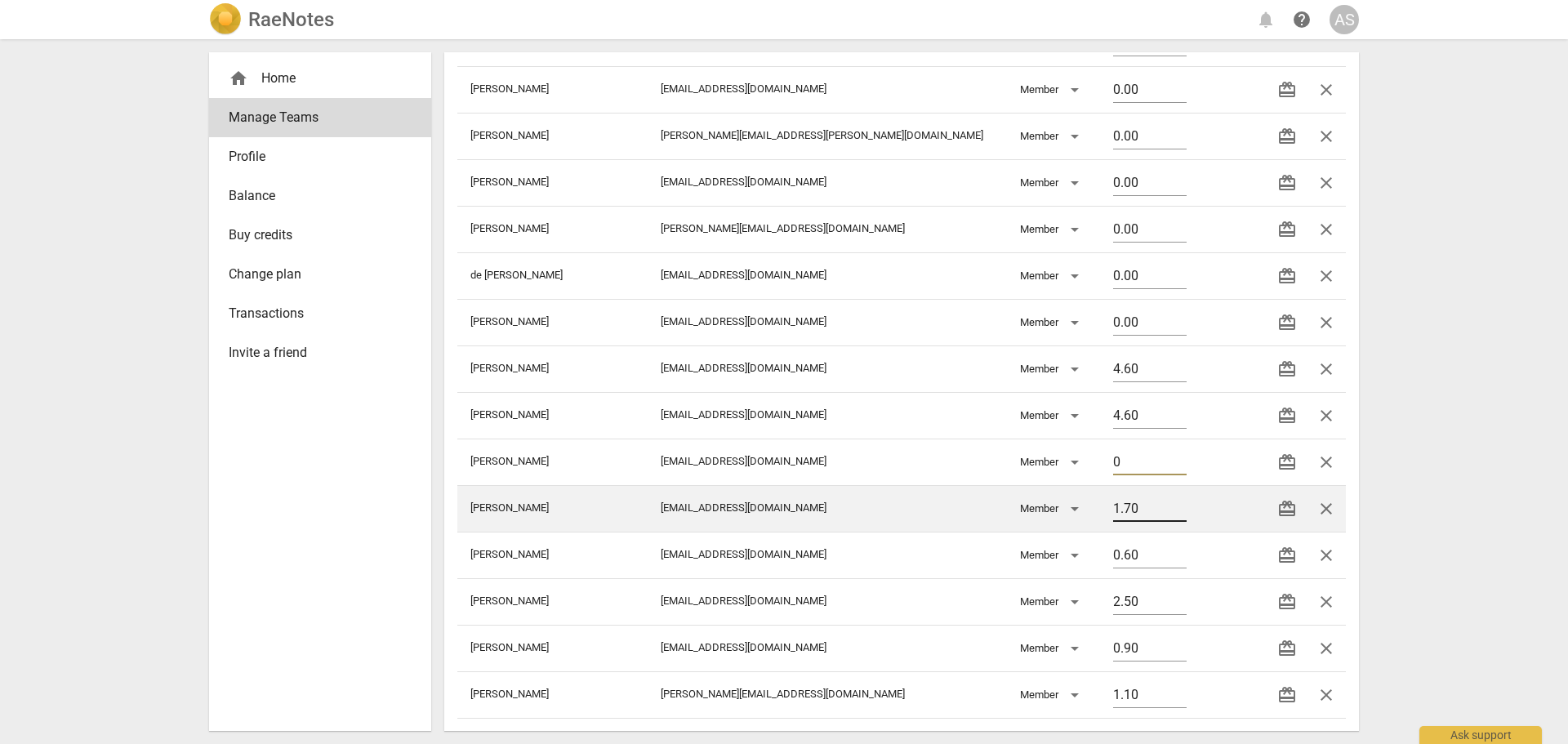
type input "0"
drag, startPoint x: 1112, startPoint y: 502, endPoint x: 997, endPoint y: 501, distance: 115.0
click at [997, 501] on tr "[PERSON_NAME] [EMAIL_ADDRESS][DOMAIN_NAME] Member 1.70 redeem close" at bounding box center [901, 508] width 888 height 46
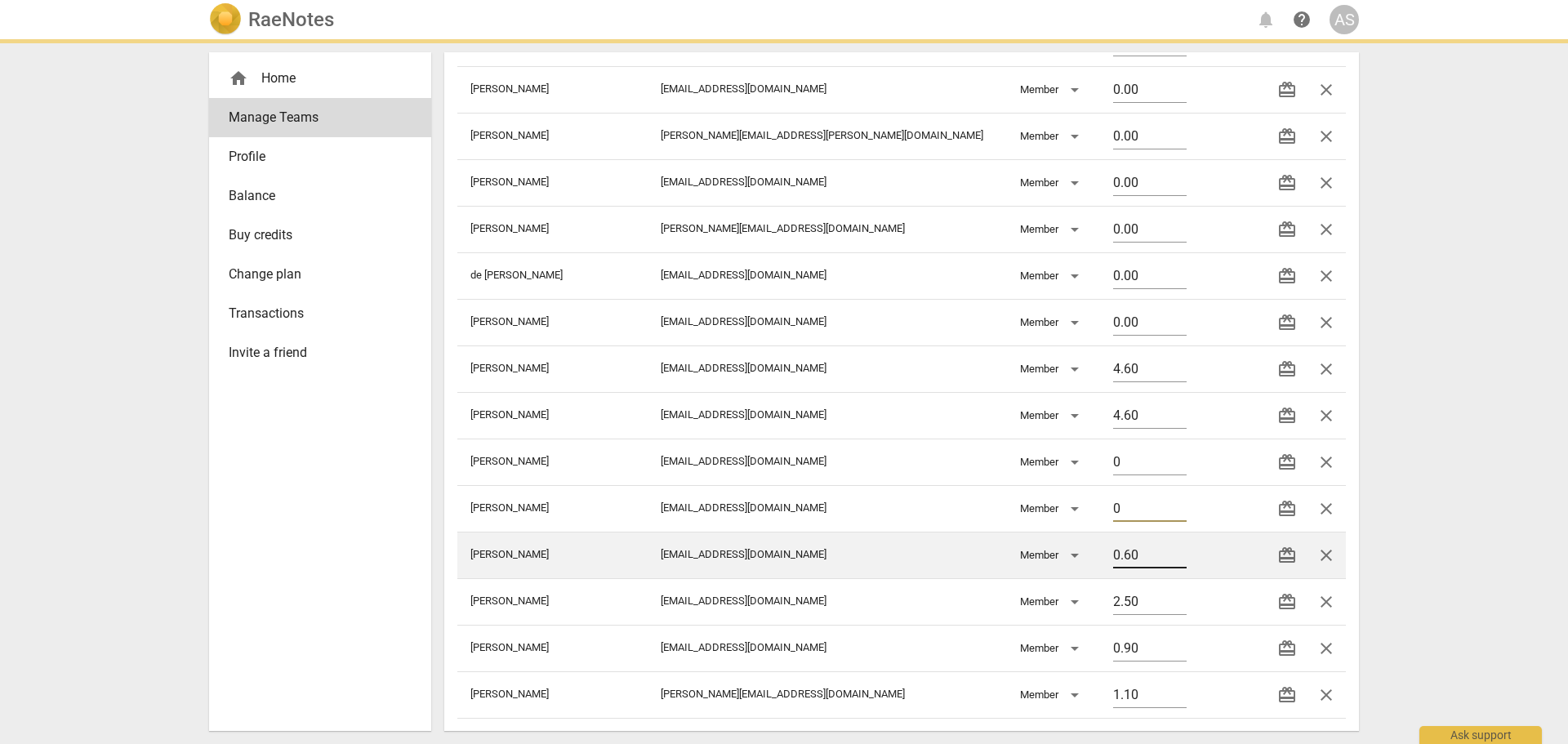
type input "0"
drag, startPoint x: 1123, startPoint y: 552, endPoint x: 978, endPoint y: 541, distance: 145.4
click at [978, 541] on tr "[PERSON_NAME] [PERSON_NAME][EMAIL_ADDRESS][DOMAIN_NAME] Member 0.60 redeem close" at bounding box center [901, 555] width 888 height 46
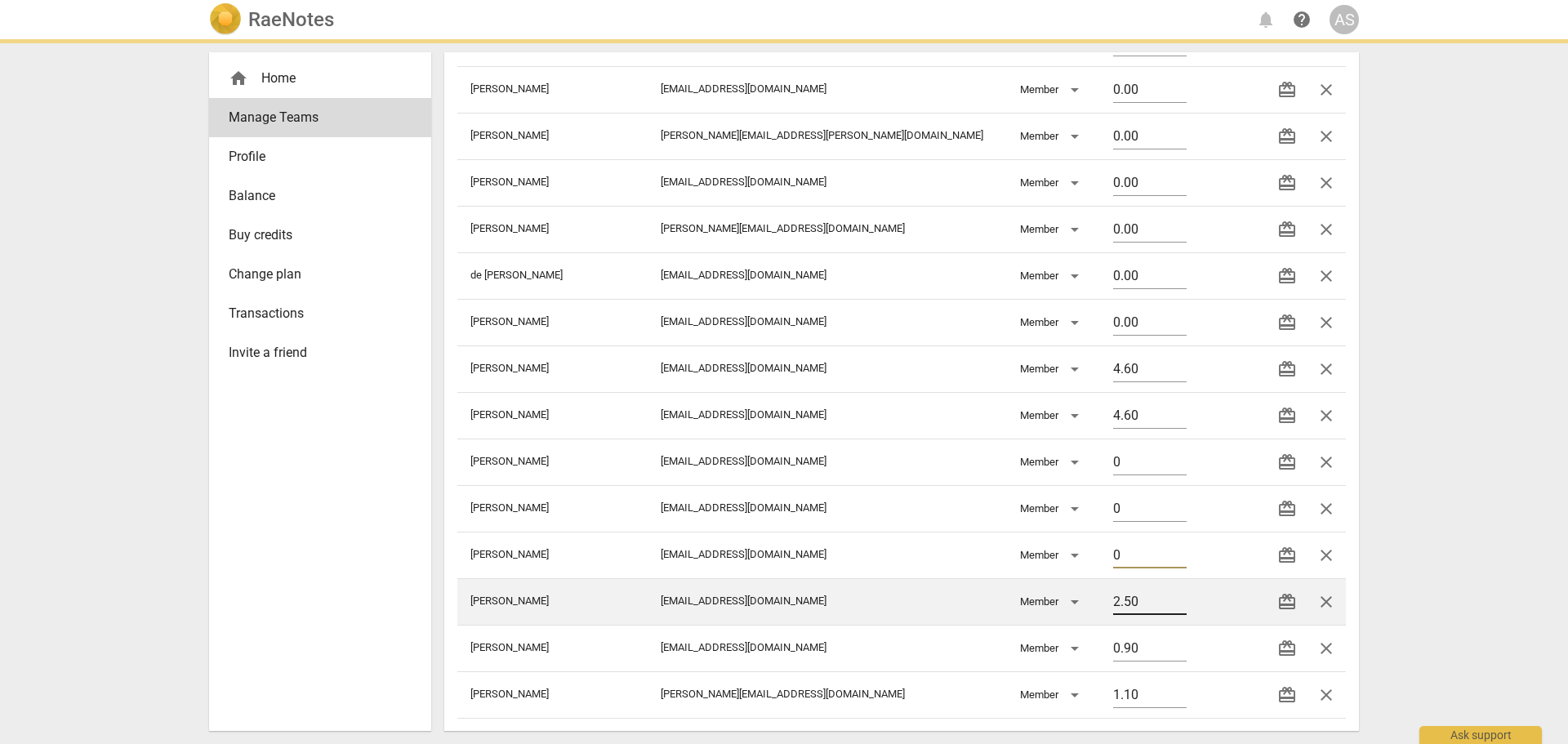
type input "0"
drag, startPoint x: 1117, startPoint y: 593, endPoint x: 985, endPoint y: 585, distance: 132.2
click at [985, 585] on tr "[PERSON_NAME] [EMAIL_ADDRESS][DOMAIN_NAME] Member 2.50 redeem close" at bounding box center [901, 601] width 888 height 46
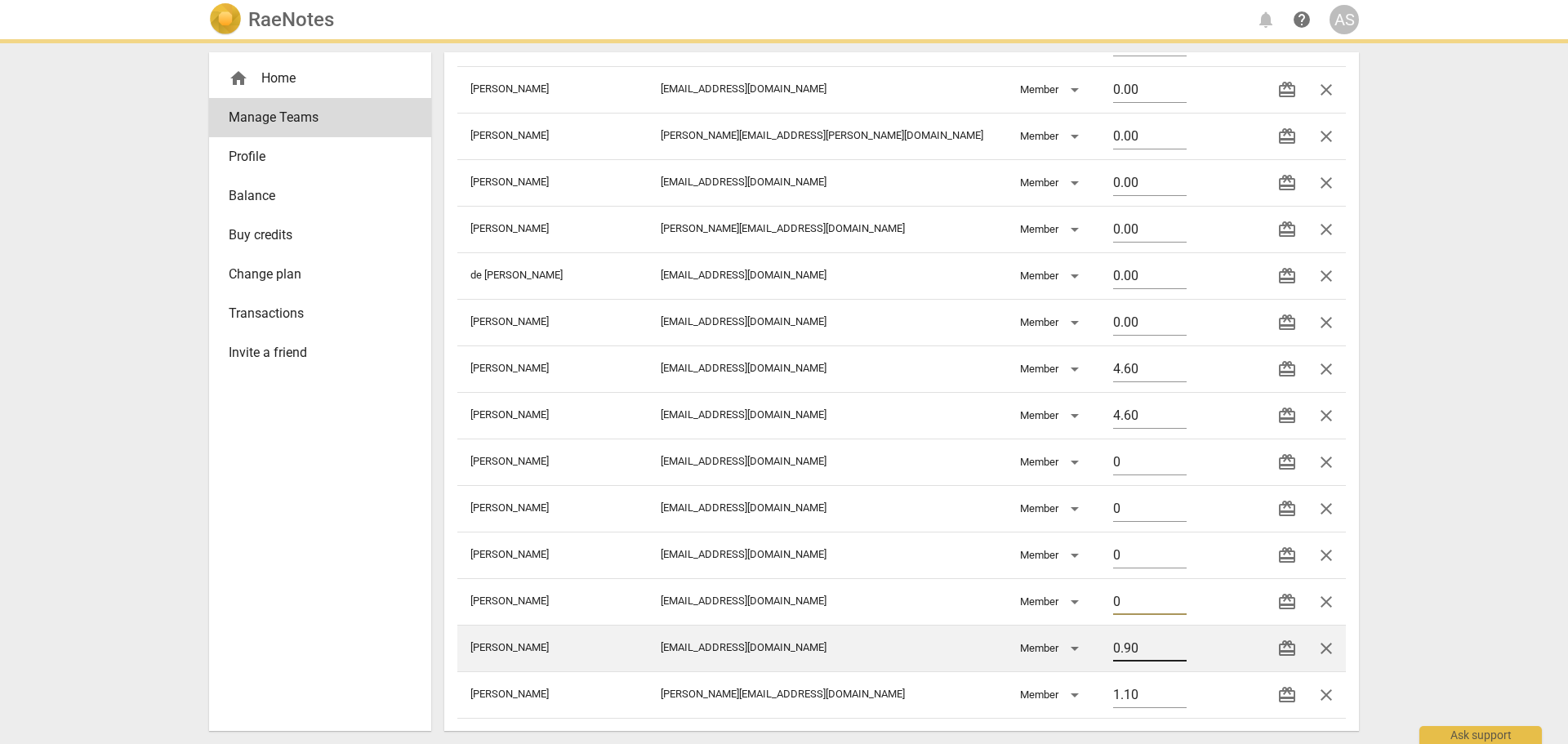
type input "0"
drag, startPoint x: 1107, startPoint y: 647, endPoint x: 1013, endPoint y: 642, distance: 94.1
click at [1013, 642] on tr "[PERSON_NAME] [EMAIL_ADDRESS][DOMAIN_NAME] Member 0.90 redeem close" at bounding box center [901, 648] width 888 height 46
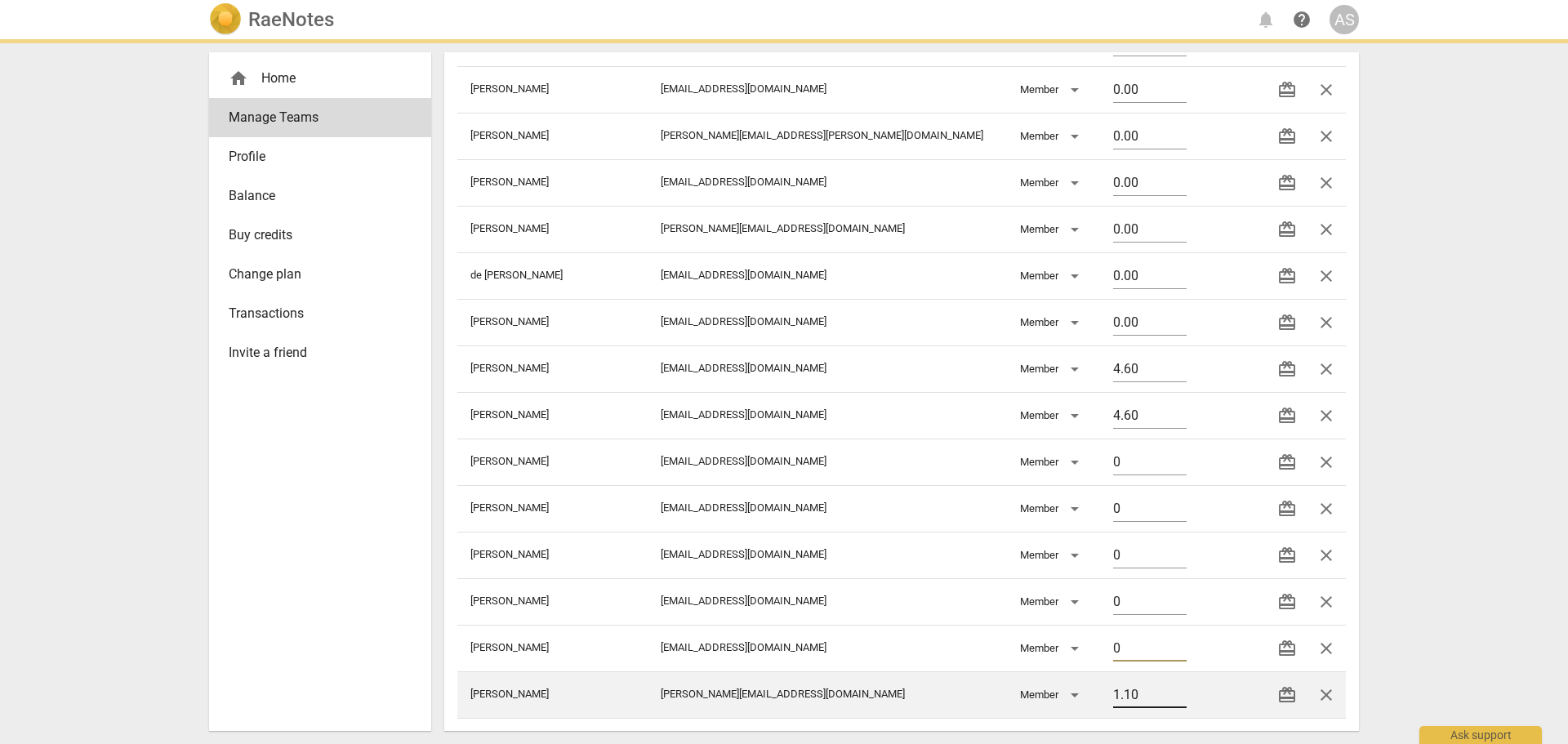
type input "0"
drag, startPoint x: 1093, startPoint y: 695, endPoint x: 987, endPoint y: 672, distance: 108.5
click at [976, 677] on tr "[PERSON_NAME] Brianna [EMAIL_ADDRESS][PERSON_NAME][DOMAIN_NAME] Member 1.10 red…" at bounding box center [901, 694] width 888 height 46
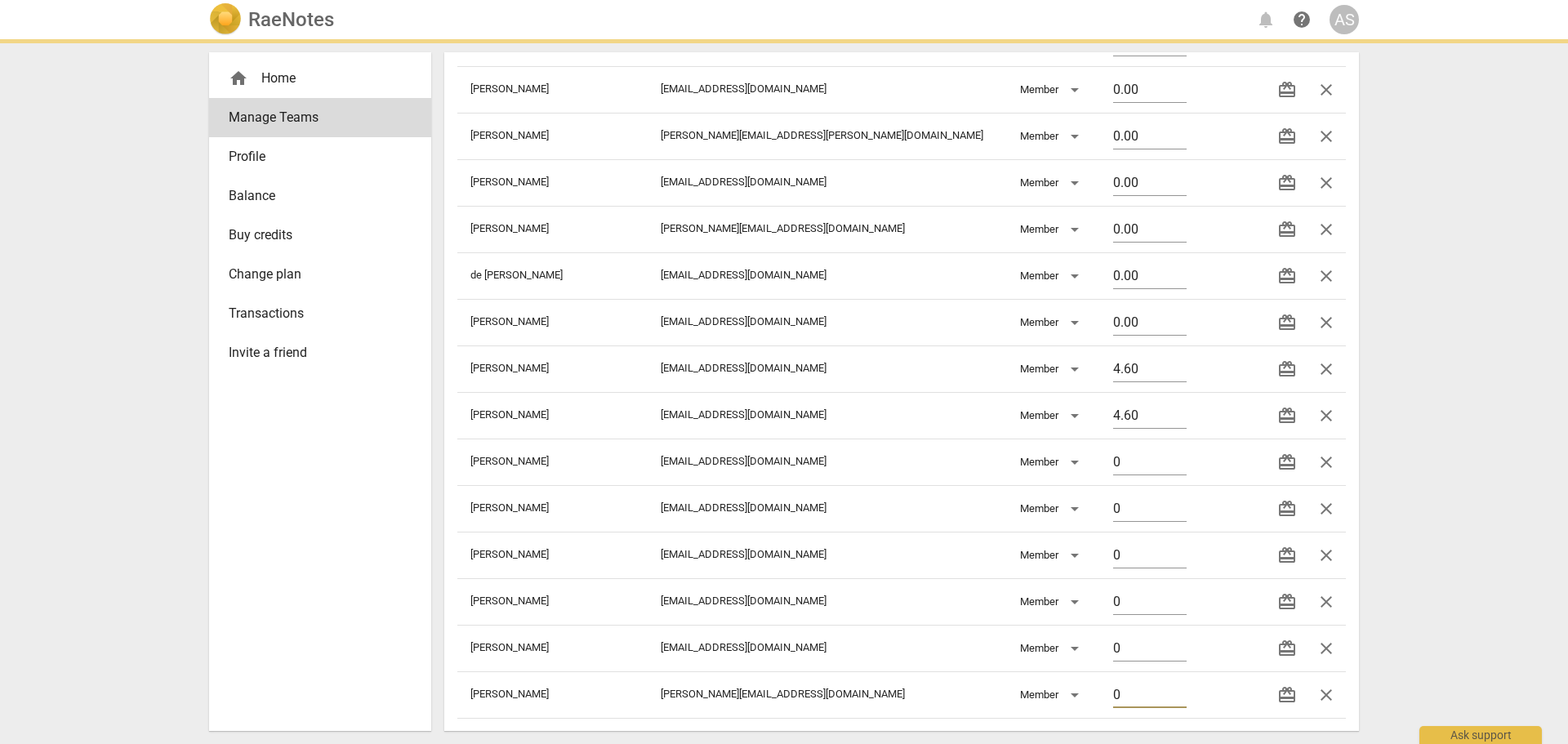
type input "0"
click at [1424, 572] on div "RaeNotes notifications help AS home Home Manage Teams Profile Balance Buy credi…" at bounding box center [784, 372] width 1568 height 744
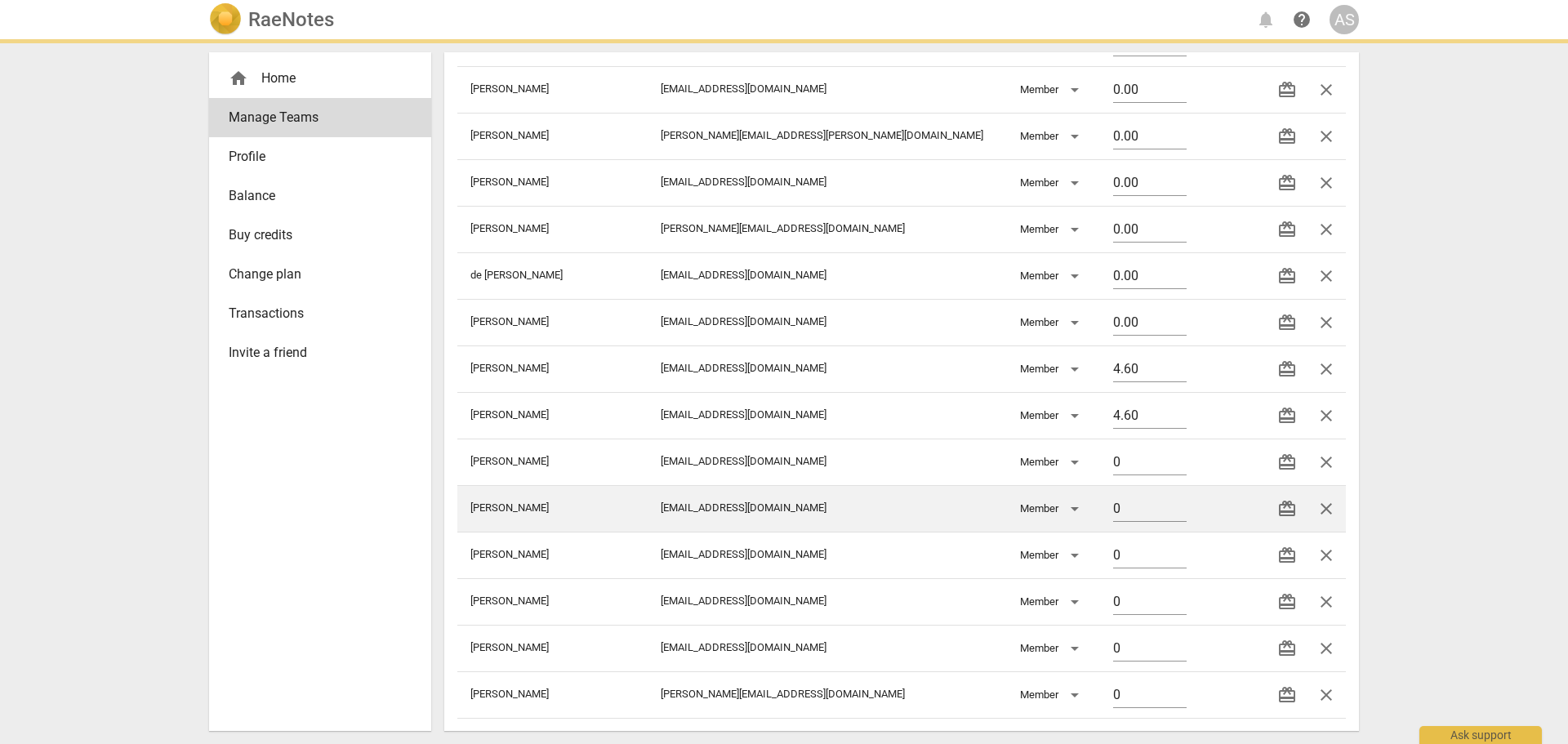
type input "0.00"
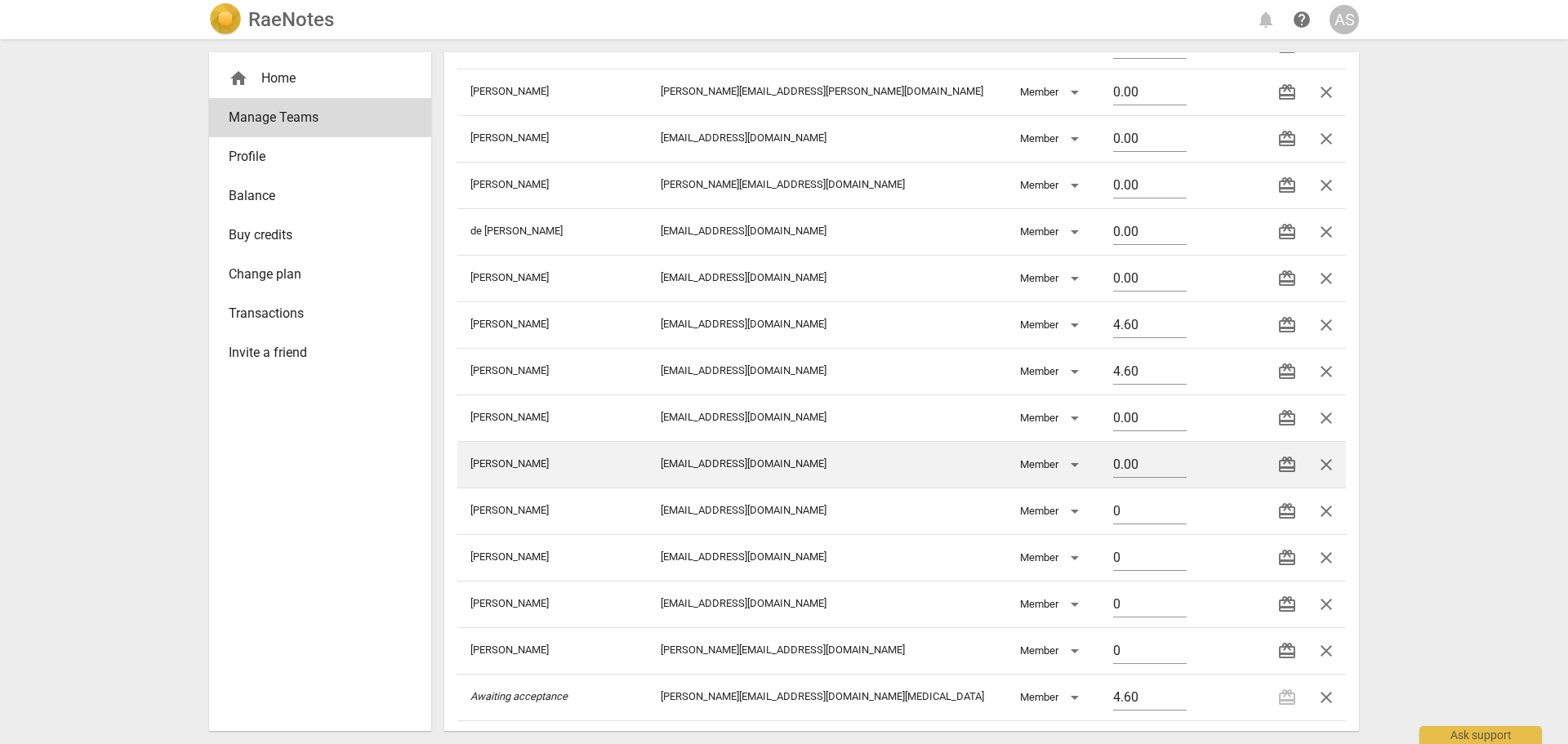
scroll to position [1202, 0]
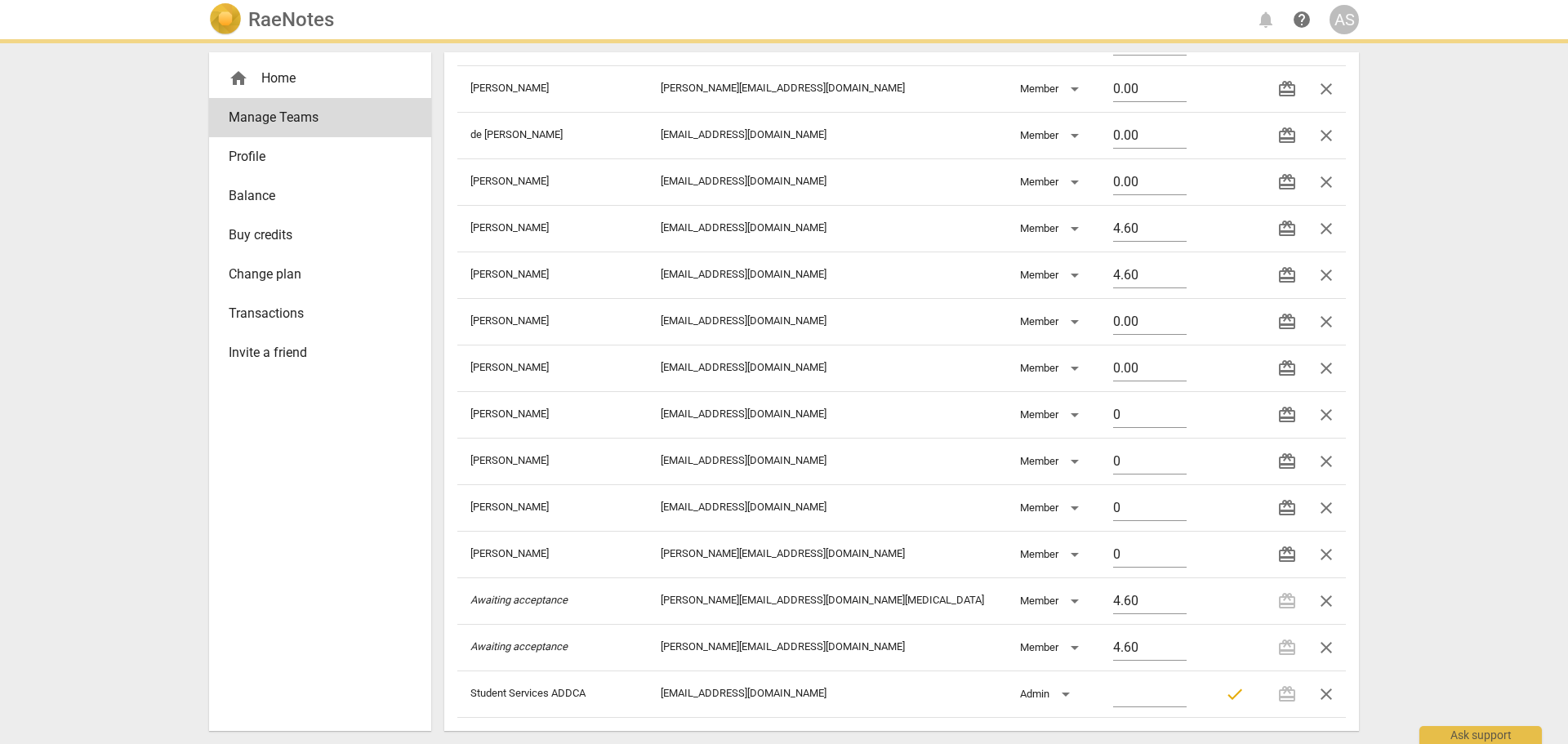
type input "0.00"
